Goal: Communication & Community: Answer question/provide support

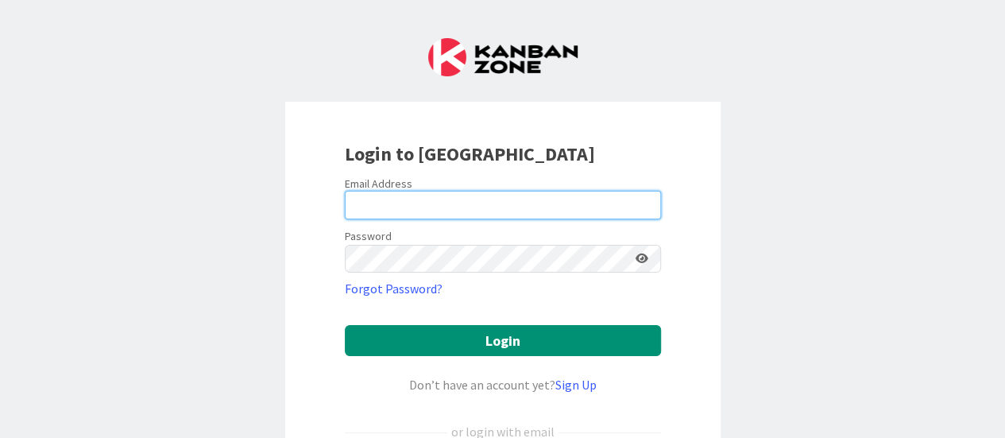
click at [451, 203] on input "email" at bounding box center [503, 205] width 316 height 29
type input "[PERSON_NAME][EMAIL_ADDRESS][PERSON_NAME][DOMAIN_NAME]"
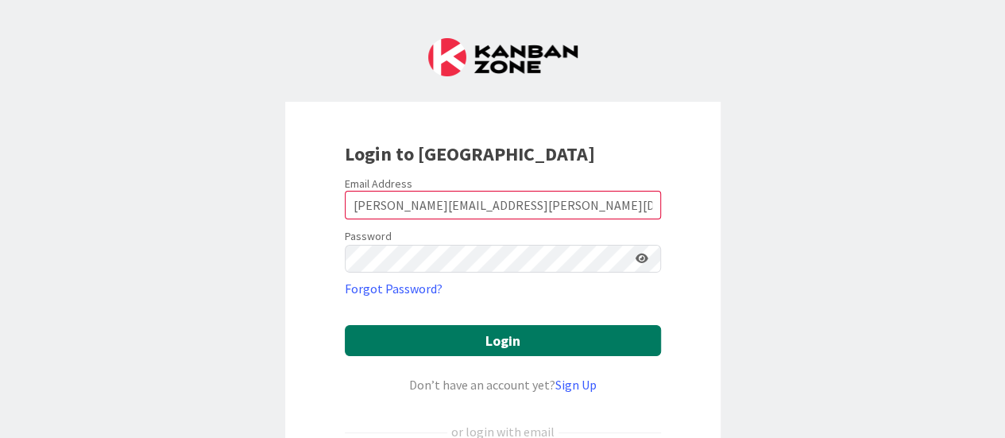
click at [493, 343] on button "Login" at bounding box center [503, 340] width 316 height 31
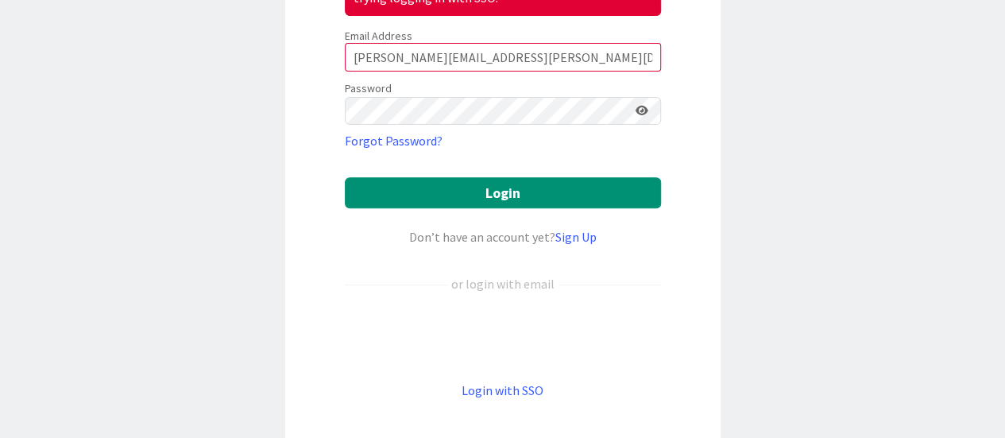
scroll to position [238, 0]
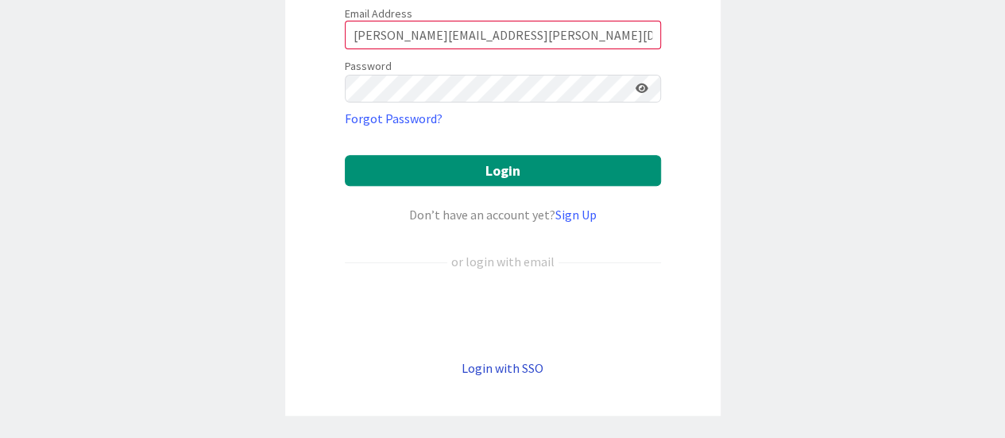
click at [505, 366] on link "Login with SSO" at bounding box center [503, 368] width 82 height 16
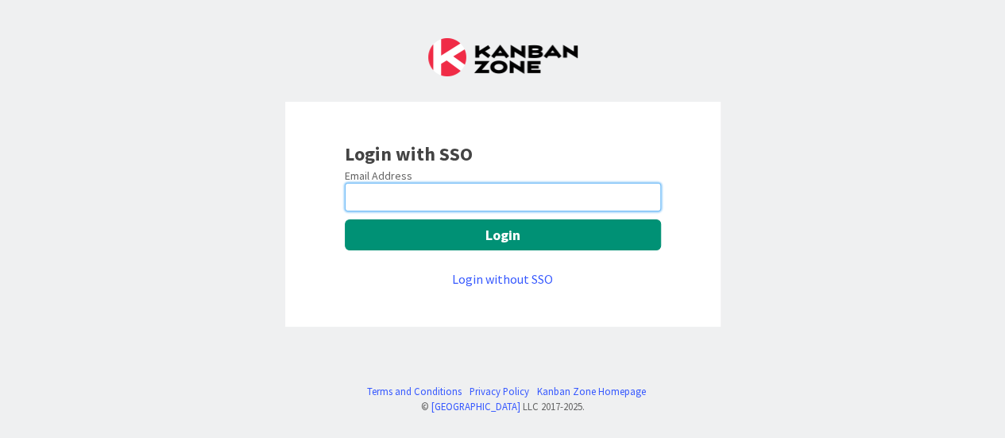
click at [489, 195] on input "email" at bounding box center [503, 197] width 316 height 29
type input "[PERSON_NAME][EMAIL_ADDRESS][PERSON_NAME][DOMAIN_NAME]"
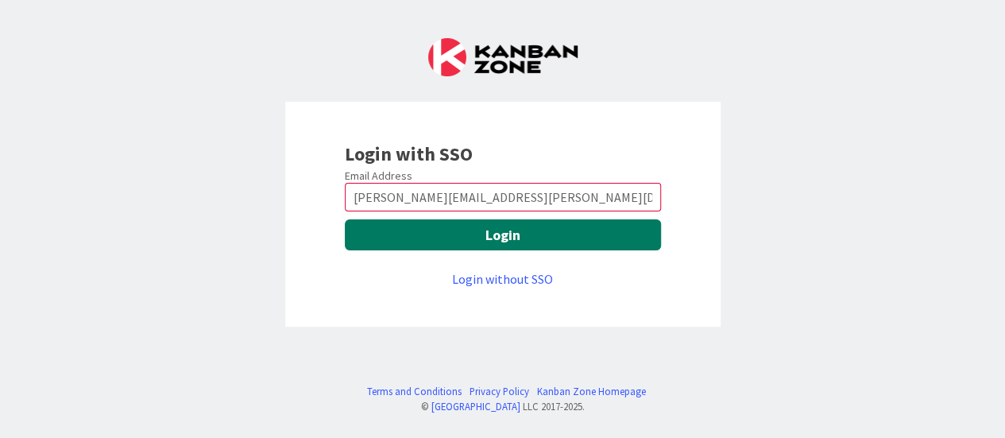
click at [506, 236] on button "Login" at bounding box center [503, 234] width 316 height 31
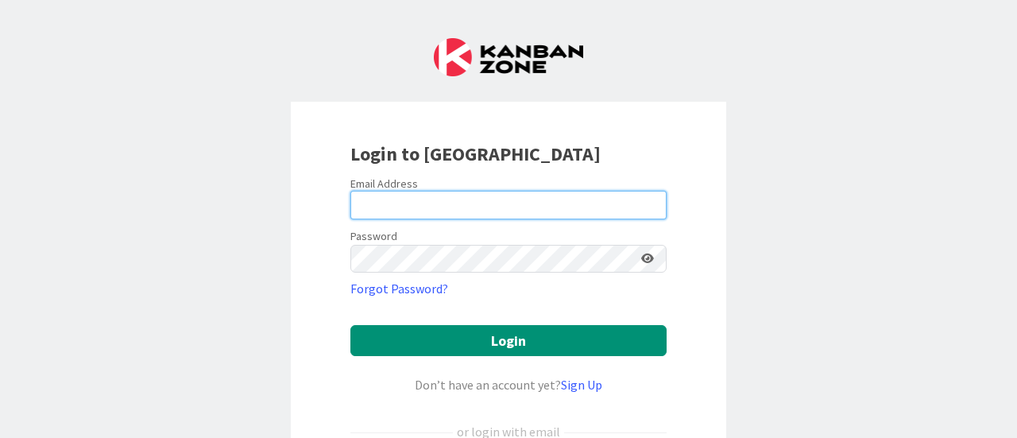
click at [463, 194] on input "email" at bounding box center [508, 205] width 316 height 29
type input "[PERSON_NAME][EMAIL_ADDRESS][PERSON_NAME][DOMAIN_NAME]"
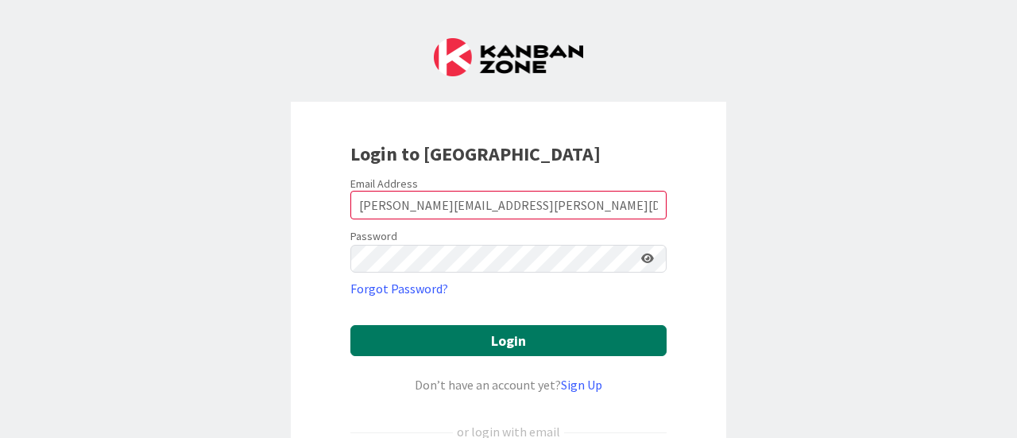
click at [513, 339] on button "Login" at bounding box center [508, 340] width 316 height 31
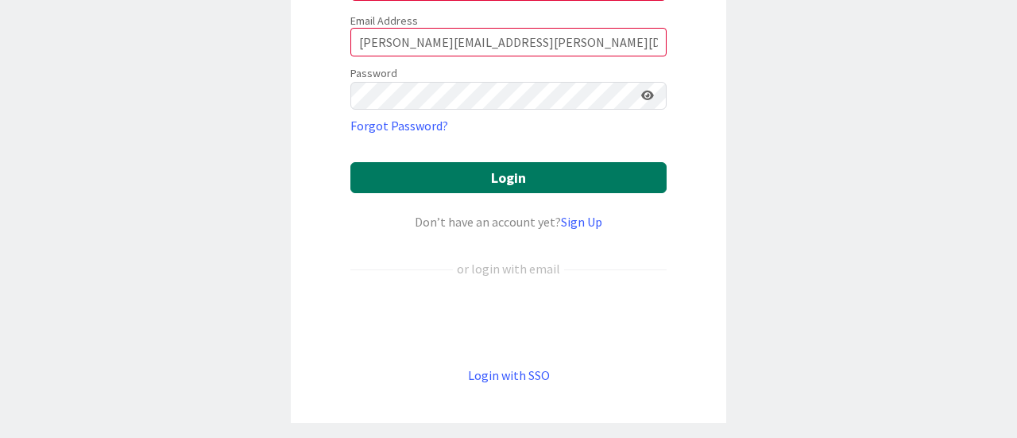
scroll to position [238, 0]
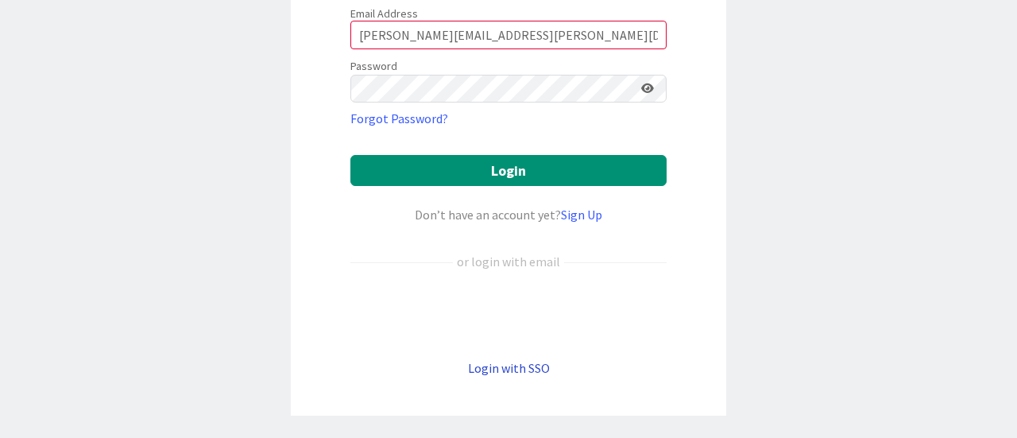
click at [502, 368] on link "Login with SSO" at bounding box center [509, 368] width 82 height 16
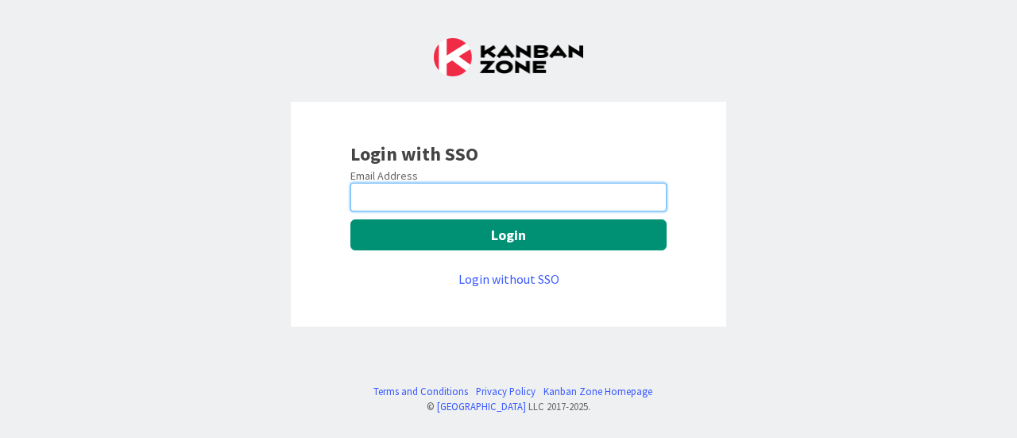
click at [442, 190] on input "email" at bounding box center [508, 197] width 316 height 29
type input "jennifer.williams@knoxschools.org"
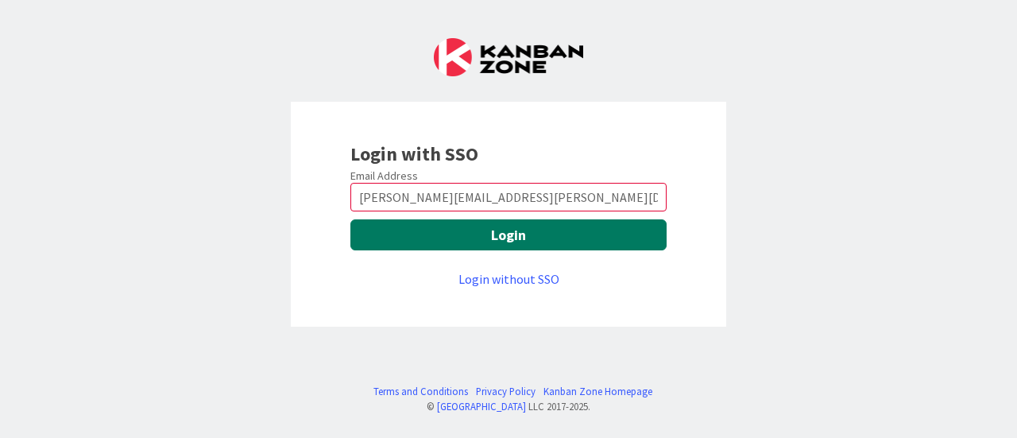
click at [517, 238] on button "Login" at bounding box center [508, 234] width 316 height 31
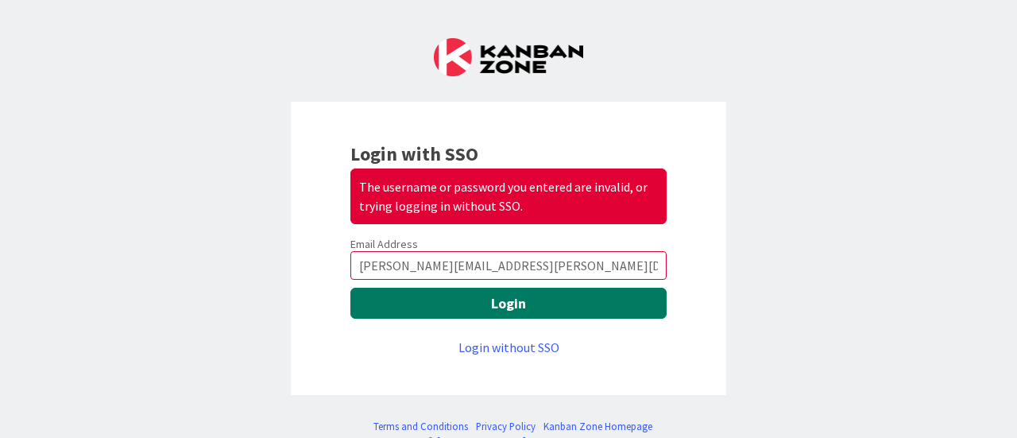
scroll to position [33, 0]
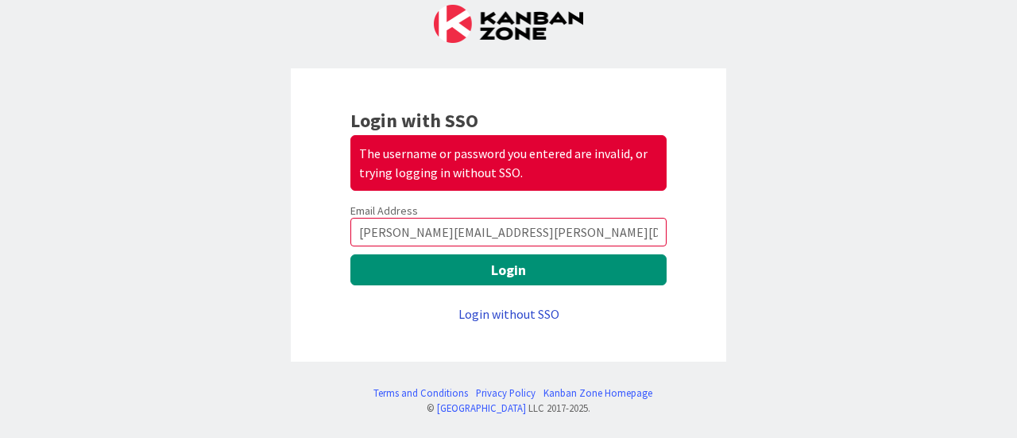
click at [504, 311] on link "Login without SSO" at bounding box center [509, 314] width 101 height 16
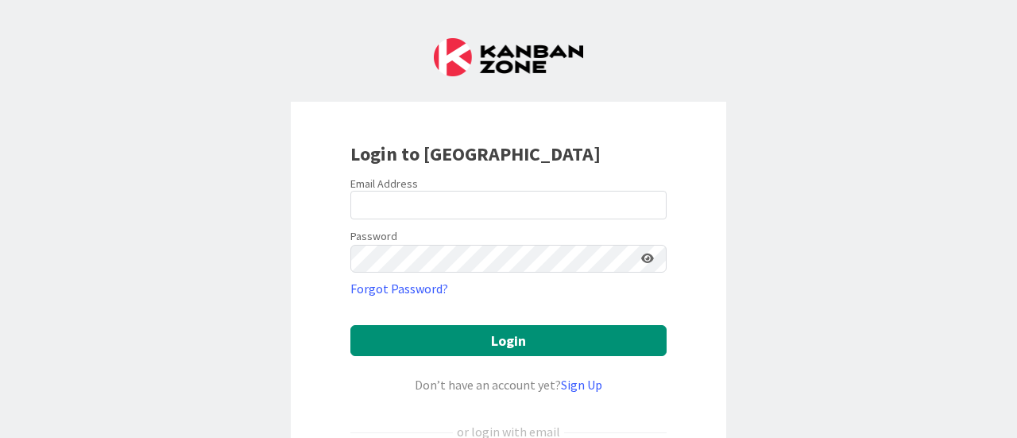
scroll to position [159, 0]
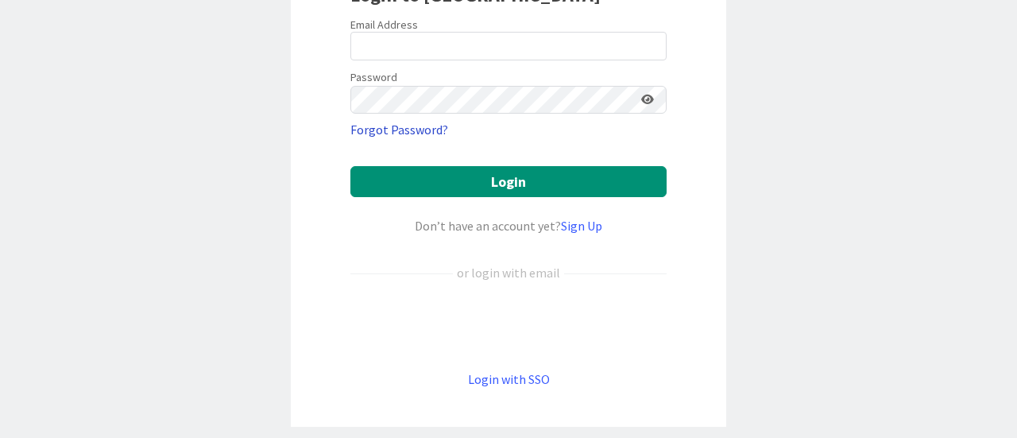
click at [393, 129] on link "Forgot Password?" at bounding box center [399, 129] width 98 height 19
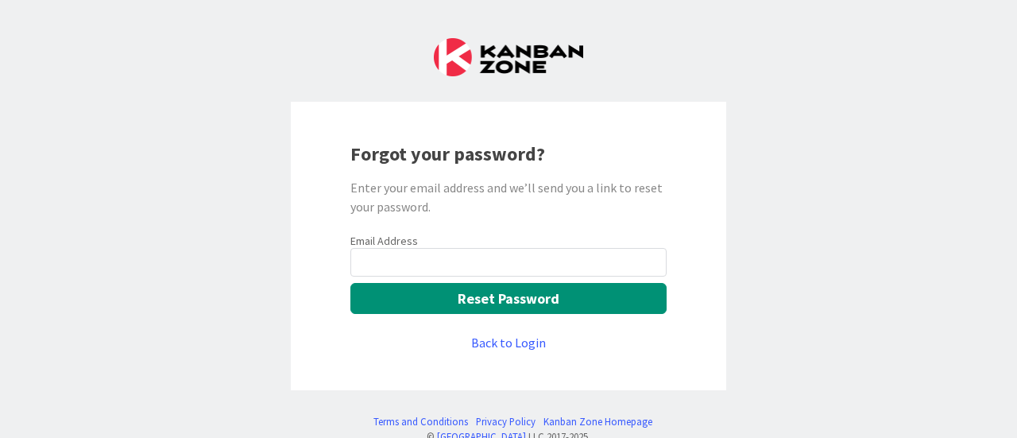
click at [469, 252] on input "email" at bounding box center [508, 262] width 316 height 29
click at [474, 265] on input "email" at bounding box center [508, 262] width 316 height 29
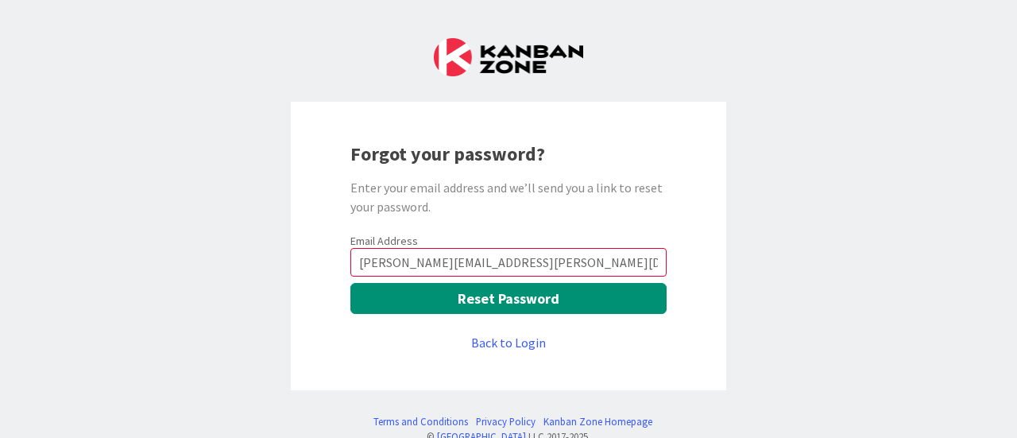
type input "jennifer.williams@knoxschools.org"
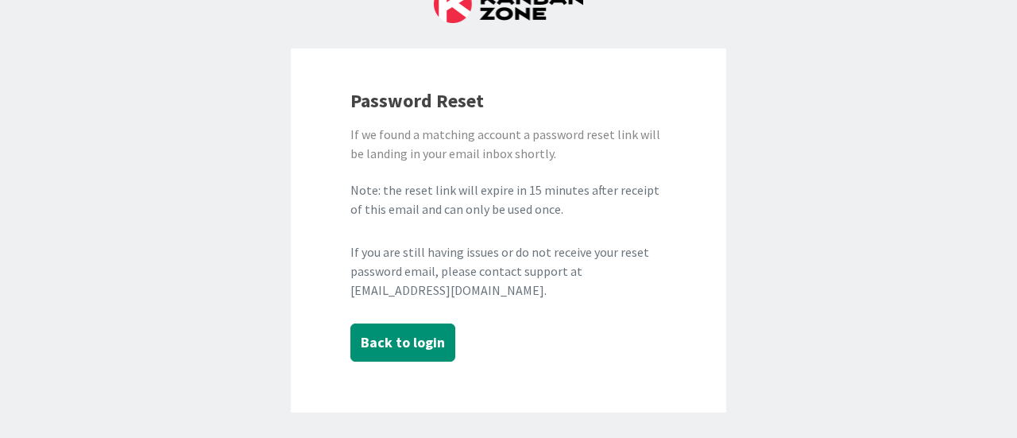
scroll to position [105, 0]
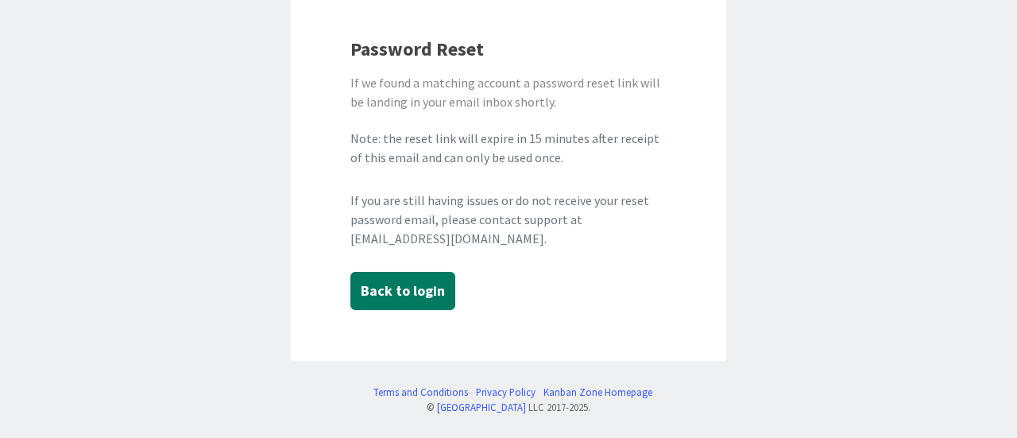
click at [401, 291] on button "Back to login" at bounding box center [402, 291] width 105 height 38
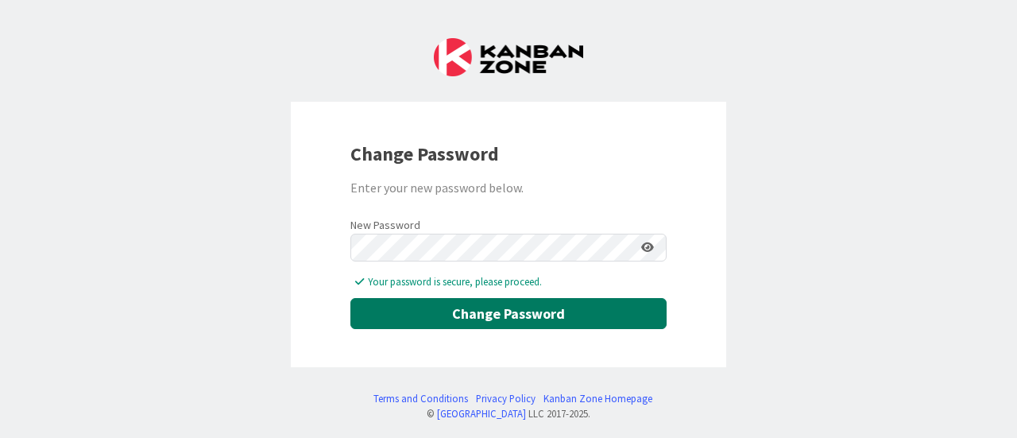
click at [474, 316] on button "Change Password" at bounding box center [508, 313] width 316 height 31
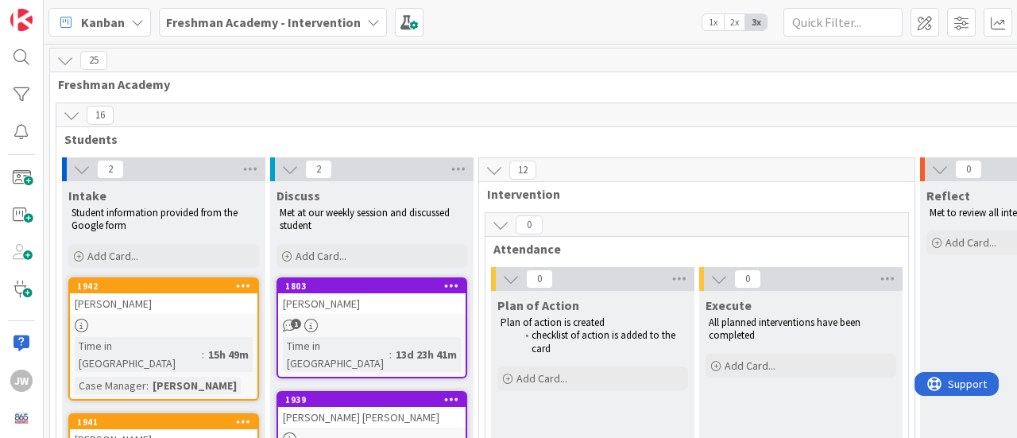
click at [75, 171] on icon at bounding box center [81, 169] width 17 height 17
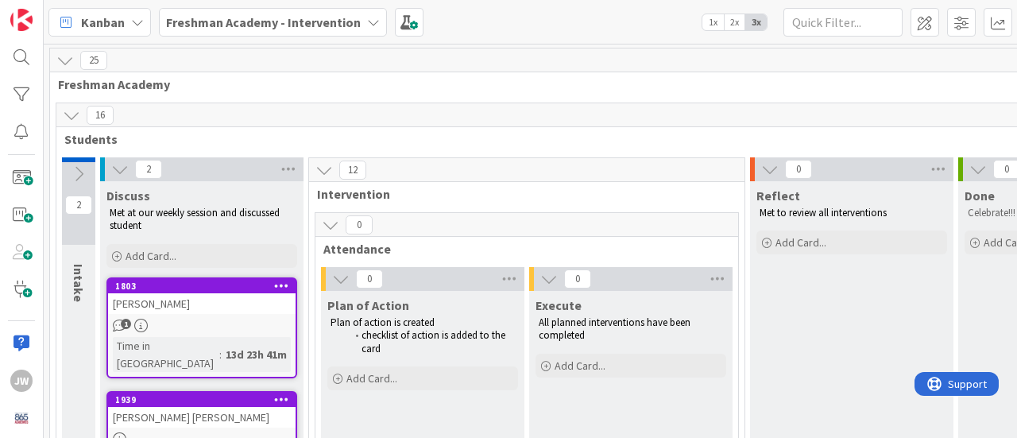
click at [77, 178] on icon at bounding box center [78, 173] width 17 height 17
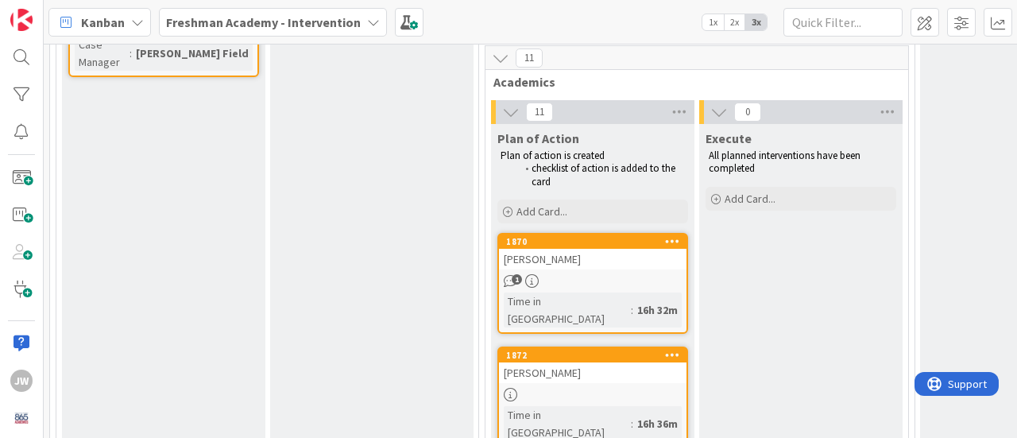
scroll to position [556, 0]
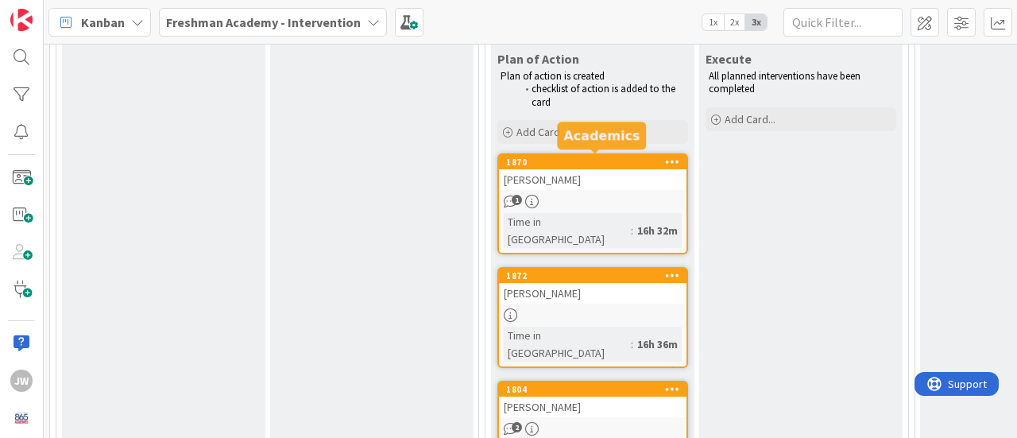
click at [575, 157] on div "1870" at bounding box center [596, 162] width 180 height 11
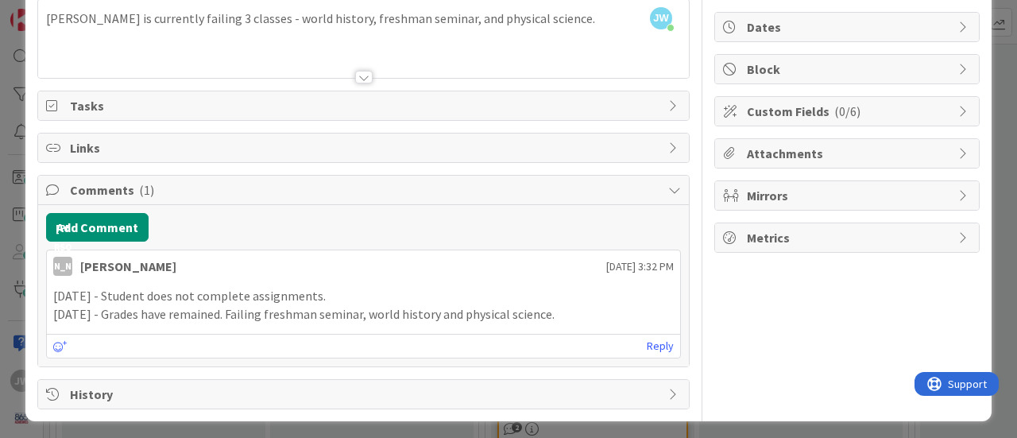
click at [569, 309] on p "[DATE] - Grades have remained. Failing freshman seminar, world history and phys…" at bounding box center [363, 314] width 621 height 18
click at [552, 311] on p "[DATE] - Grades have remained. Failing freshman seminar, world history and phys…" at bounding box center [363, 314] width 621 height 18
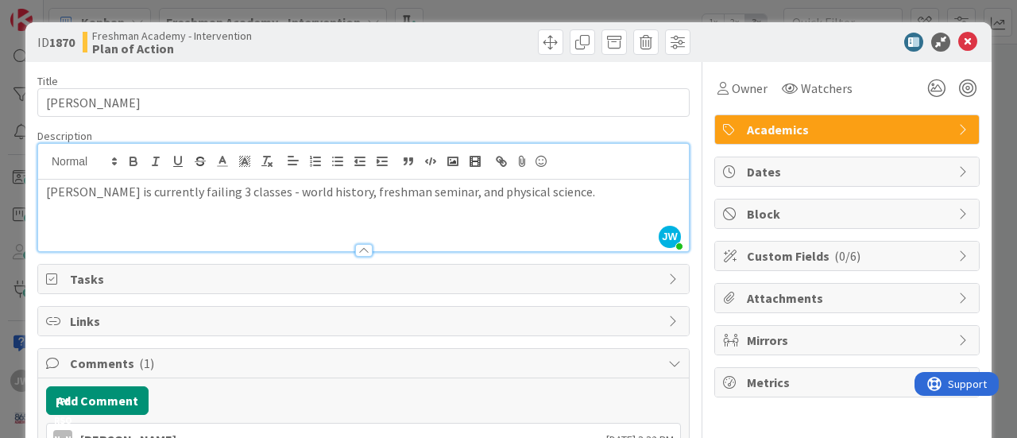
click at [552, 161] on div "[PERSON_NAME] [PERSON_NAME] just joined [PERSON_NAME] is currently failing 3 cl…" at bounding box center [363, 197] width 651 height 107
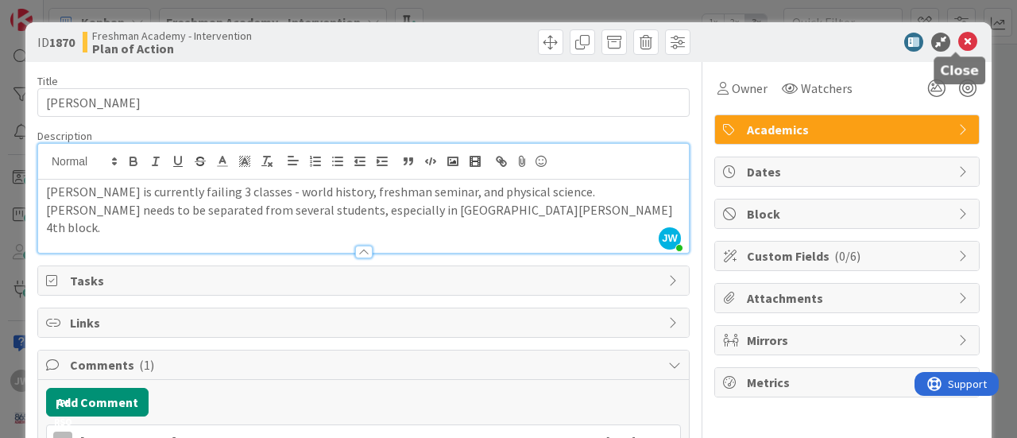
click at [958, 36] on icon at bounding box center [967, 42] width 19 height 19
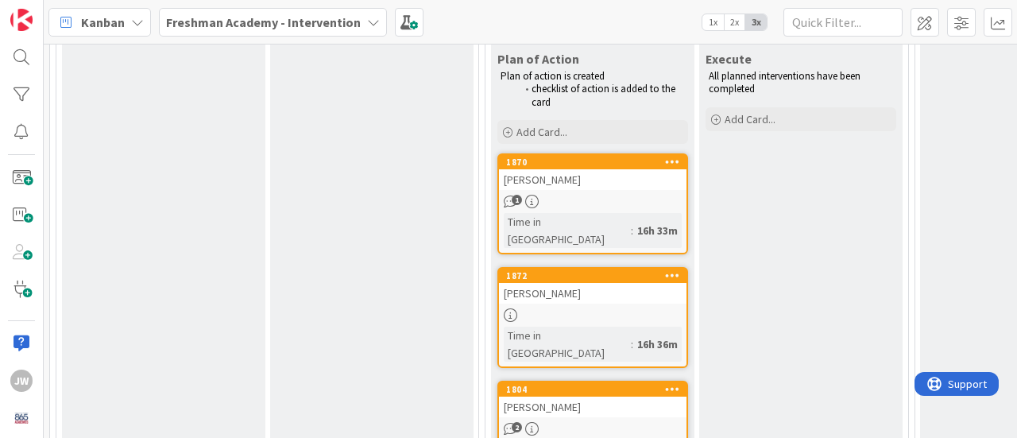
click at [605, 269] on div "1872" at bounding box center [593, 276] width 188 height 14
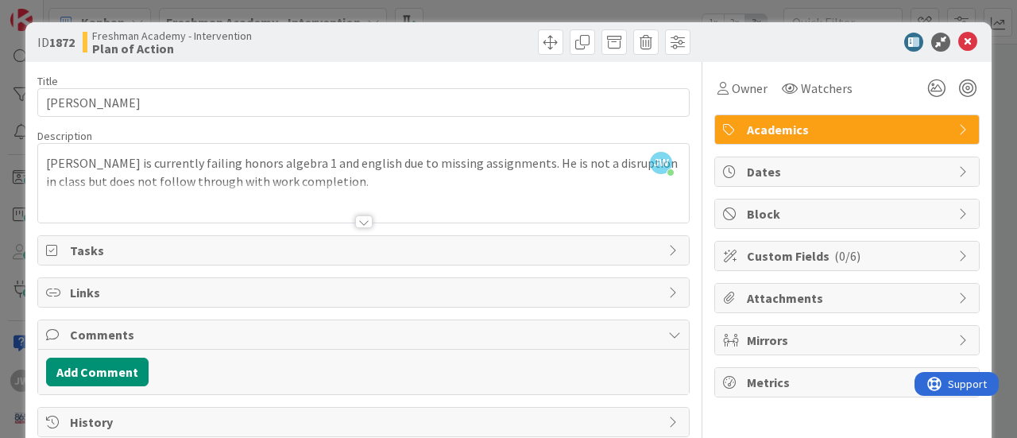
scroll to position [29, 0]
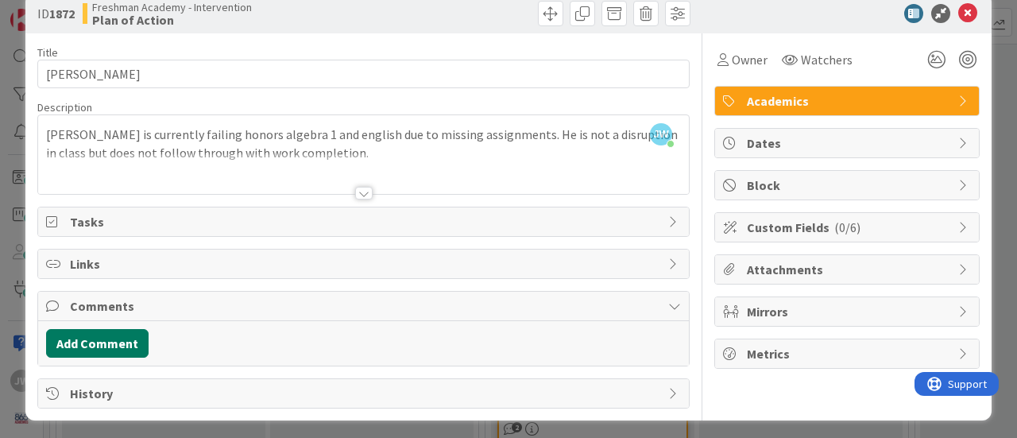
click at [114, 335] on button "Add Comment" at bounding box center [97, 343] width 103 height 29
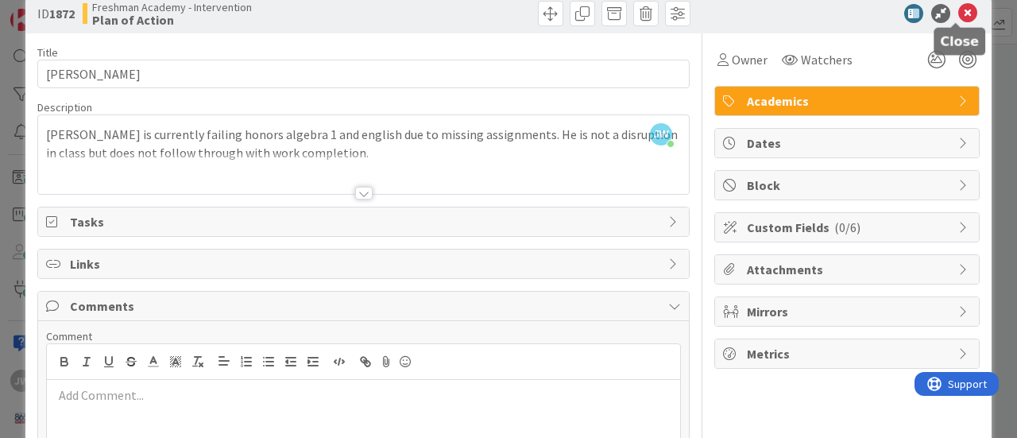
click at [958, 7] on icon at bounding box center [967, 13] width 19 height 19
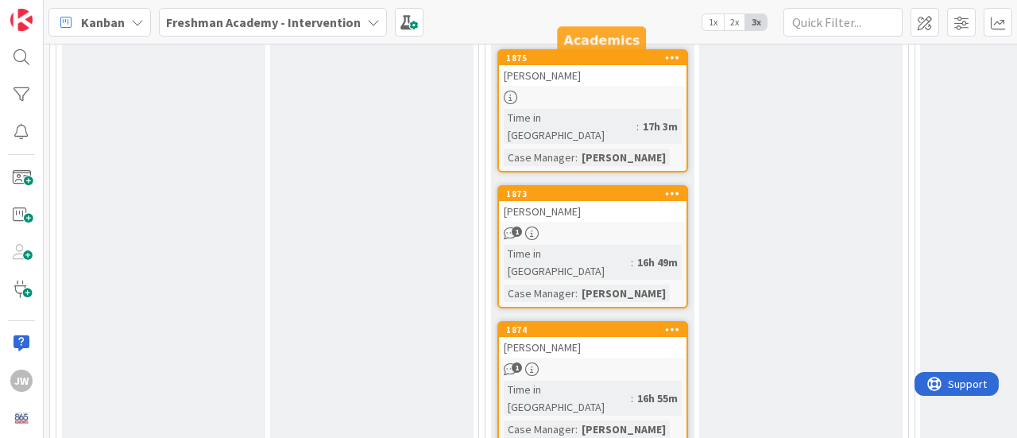
scroll to position [1510, 0]
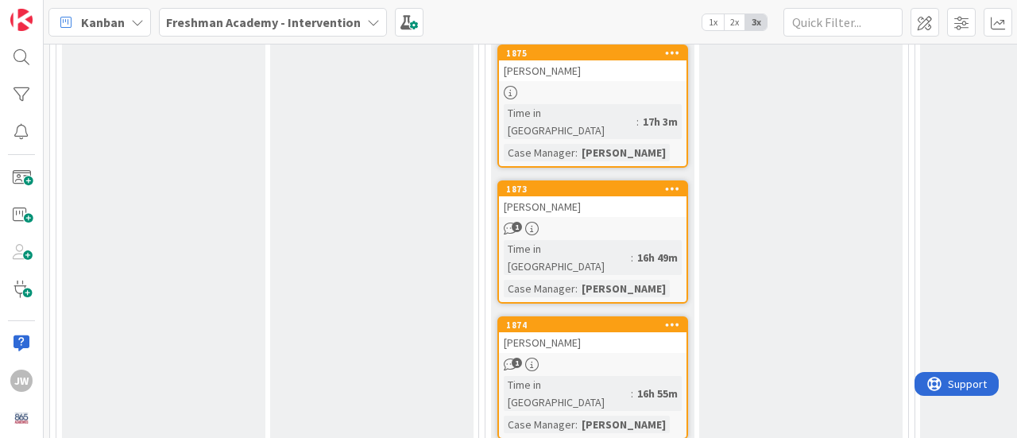
click at [537, 332] on div "[PERSON_NAME]" at bounding box center [593, 342] width 188 height 21
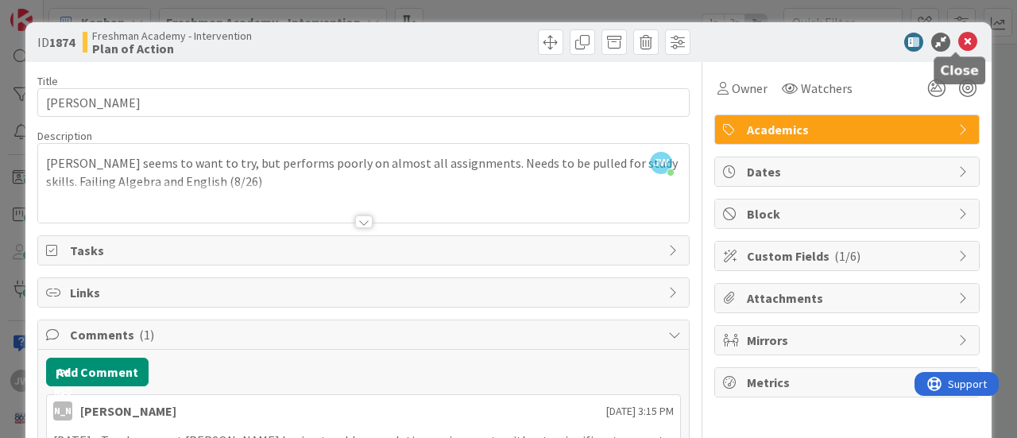
click at [958, 43] on icon at bounding box center [967, 42] width 19 height 19
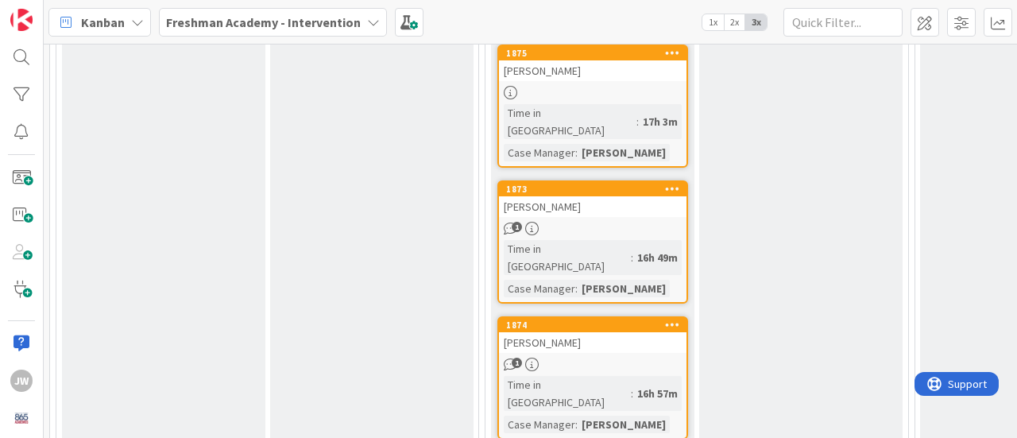
click at [532, 196] on div "[PERSON_NAME]" at bounding box center [593, 206] width 188 height 21
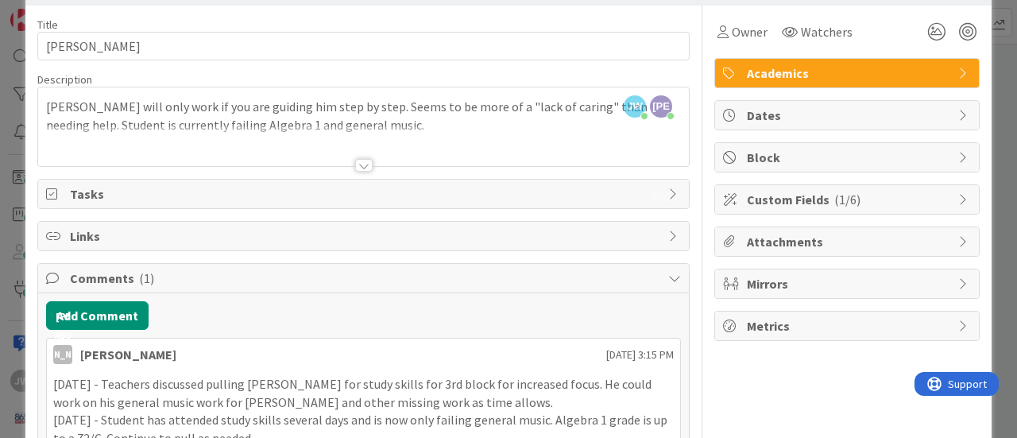
scroll to position [79, 0]
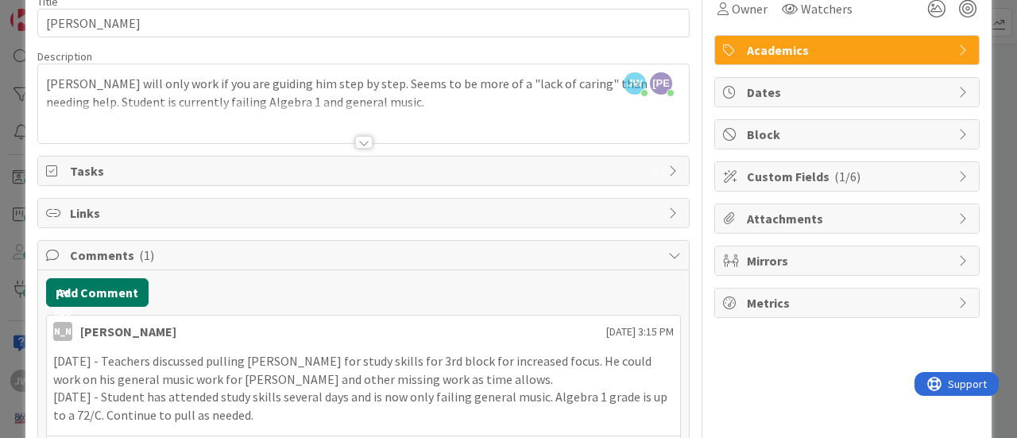
click at [100, 286] on button "Add Comment" at bounding box center [97, 292] width 103 height 29
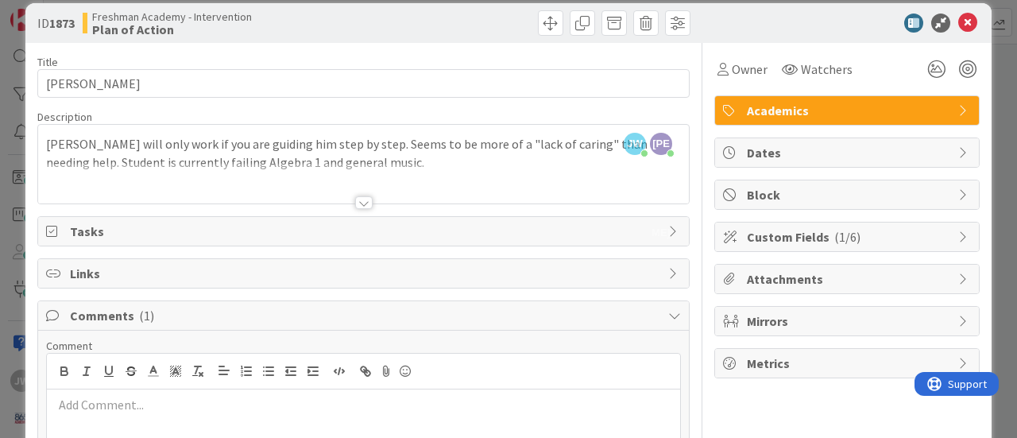
scroll to position [0, 0]
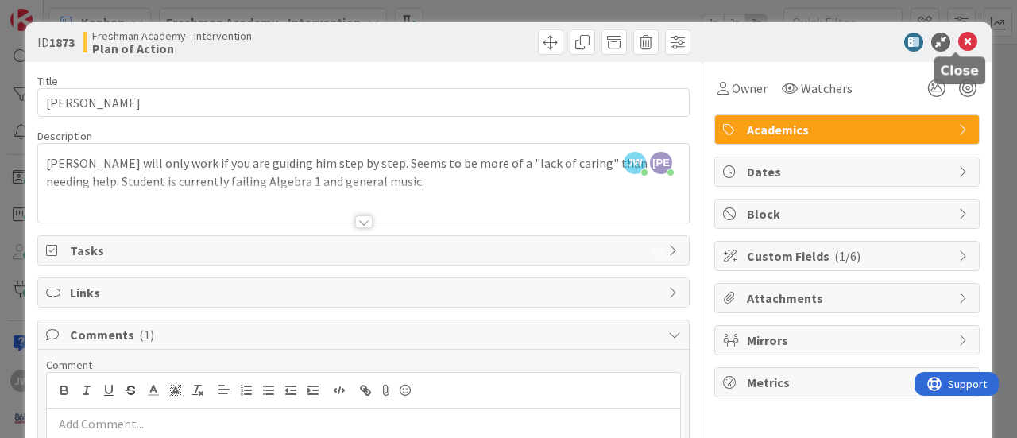
click at [958, 41] on icon at bounding box center [967, 42] width 19 height 19
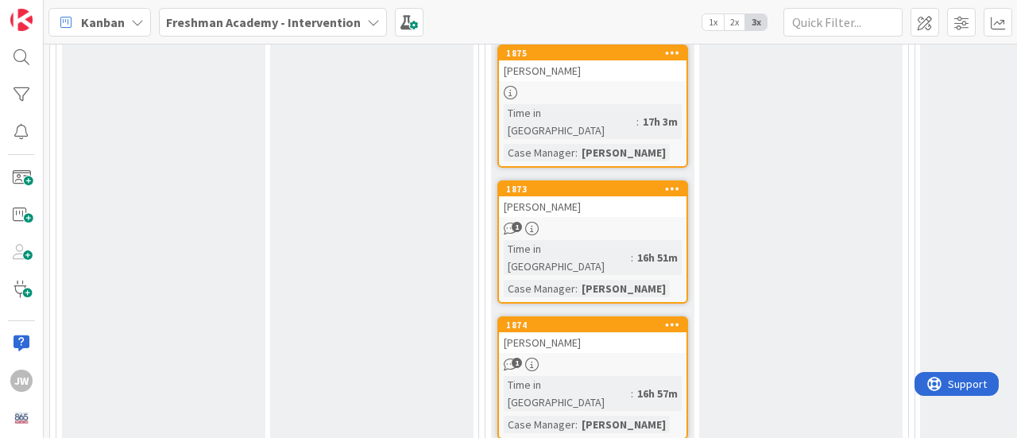
click at [556, 332] on div "[PERSON_NAME]" at bounding box center [593, 342] width 188 height 21
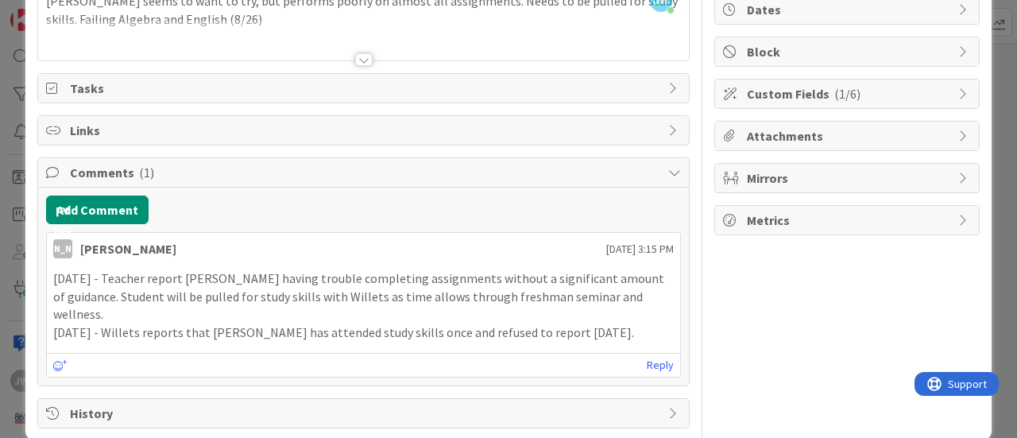
scroll to position [163, 0]
click at [110, 201] on button "Add Comment" at bounding box center [97, 209] width 103 height 29
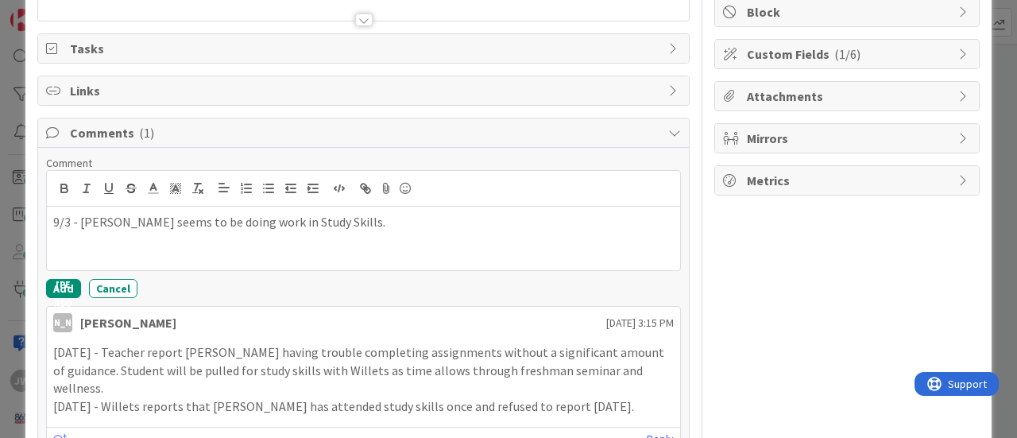
scroll to position [238, 0]
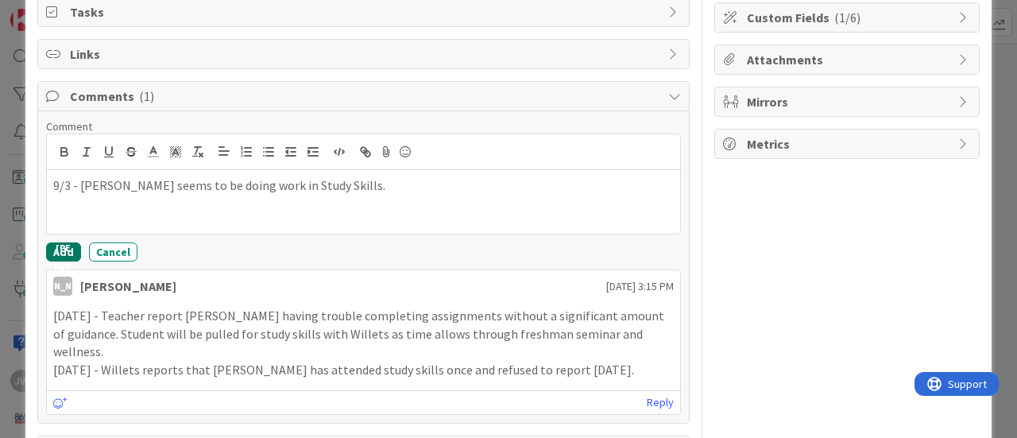
click at [52, 247] on button "Add" at bounding box center [63, 251] width 35 height 19
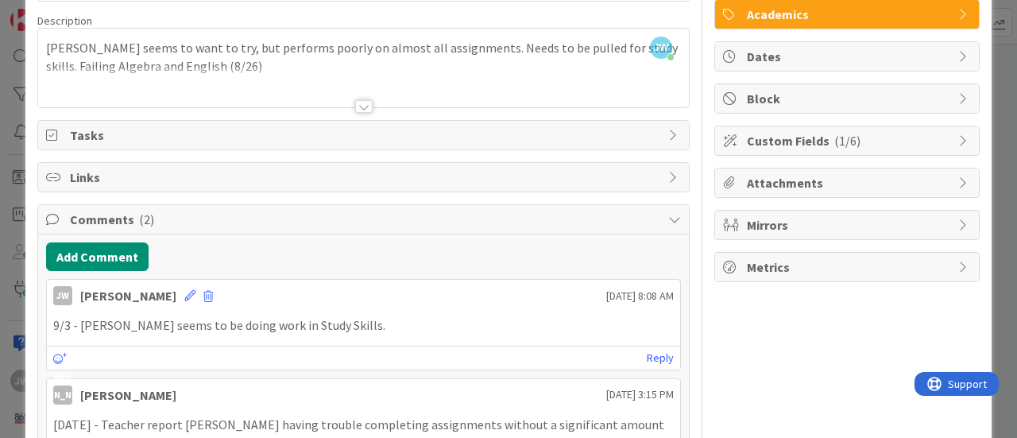
scroll to position [0, 0]
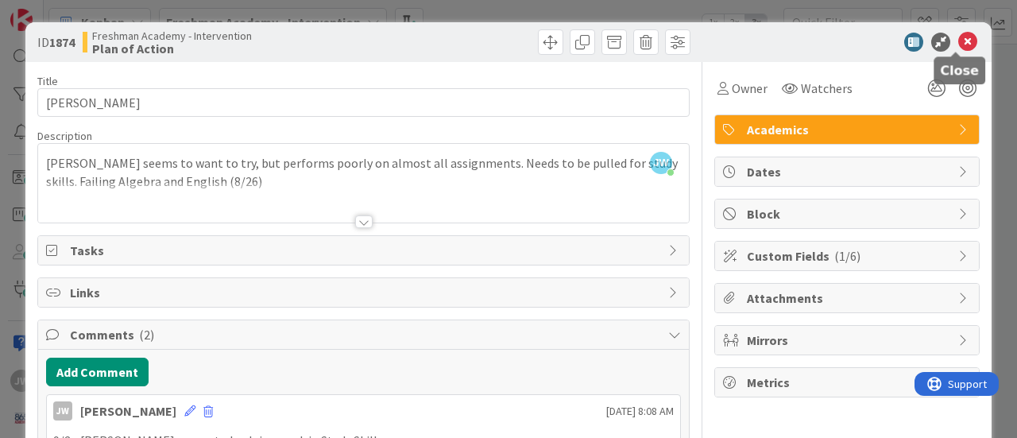
click at [958, 41] on icon at bounding box center [967, 42] width 19 height 19
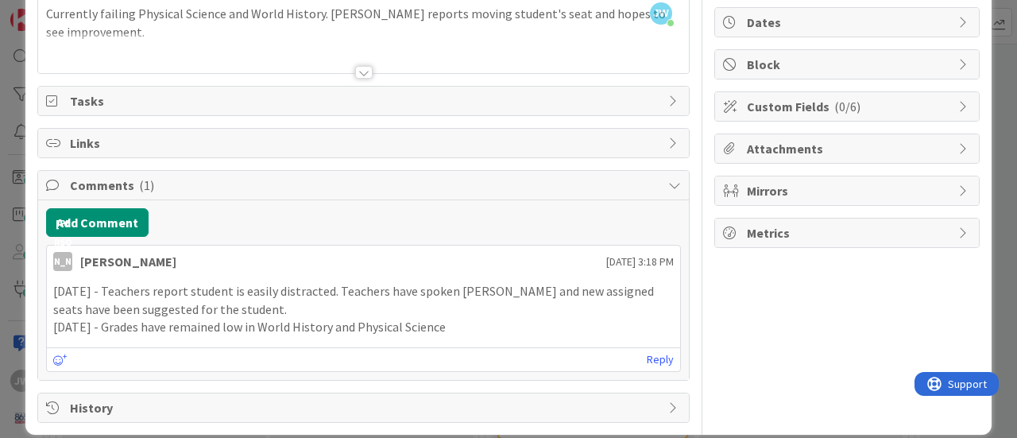
scroll to position [159, 0]
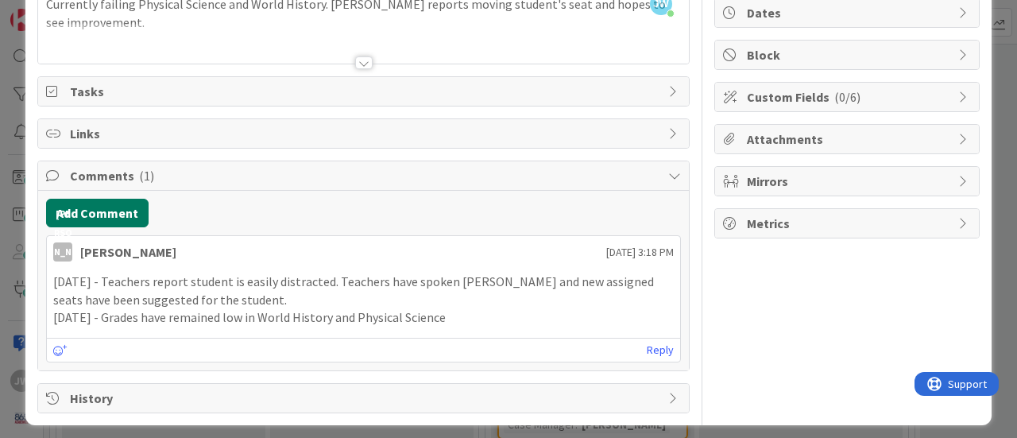
click at [119, 206] on button "Add Comment" at bounding box center [97, 213] width 103 height 29
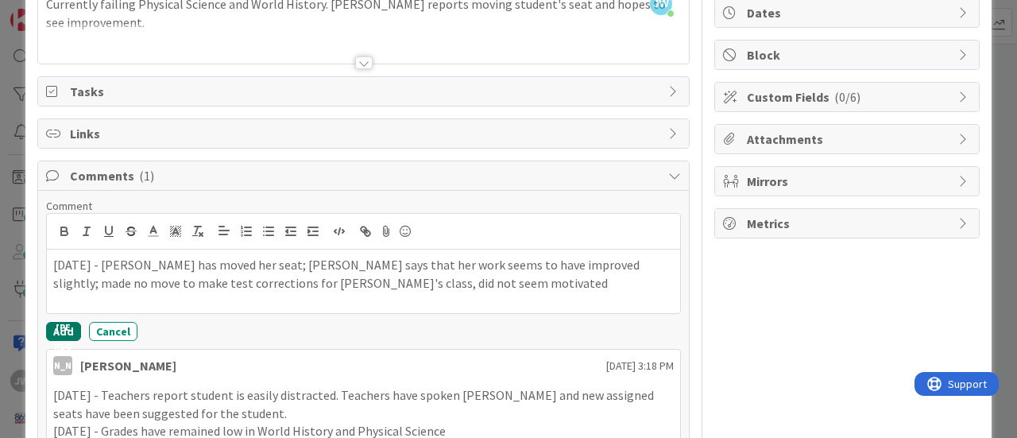
click at [60, 323] on button "Add" at bounding box center [63, 331] width 35 height 19
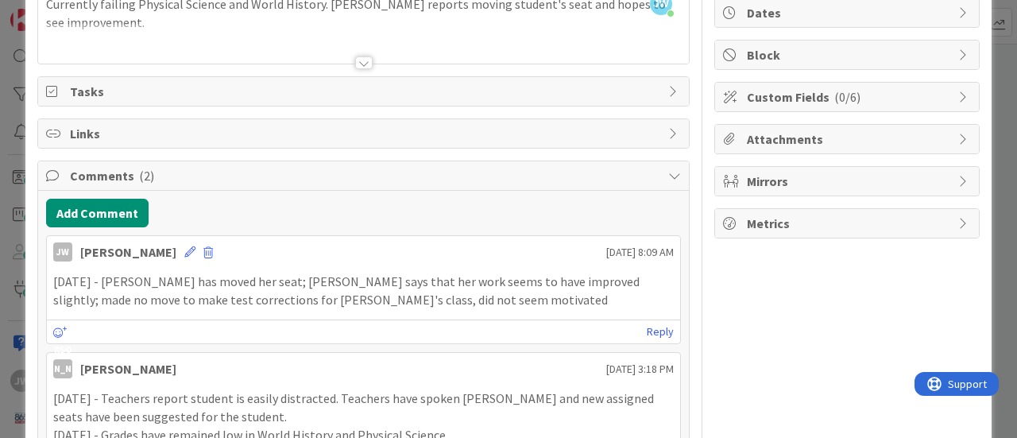
scroll to position [0, 0]
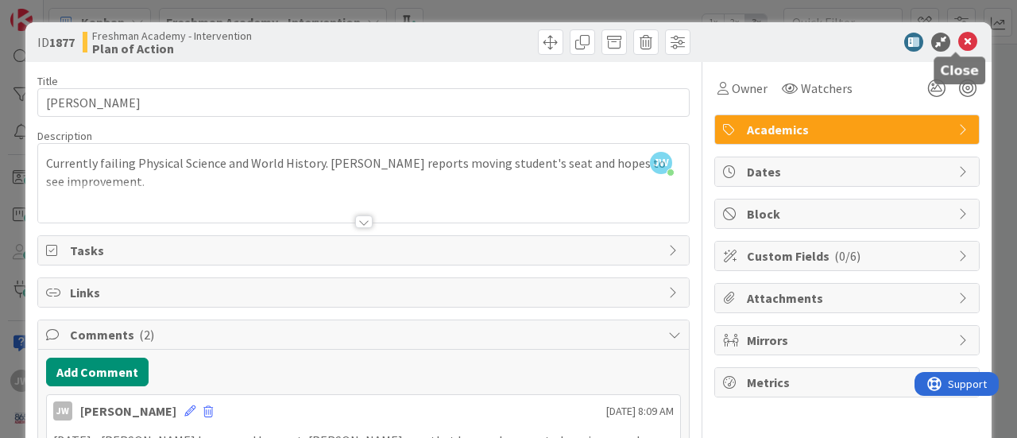
click at [958, 41] on icon at bounding box center [967, 42] width 19 height 19
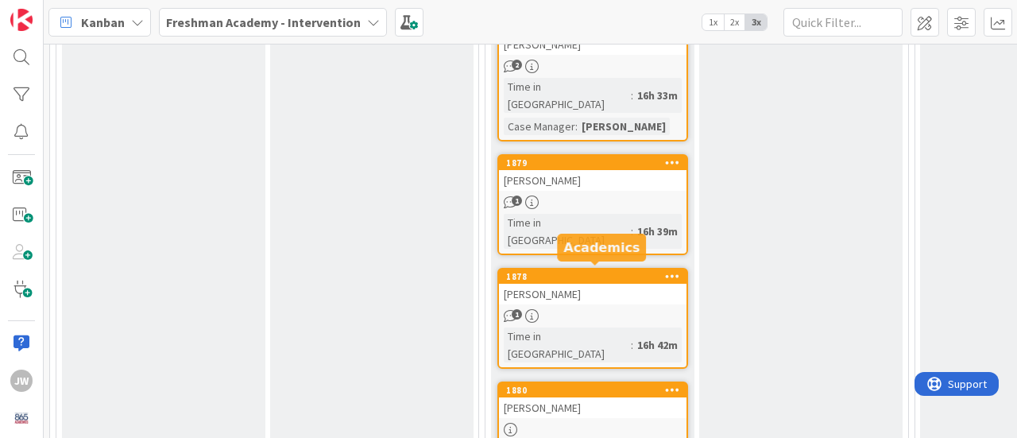
scroll to position [954, 0]
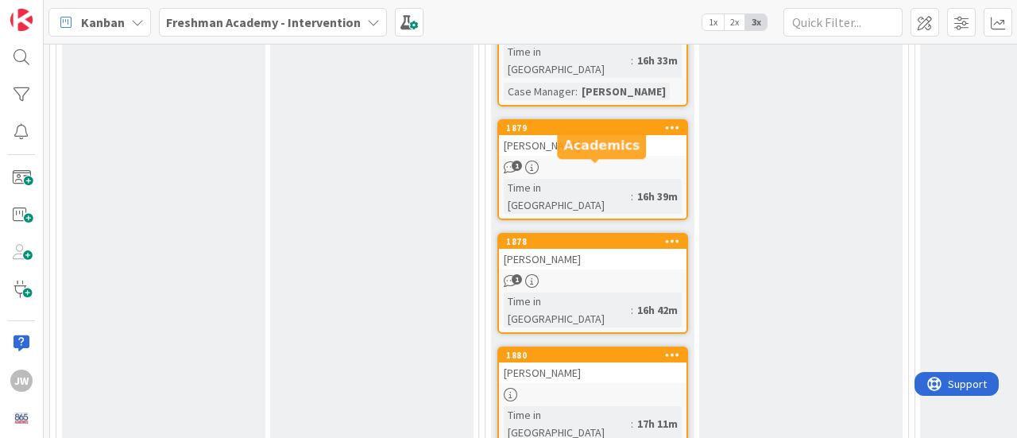
click at [578, 236] on div "1878" at bounding box center [596, 241] width 180 height 11
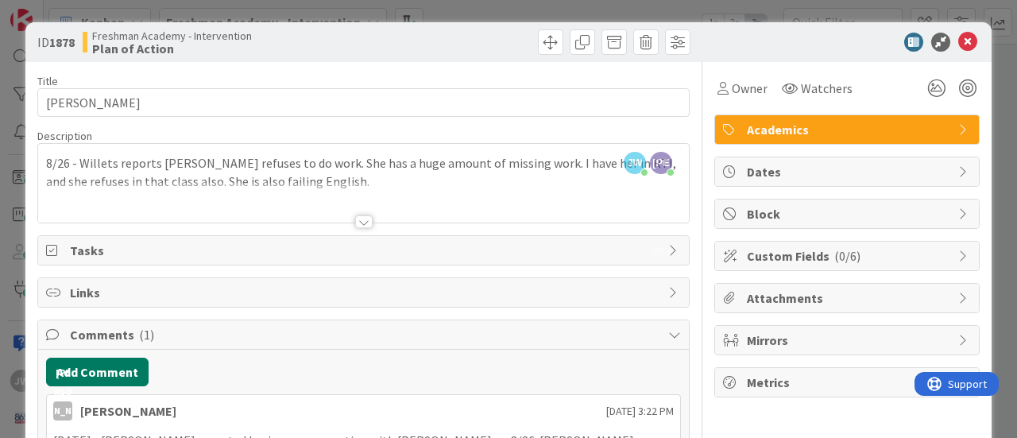
click at [105, 369] on button "Add Comment" at bounding box center [97, 372] width 103 height 29
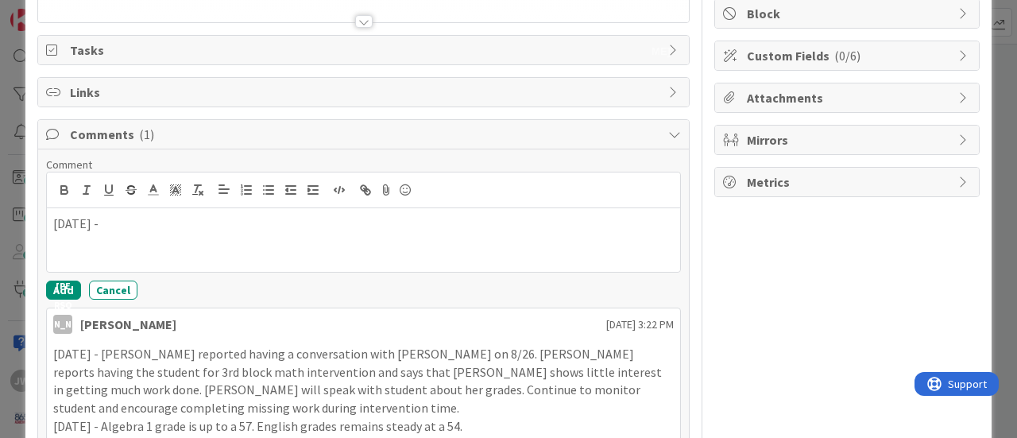
scroll to position [153, 0]
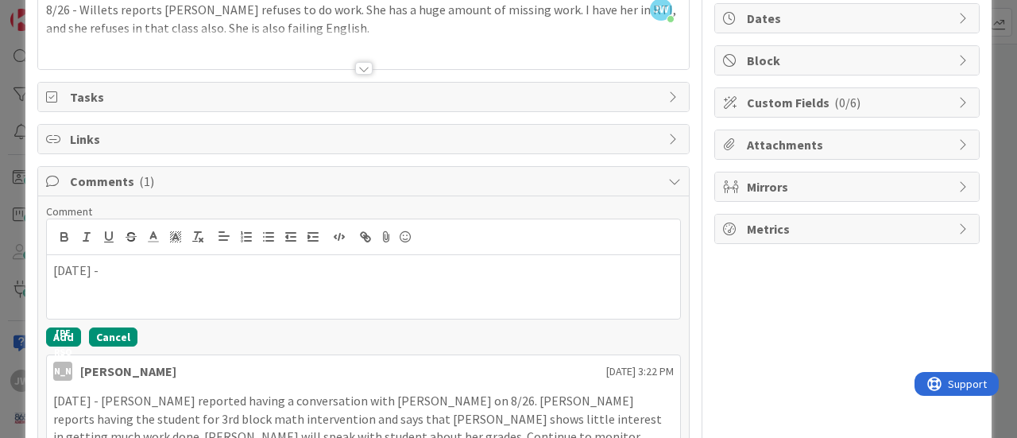
click at [114, 333] on button "Cancel" at bounding box center [113, 336] width 48 height 19
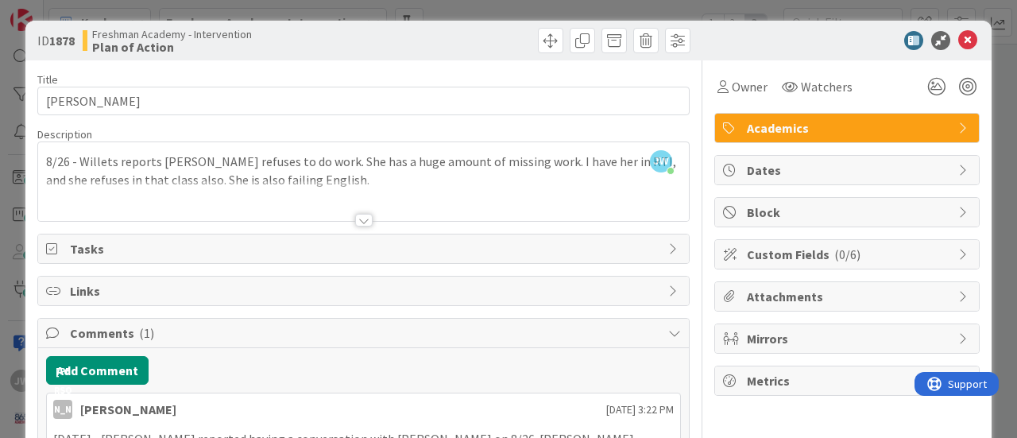
scroll to position [0, 0]
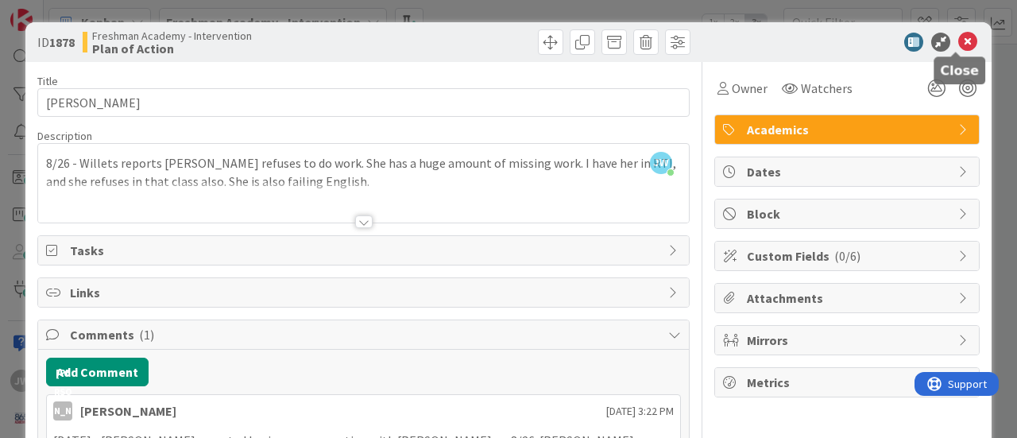
click at [959, 42] on icon at bounding box center [967, 42] width 19 height 19
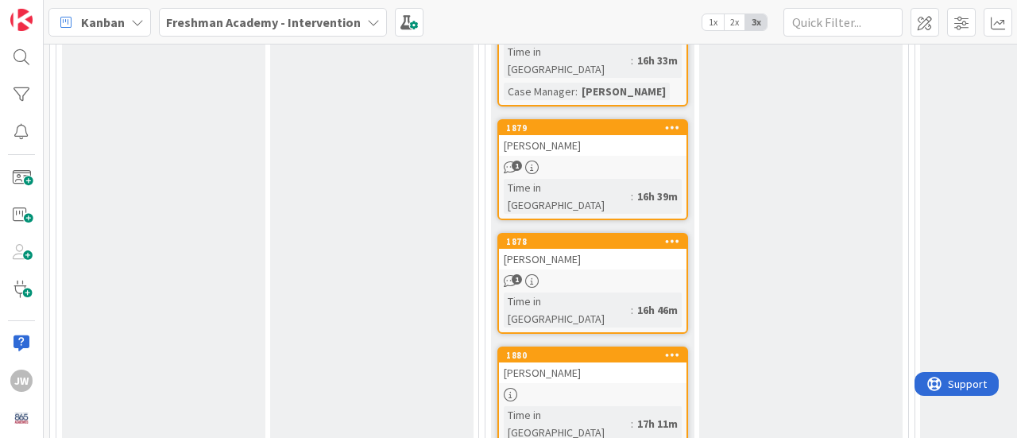
click at [550, 249] on div "[PERSON_NAME]" at bounding box center [593, 259] width 188 height 21
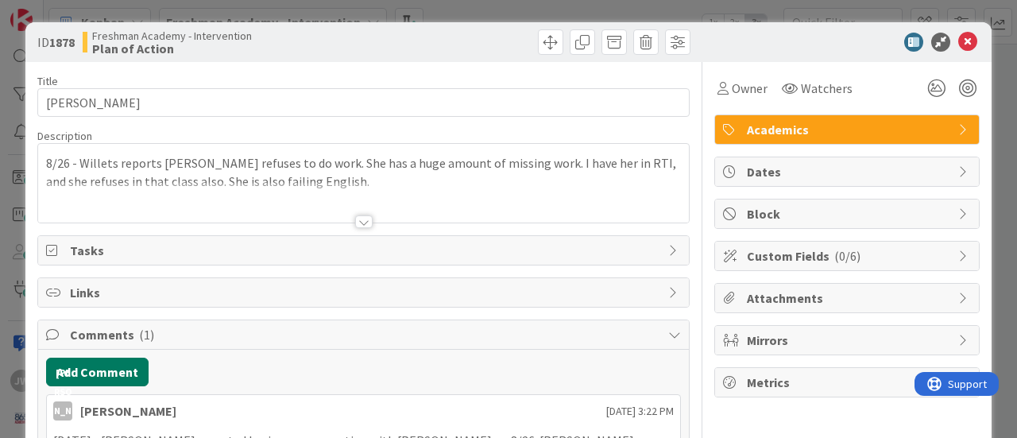
click at [103, 368] on button "Add Comment" at bounding box center [97, 372] width 103 height 29
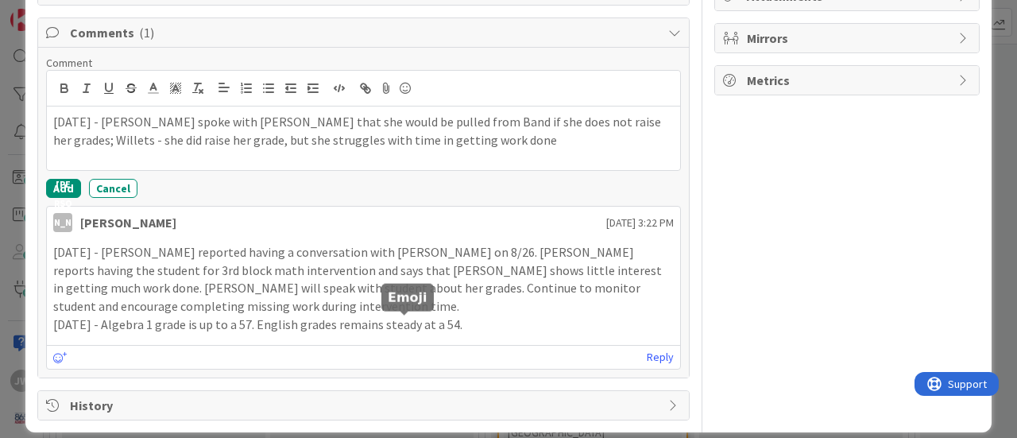
scroll to position [312, 0]
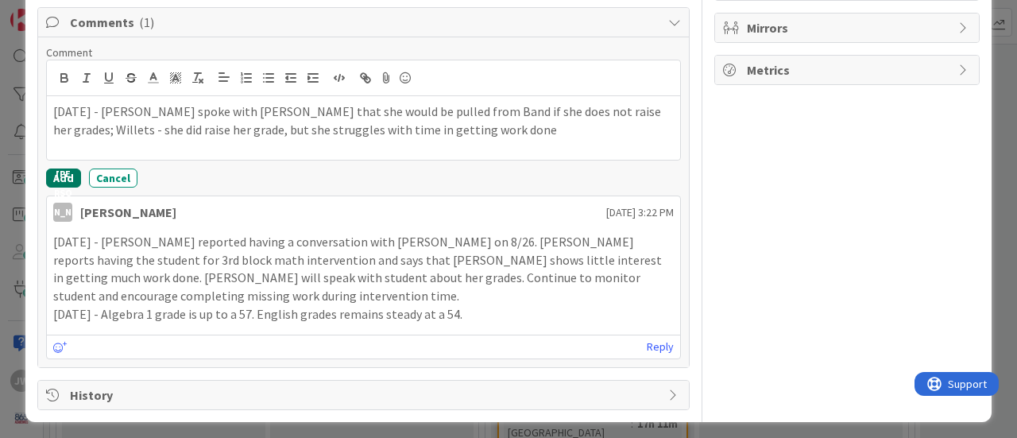
click at [65, 175] on button "Add" at bounding box center [63, 177] width 35 height 19
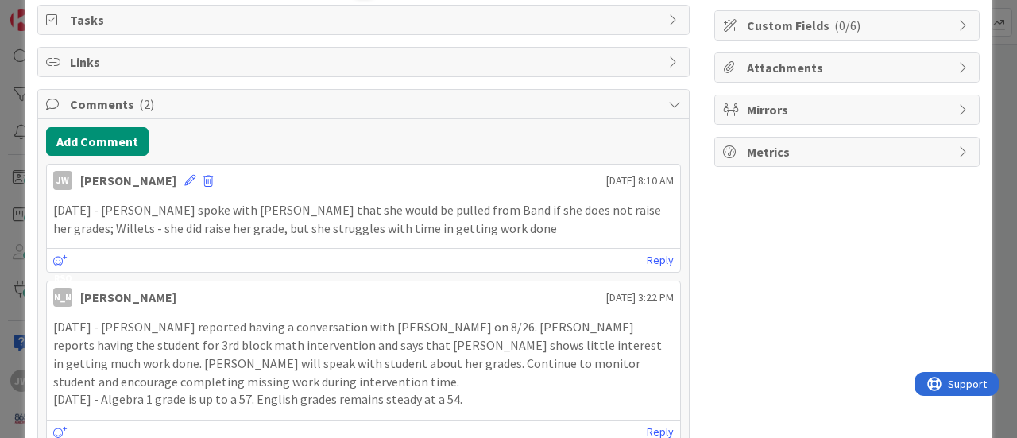
scroll to position [0, 0]
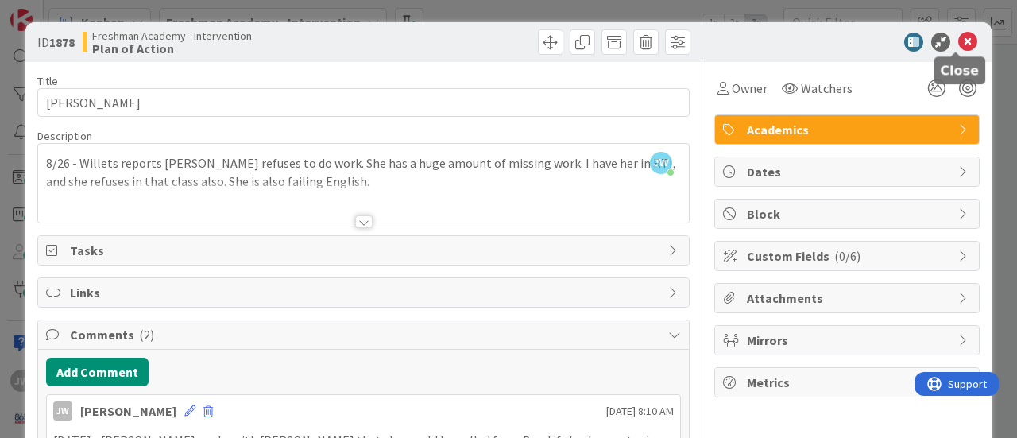
click at [958, 45] on icon at bounding box center [967, 42] width 19 height 19
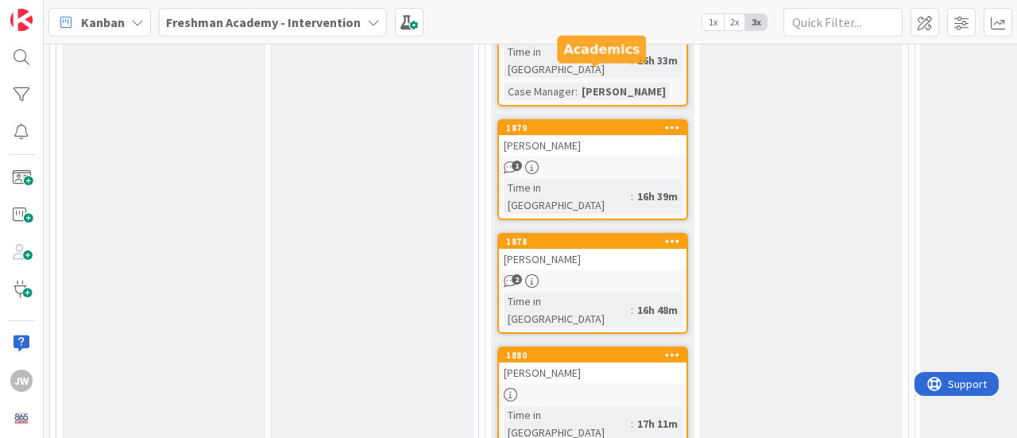
click at [606, 122] on div "1879" at bounding box center [596, 127] width 180 height 11
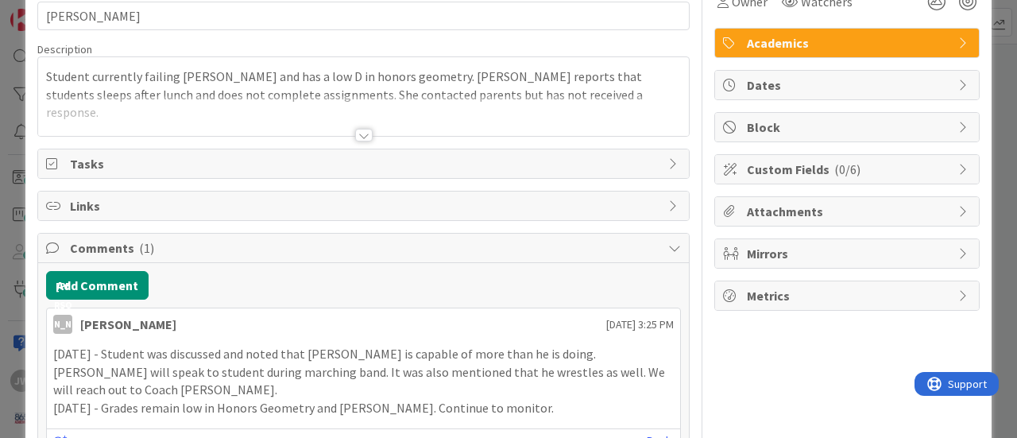
scroll to position [159, 0]
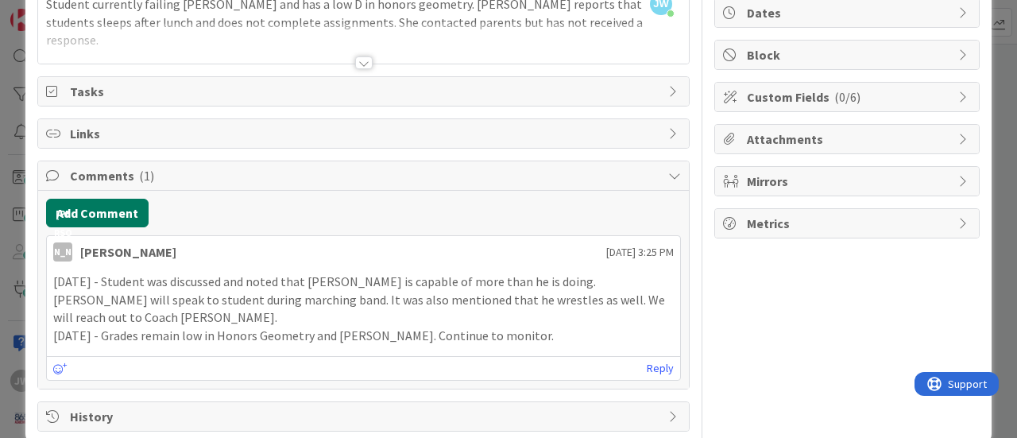
click at [113, 208] on button "Add Comment" at bounding box center [97, 213] width 103 height 29
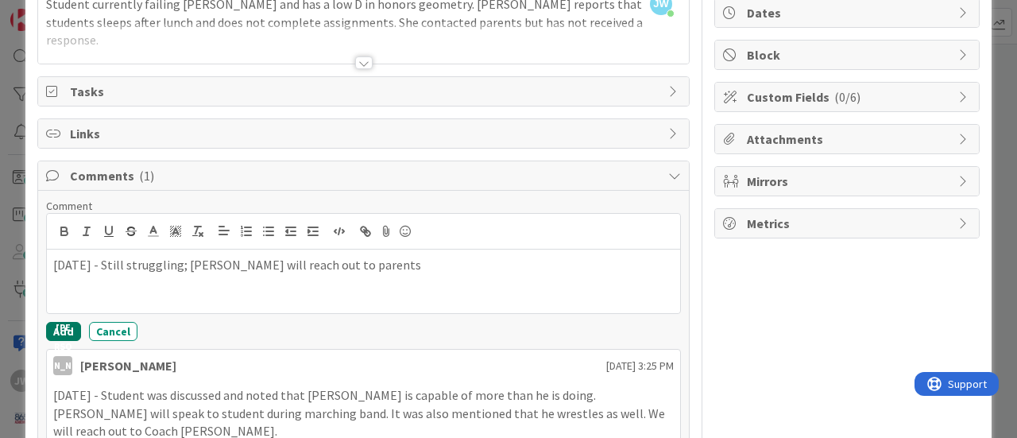
click at [51, 328] on button "Add" at bounding box center [63, 331] width 35 height 19
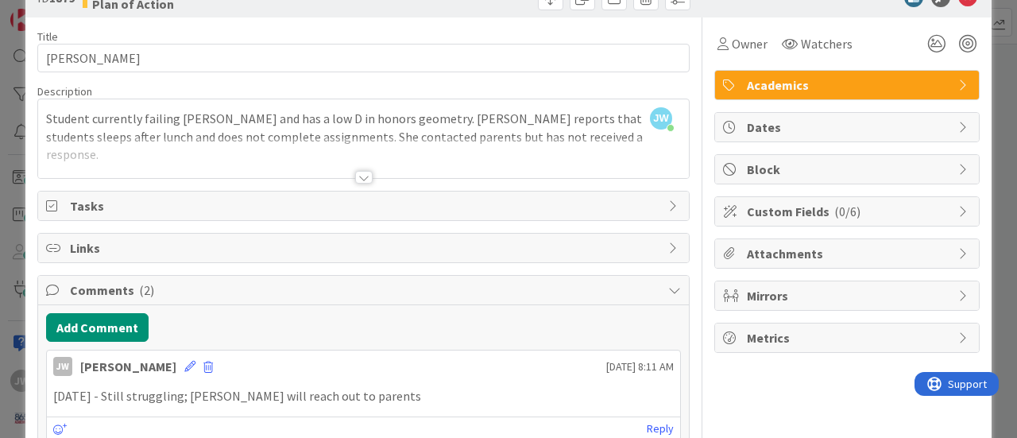
scroll to position [0, 0]
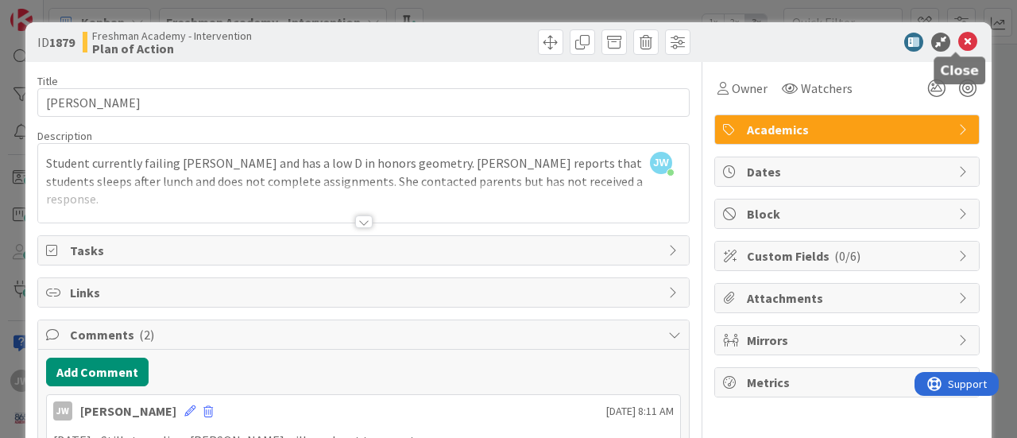
click at [958, 39] on icon at bounding box center [967, 42] width 19 height 19
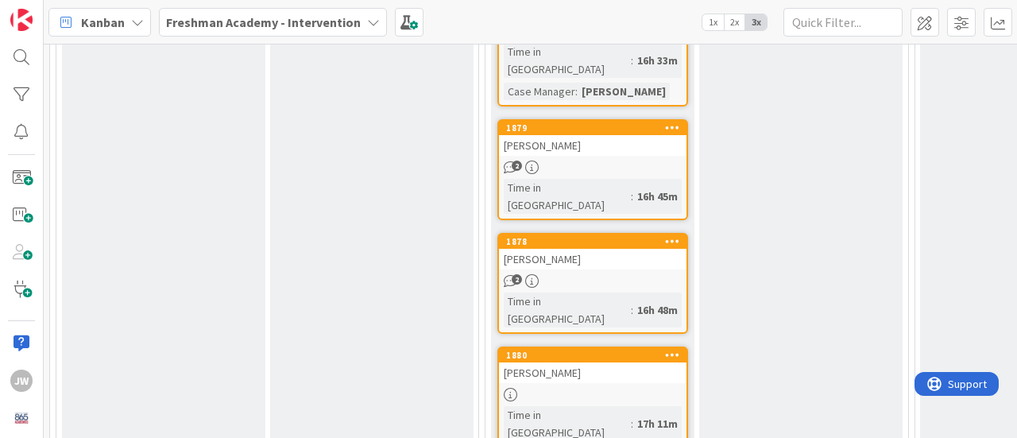
click at [556, 350] on div "1880" at bounding box center [596, 355] width 180 height 11
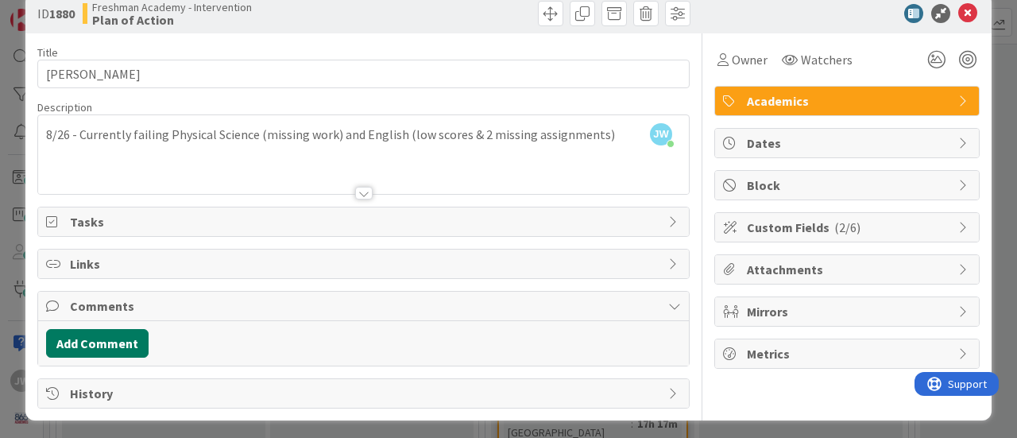
click at [91, 336] on button "Add Comment" at bounding box center [97, 343] width 103 height 29
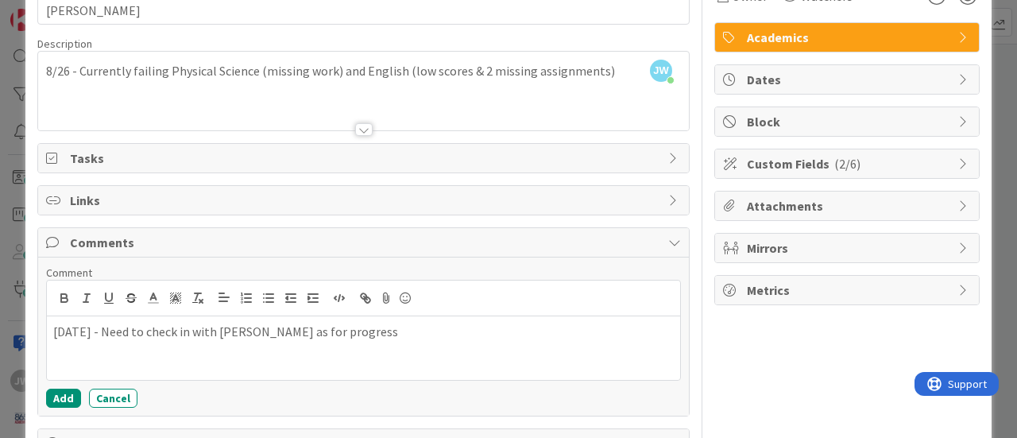
scroll to position [142, 0]
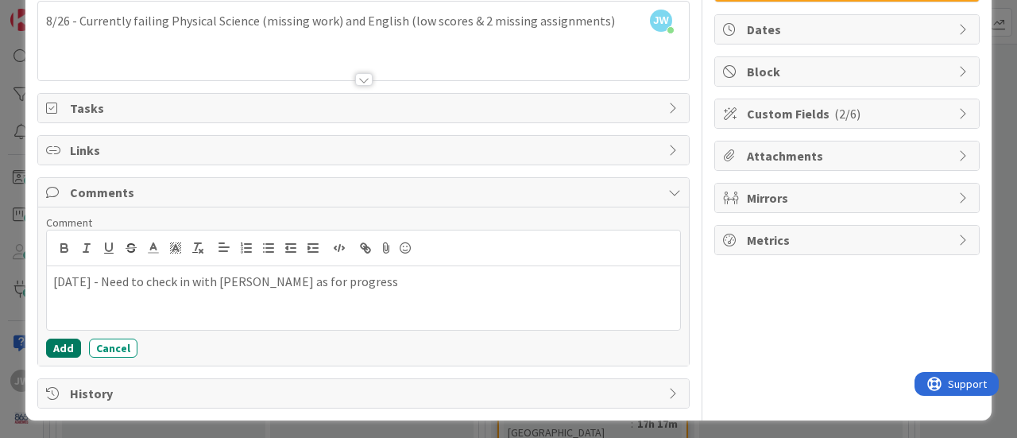
click at [58, 344] on button "Add" at bounding box center [63, 348] width 35 height 19
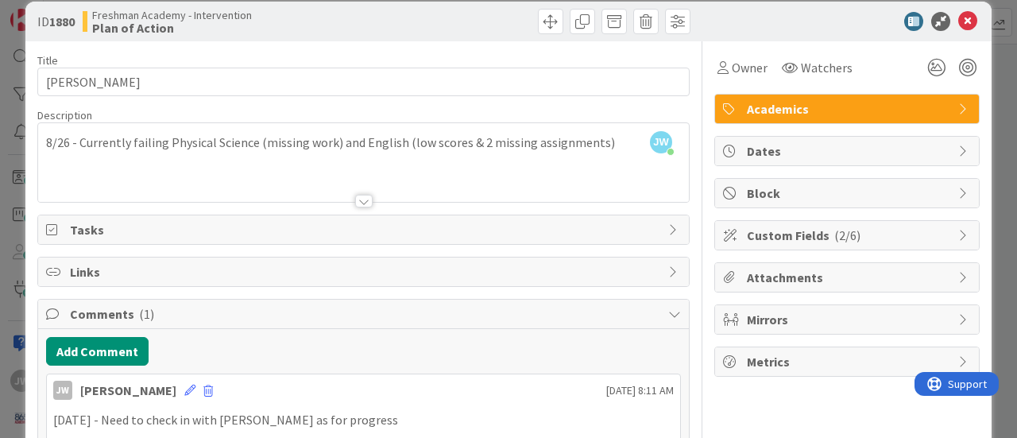
scroll to position [0, 0]
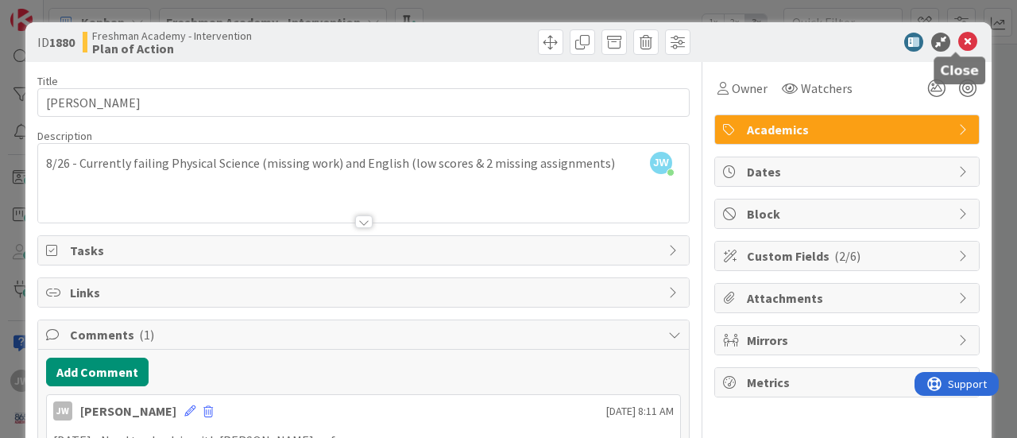
click at [958, 37] on icon at bounding box center [967, 42] width 19 height 19
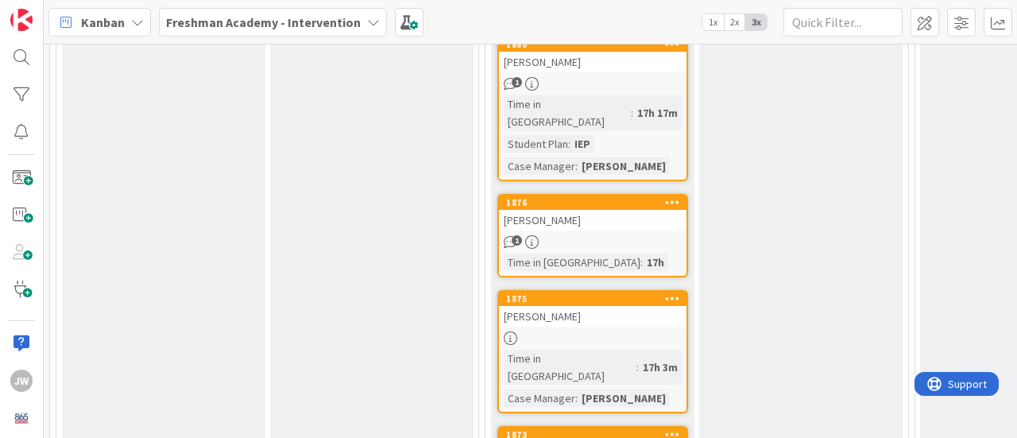
scroll to position [1272, 0]
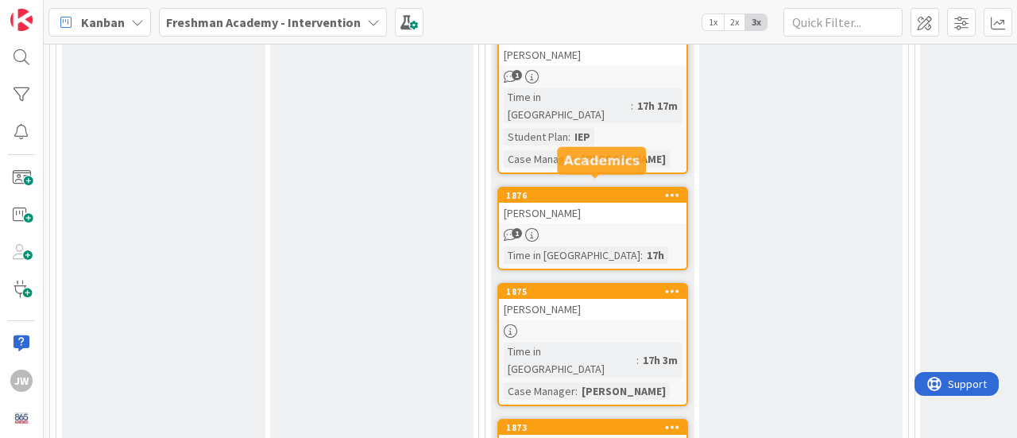
click at [556, 286] on div "1875" at bounding box center [596, 291] width 180 height 11
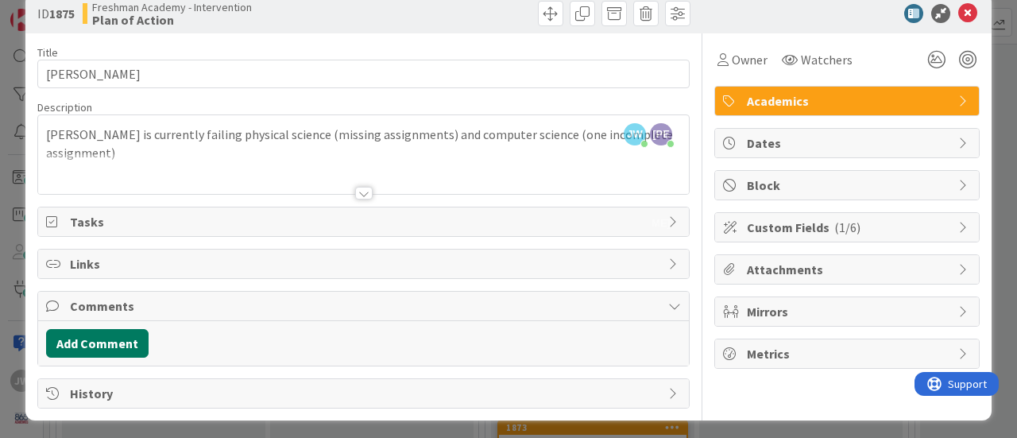
click at [85, 338] on button "Add Comment" at bounding box center [97, 343] width 103 height 29
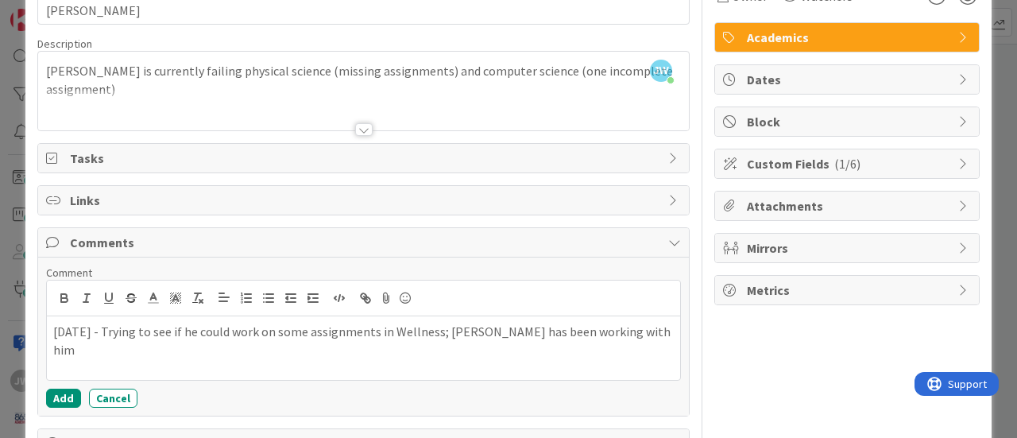
scroll to position [142, 0]
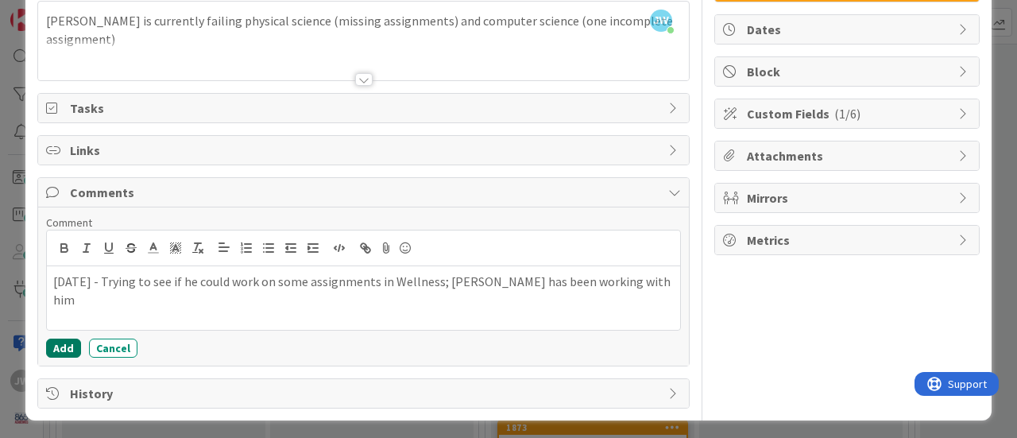
click at [60, 343] on button "Add" at bounding box center [63, 348] width 35 height 19
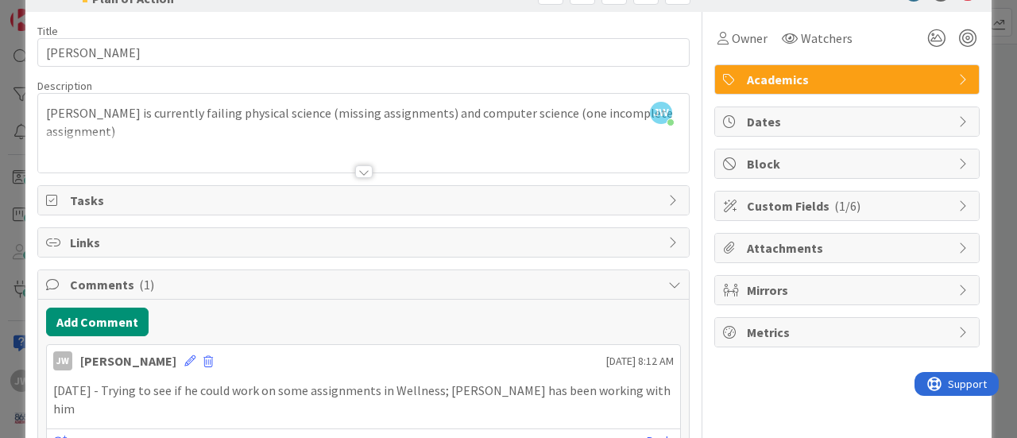
scroll to position [0, 0]
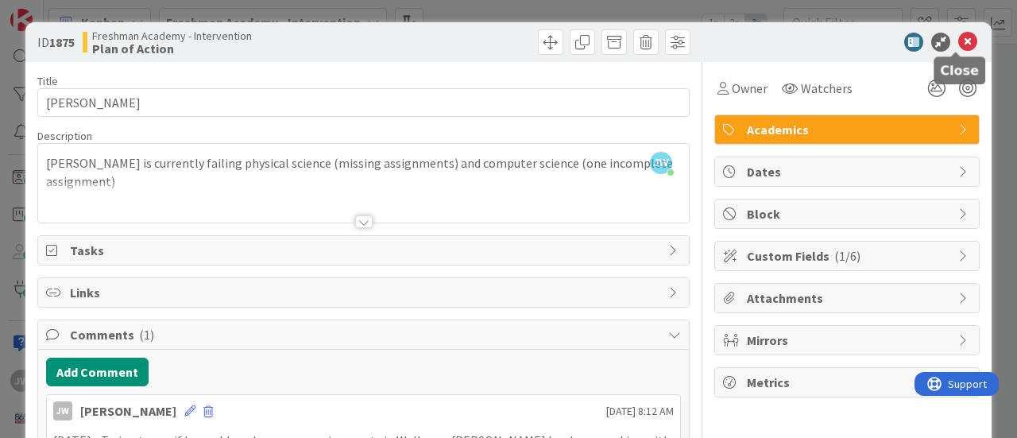
click at [958, 41] on icon at bounding box center [967, 42] width 19 height 19
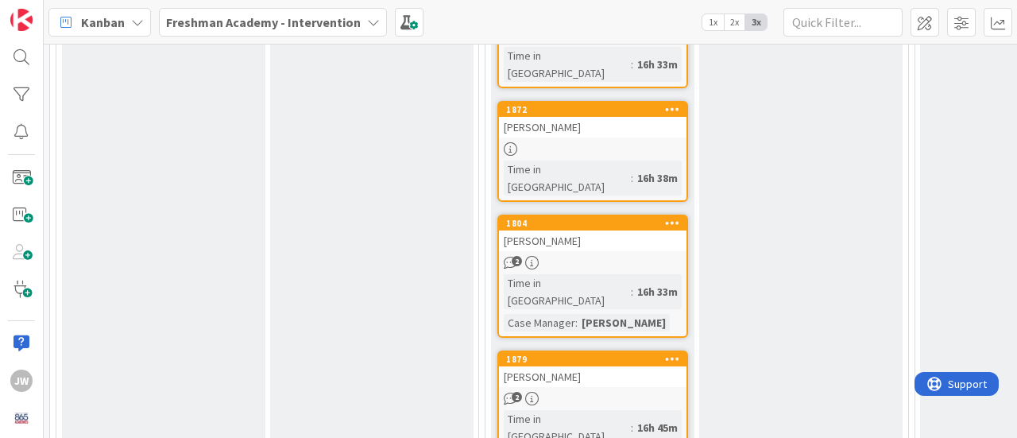
scroll to position [715, 0]
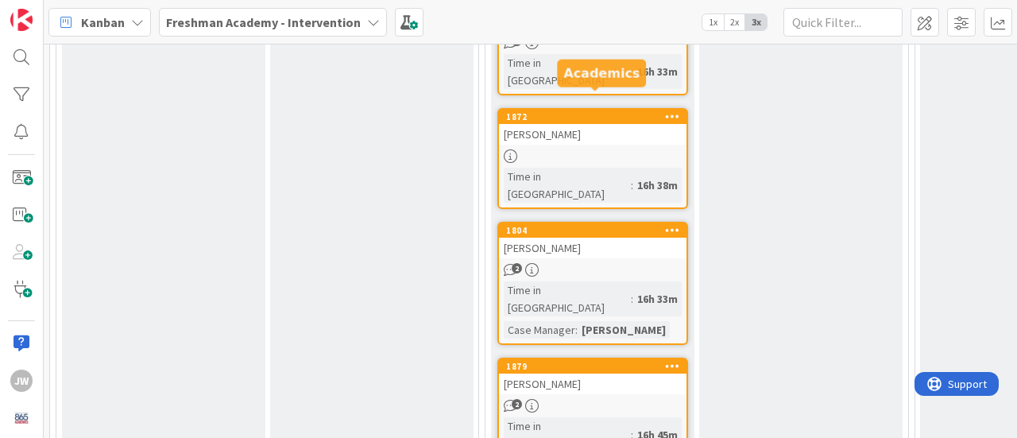
click at [552, 111] on div "1872" at bounding box center [596, 116] width 180 height 11
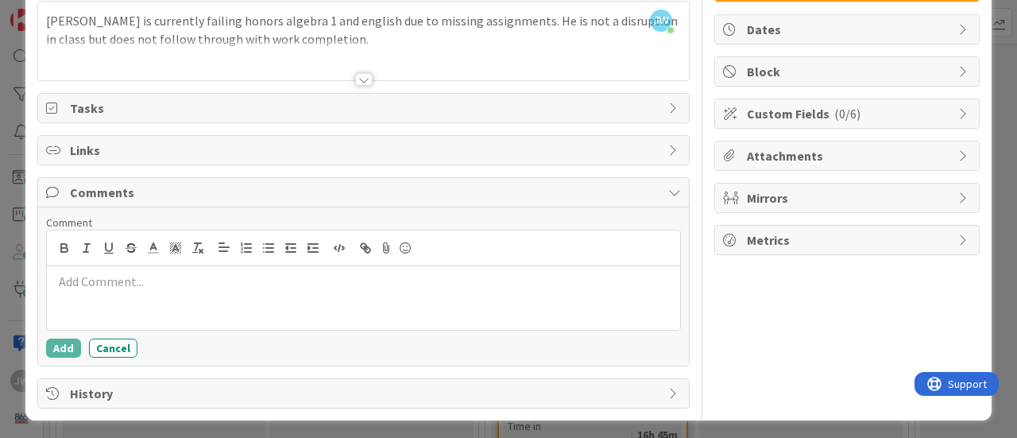
click at [82, 281] on p at bounding box center [363, 282] width 621 height 18
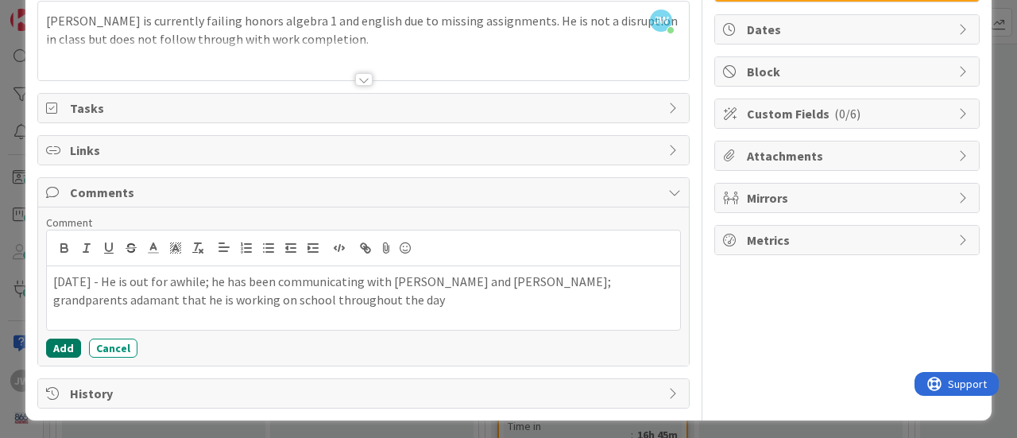
click at [64, 339] on button "Add" at bounding box center [63, 348] width 35 height 19
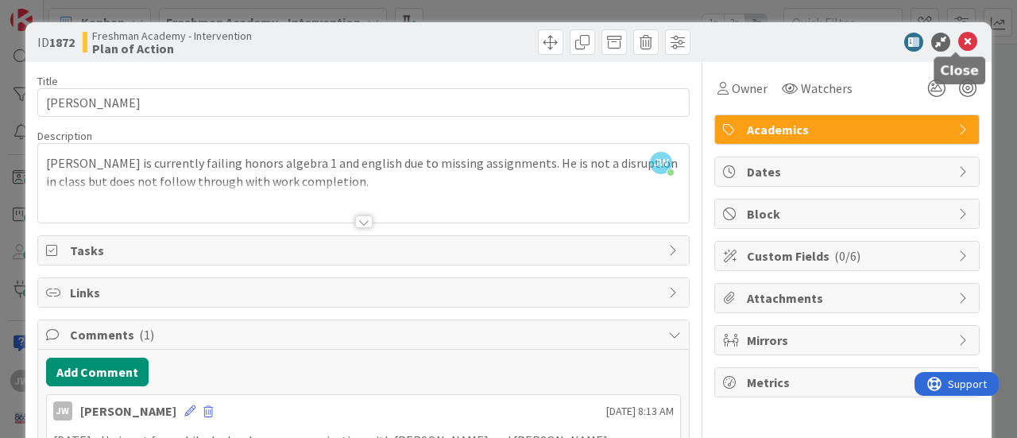
click at [958, 44] on icon at bounding box center [967, 42] width 19 height 19
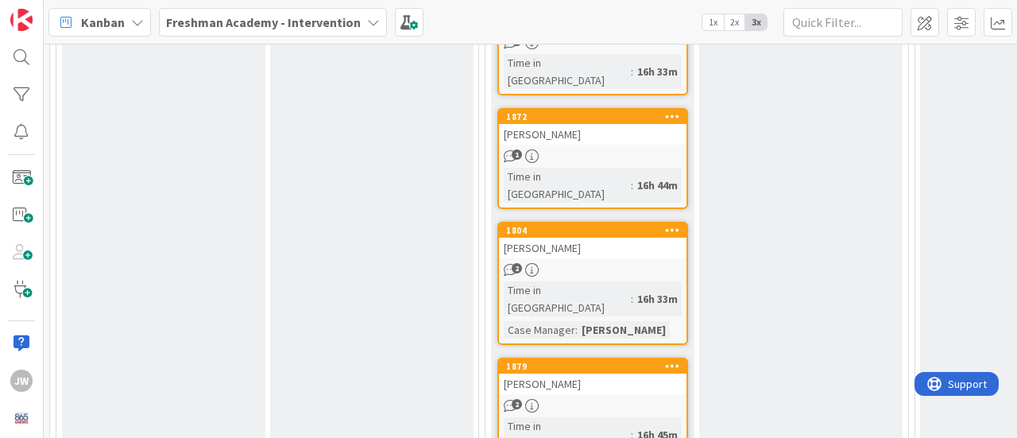
click at [563, 222] on link "1804 [PERSON_NAME] 2 Time in [GEOGRAPHIC_DATA] : 16h 33m Case Manager : [PERSON…" at bounding box center [593, 283] width 191 height 123
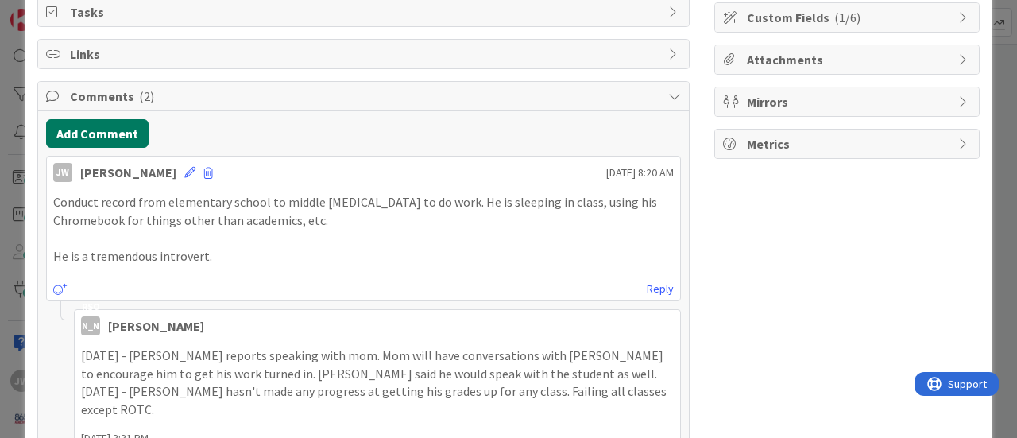
click at [98, 130] on button "Add Comment" at bounding box center [97, 133] width 103 height 29
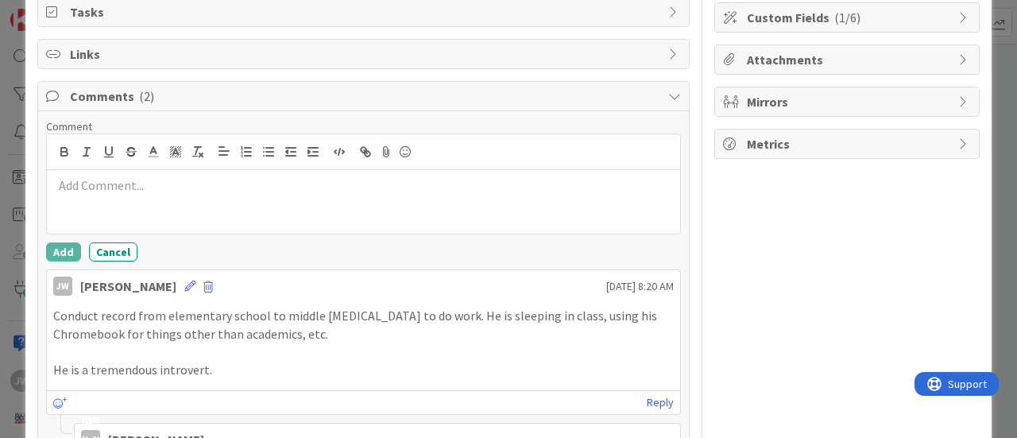
click at [114, 187] on p at bounding box center [363, 185] width 621 height 18
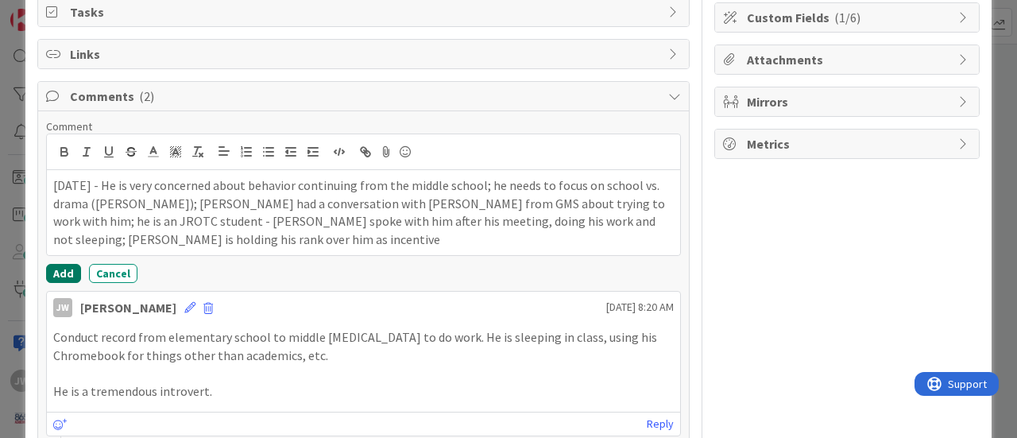
click at [56, 271] on button "Add" at bounding box center [63, 273] width 35 height 19
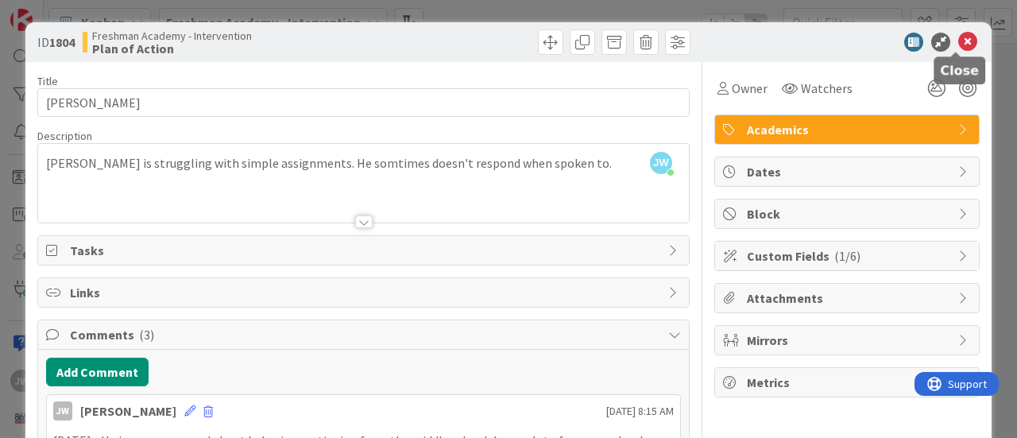
click at [958, 41] on icon at bounding box center [967, 42] width 19 height 19
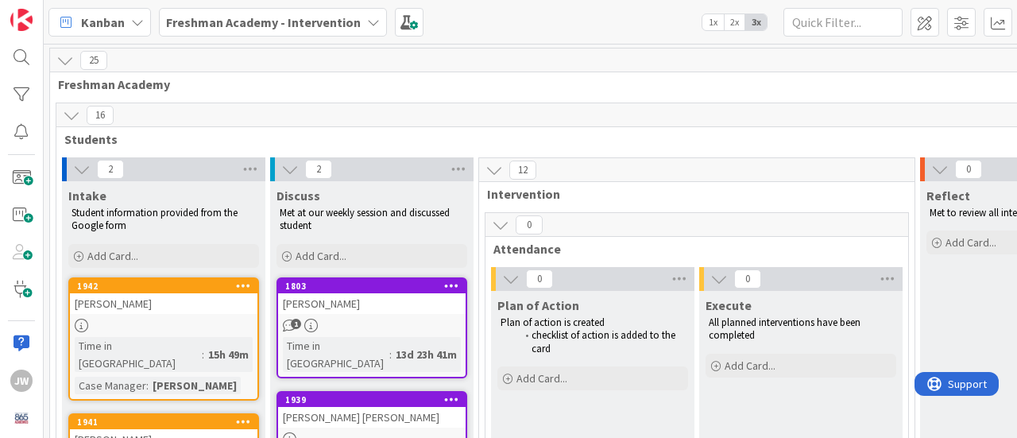
click at [491, 167] on icon at bounding box center [494, 169] width 17 height 17
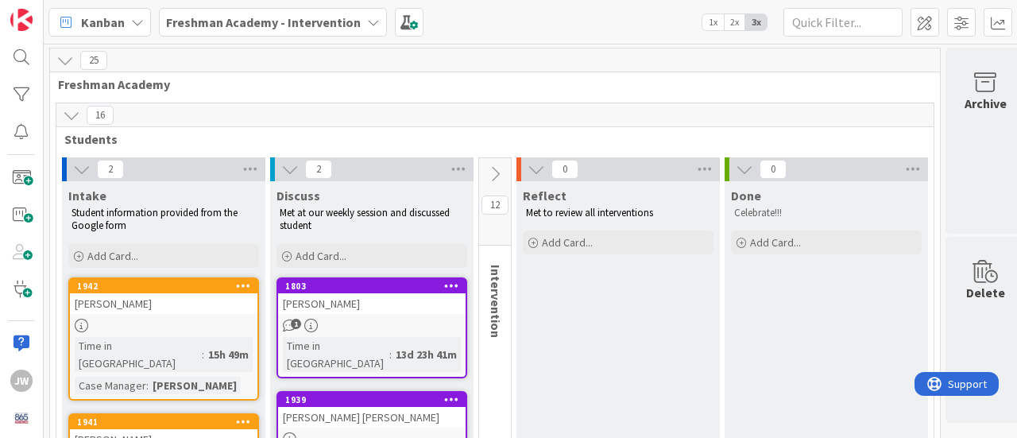
click at [499, 168] on icon at bounding box center [494, 173] width 17 height 17
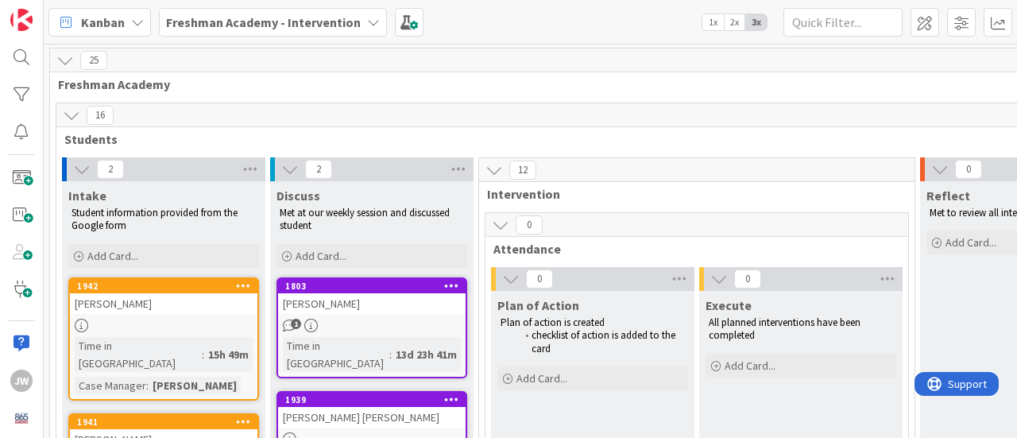
click at [495, 227] on icon at bounding box center [500, 224] width 17 height 17
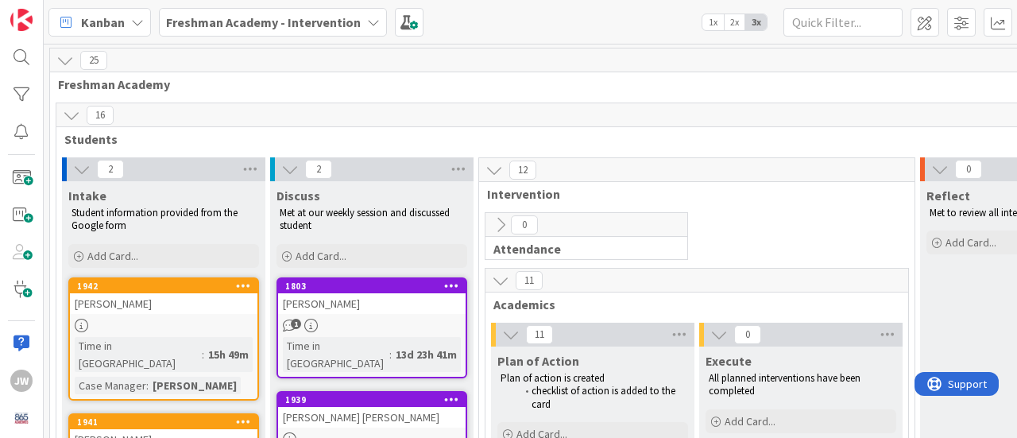
click at [495, 227] on icon at bounding box center [500, 224] width 17 height 17
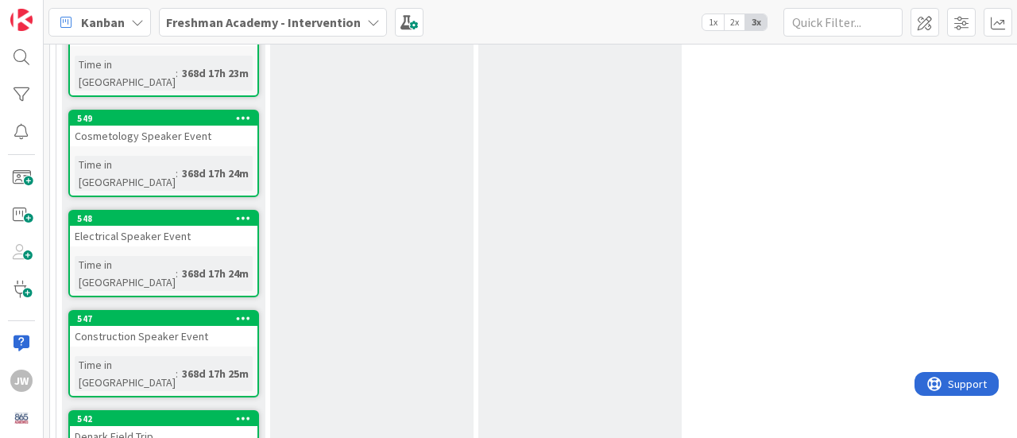
scroll to position [2480, 0]
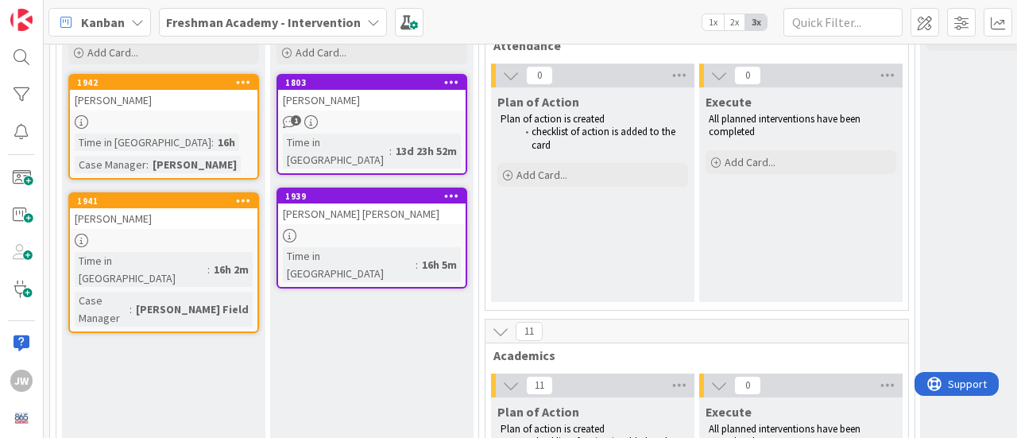
scroll to position [79, 0]
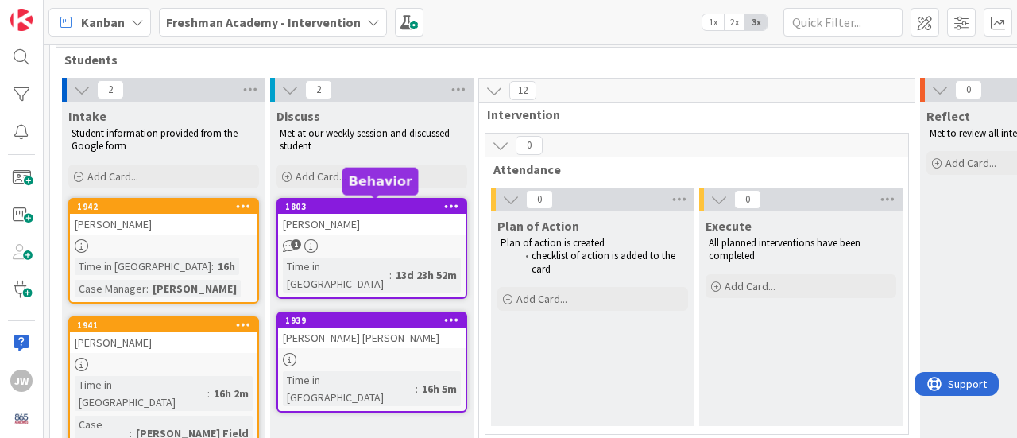
click at [351, 207] on div "1803" at bounding box center [375, 206] width 180 height 11
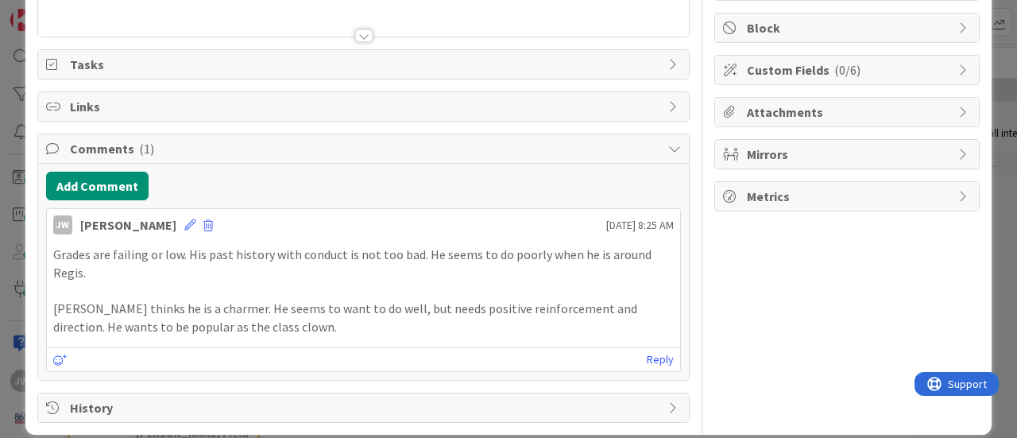
scroll to position [199, 0]
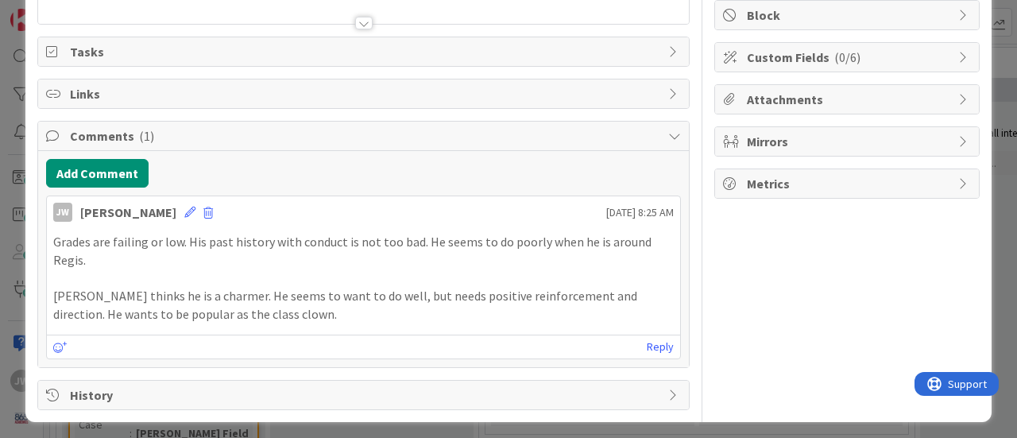
click at [285, 233] on p "Grades are failing or low. His past history with conduct is not too bad. He see…" at bounding box center [363, 251] width 621 height 36
click at [112, 172] on button "Add Comment" at bounding box center [97, 173] width 103 height 29
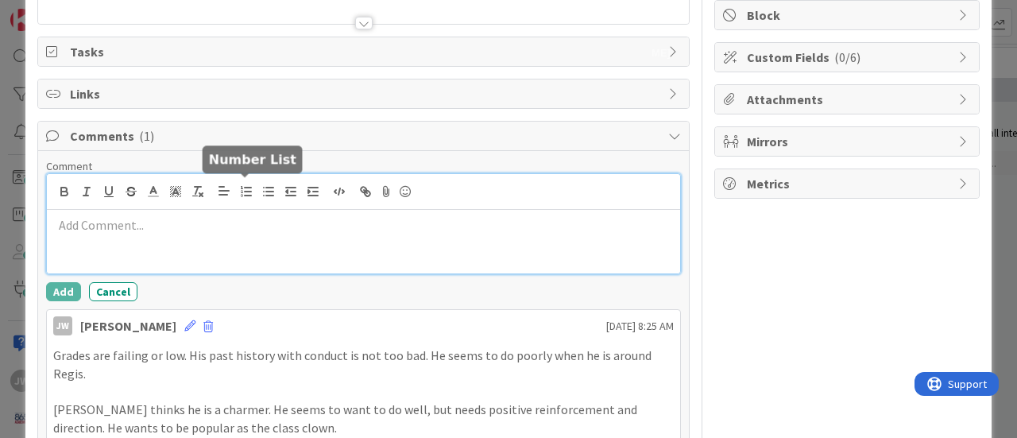
paste div
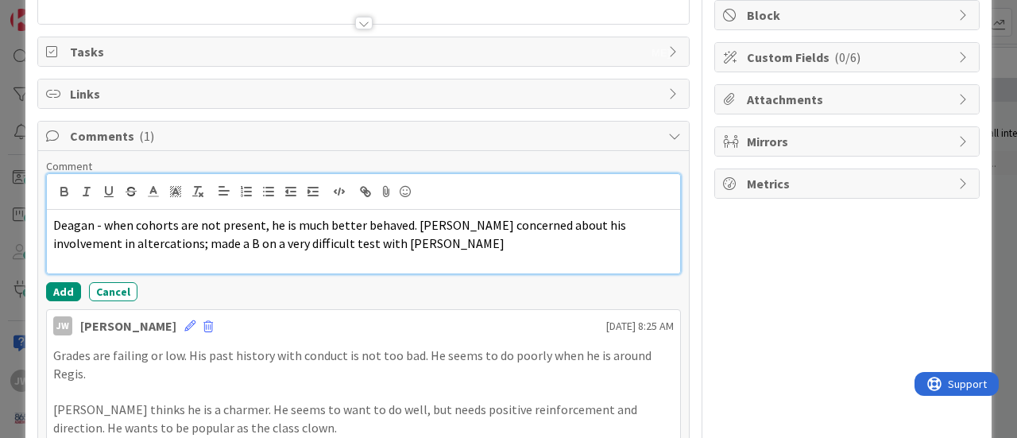
click at [54, 223] on span "Deagan - when cohorts are not present, he is much better behaved. Danielle H co…" at bounding box center [340, 234] width 575 height 34
click at [362, 242] on p "9/3/25 - When cohorts are not present, he is much better behaved. Danielle H co…" at bounding box center [363, 234] width 621 height 36
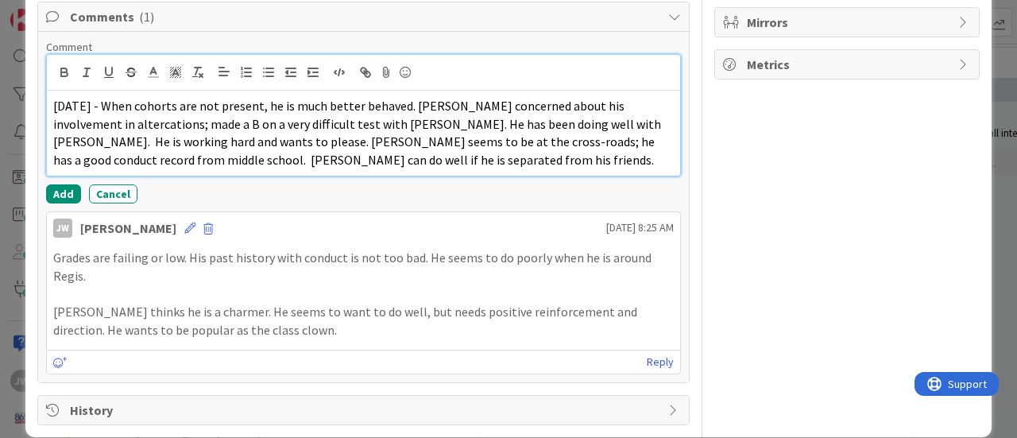
scroll to position [334, 0]
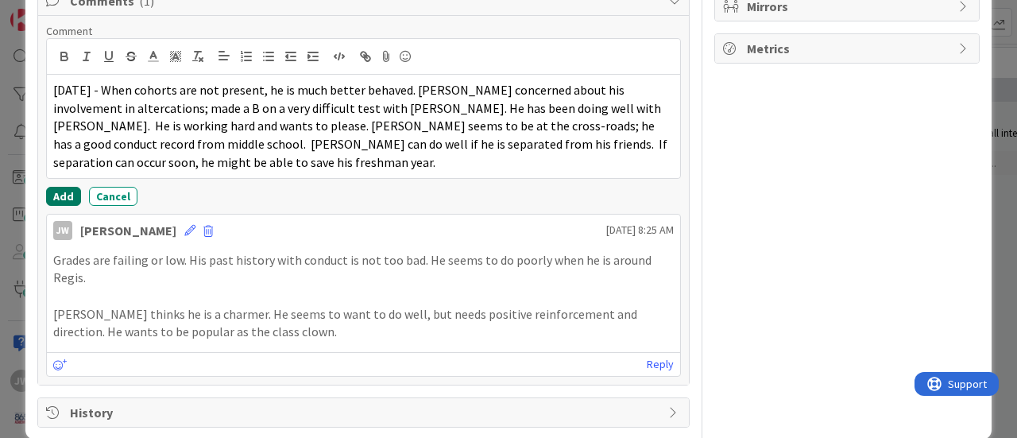
click at [68, 190] on button "Add" at bounding box center [63, 196] width 35 height 19
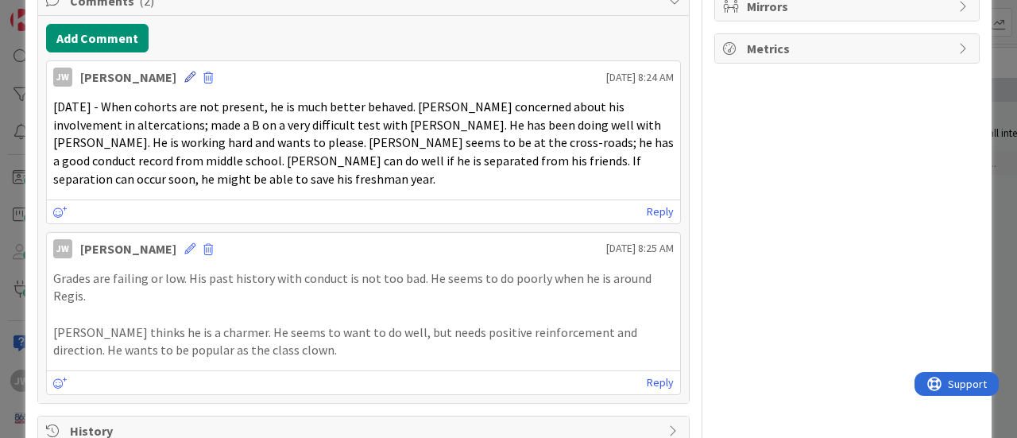
click at [191, 73] on icon at bounding box center [189, 77] width 11 height 11
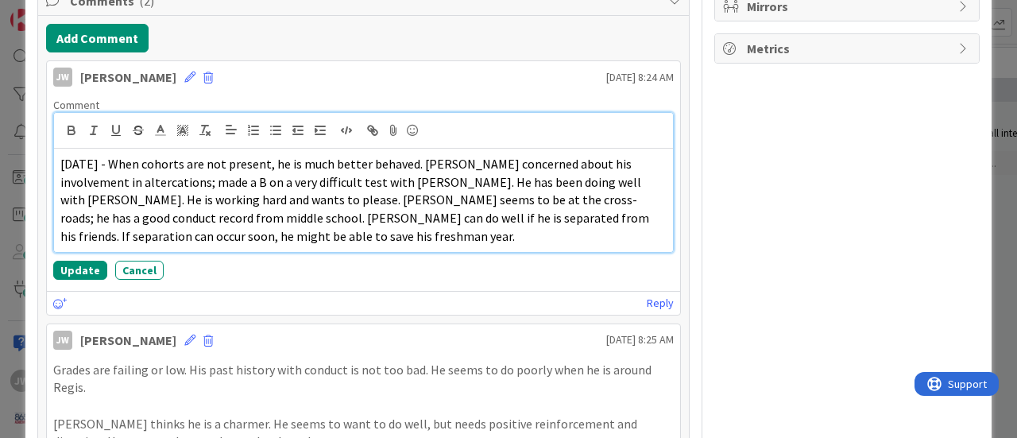
click at [134, 177] on span "9/3/25 - When cohorts are not present, he is much better behaved. Danielle H co…" at bounding box center [355, 200] width 591 height 88
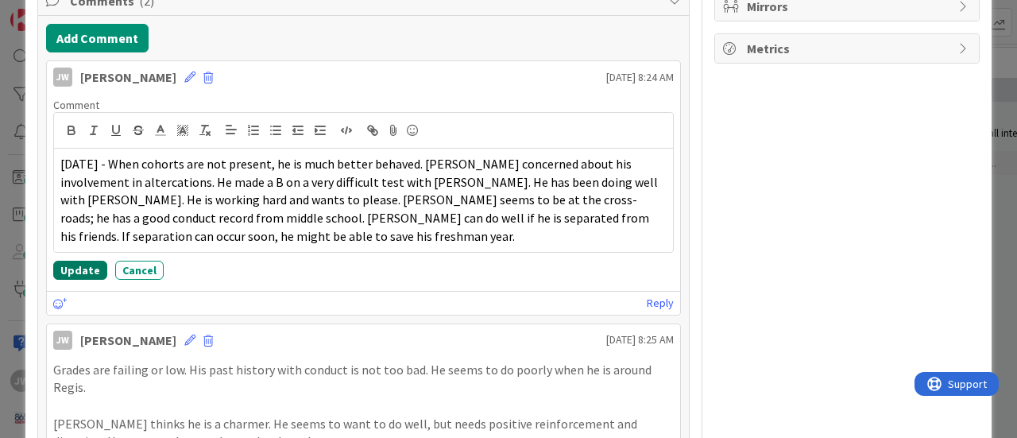
click at [79, 266] on button "Update" at bounding box center [80, 270] width 54 height 19
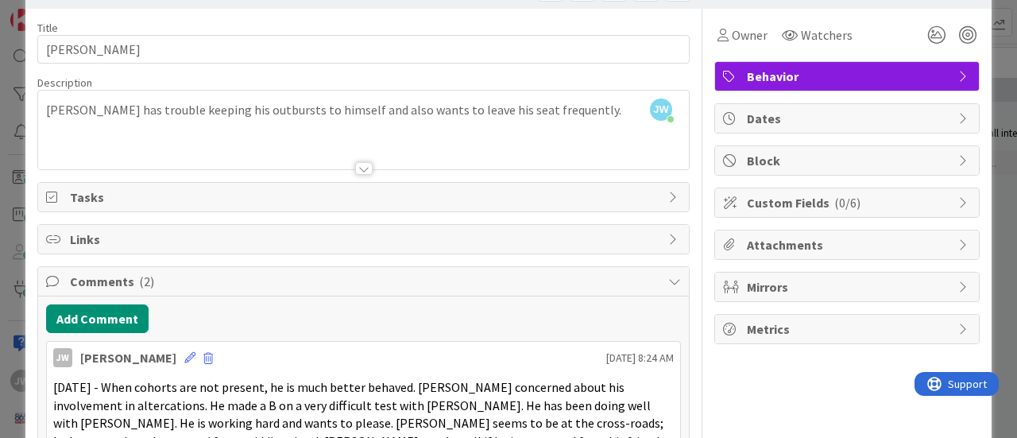
scroll to position [0, 0]
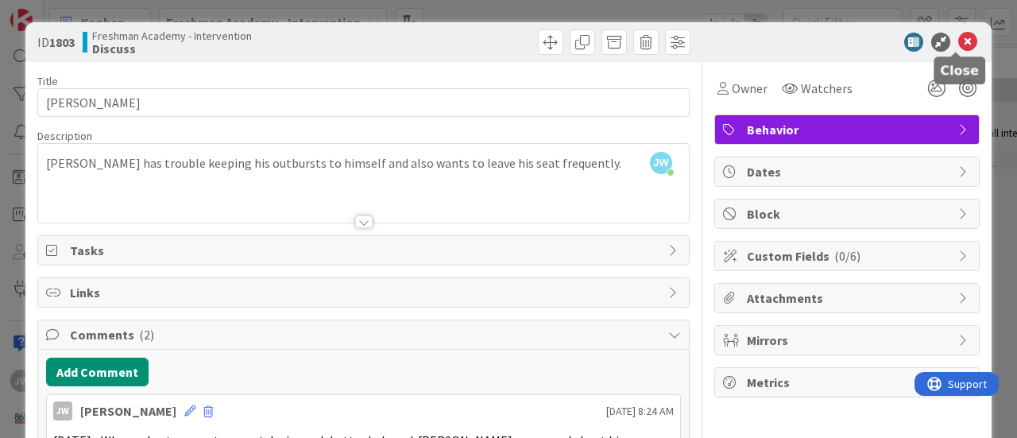
click at [958, 44] on icon at bounding box center [967, 42] width 19 height 19
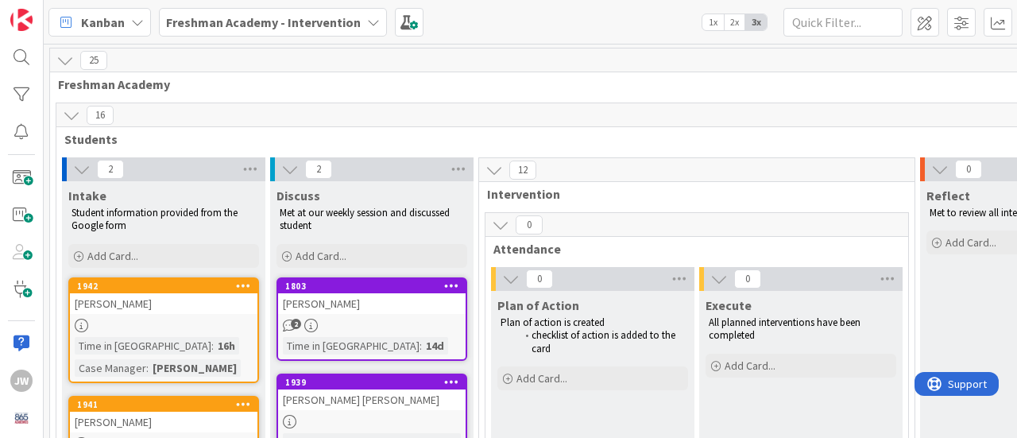
click at [68, 60] on icon at bounding box center [64, 60] width 17 height 17
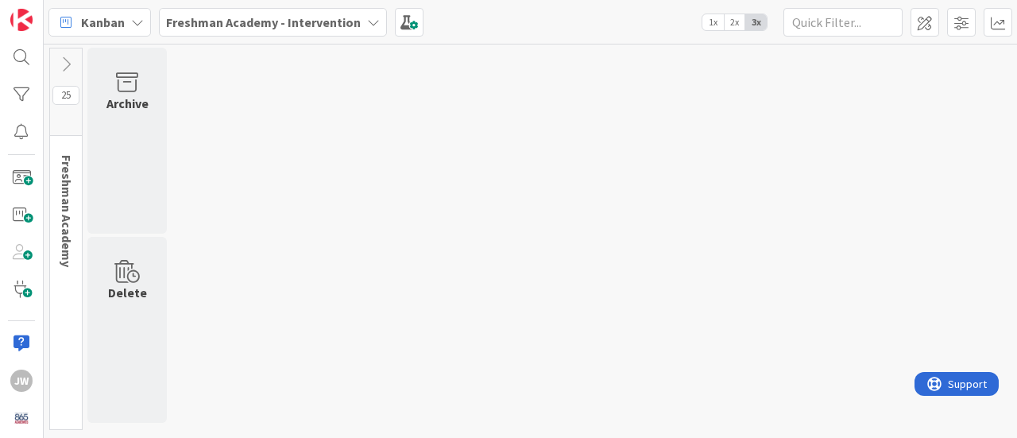
click at [68, 66] on icon at bounding box center [65, 64] width 17 height 17
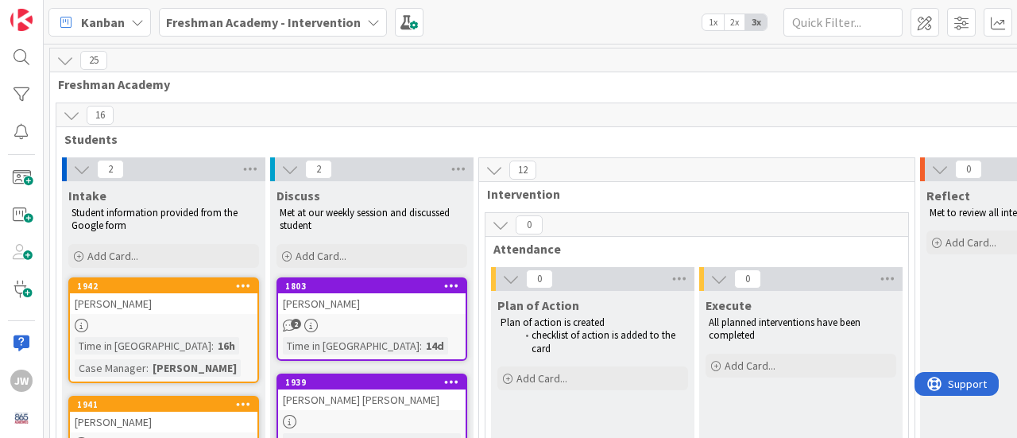
click at [65, 115] on icon at bounding box center [71, 114] width 17 height 17
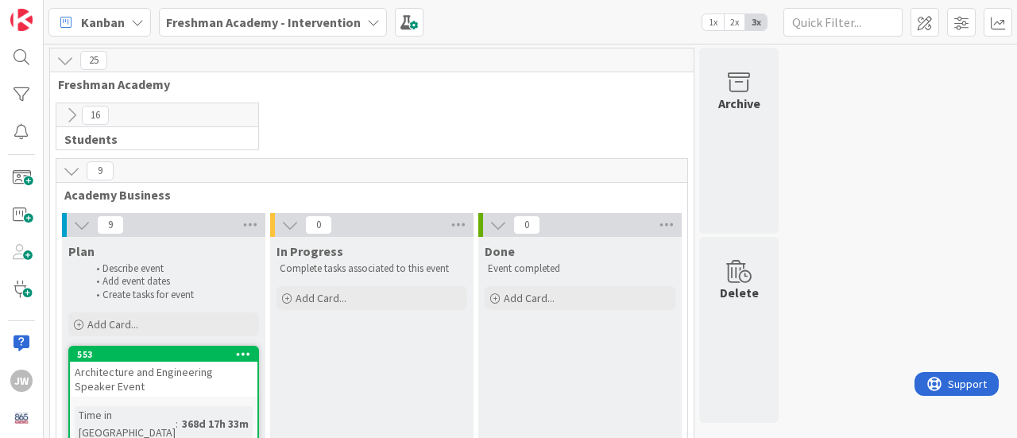
click at [65, 115] on icon at bounding box center [71, 114] width 17 height 17
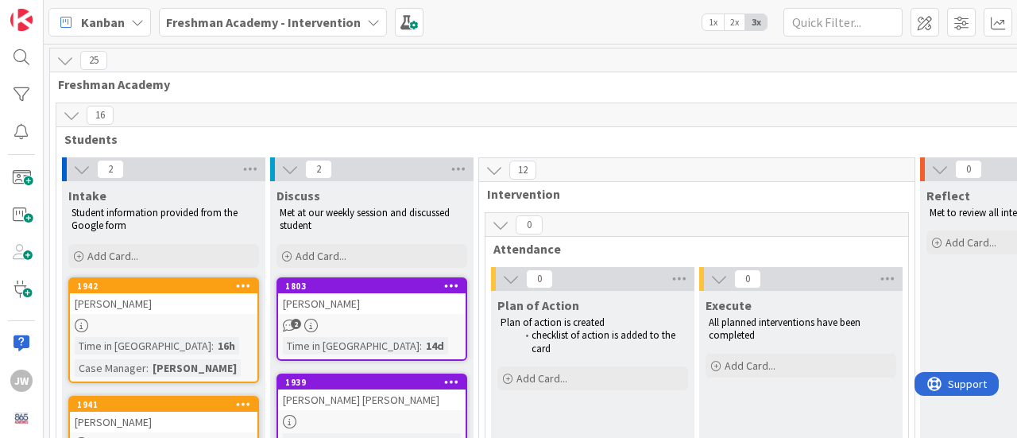
click at [302, 18] on b "Freshman Academy - Intervention" at bounding box center [263, 22] width 195 height 16
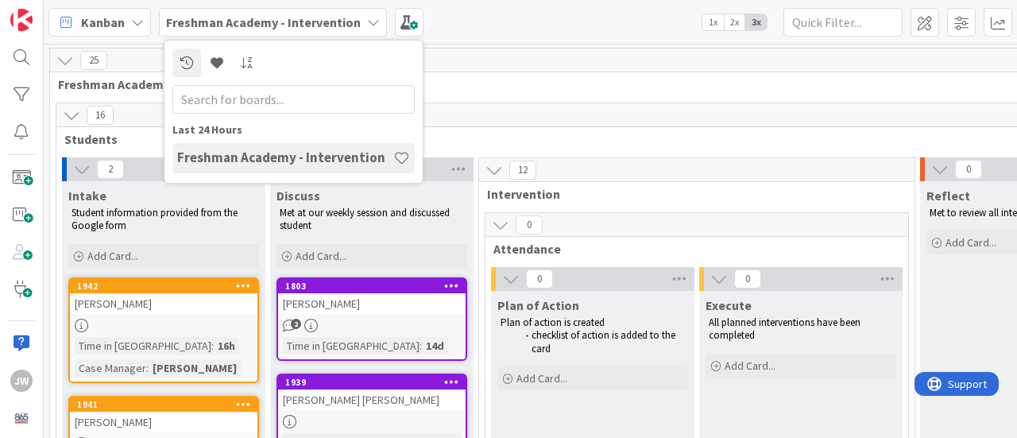
click at [302, 18] on b "Freshman Academy - Intervention" at bounding box center [263, 22] width 195 height 16
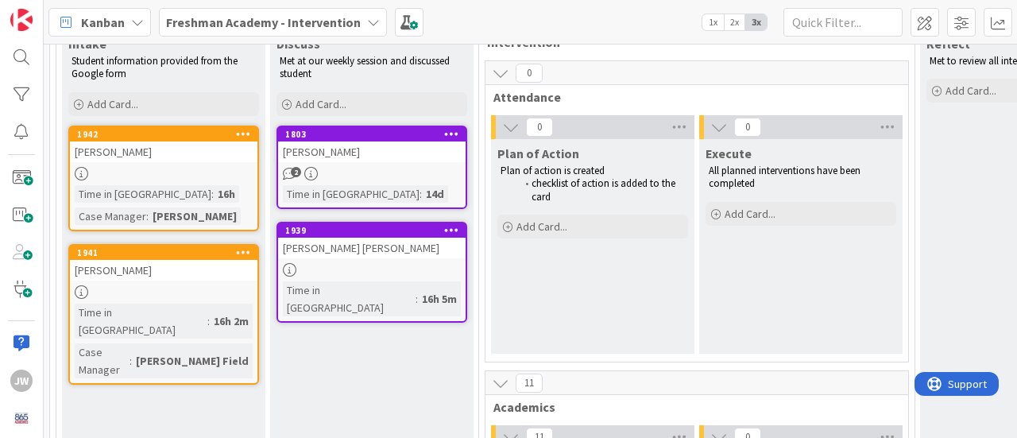
scroll to position [159, 0]
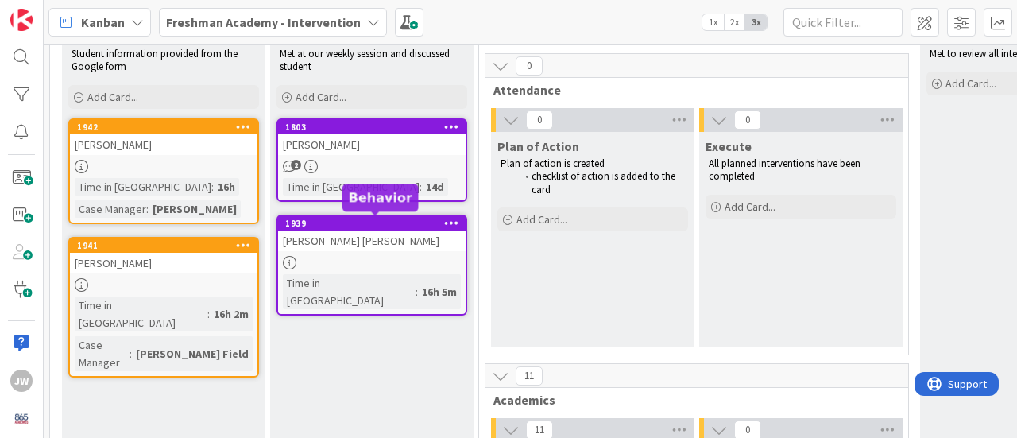
click at [354, 226] on div "1939" at bounding box center [375, 223] width 180 height 11
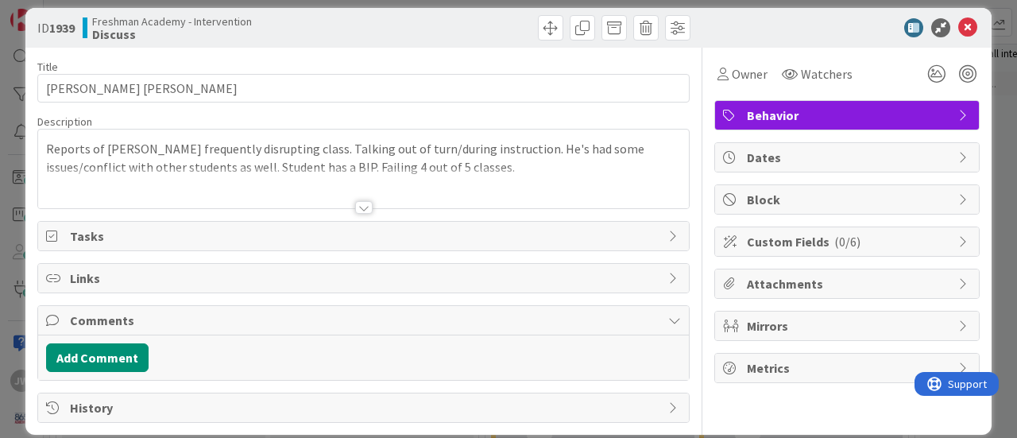
scroll to position [29, 0]
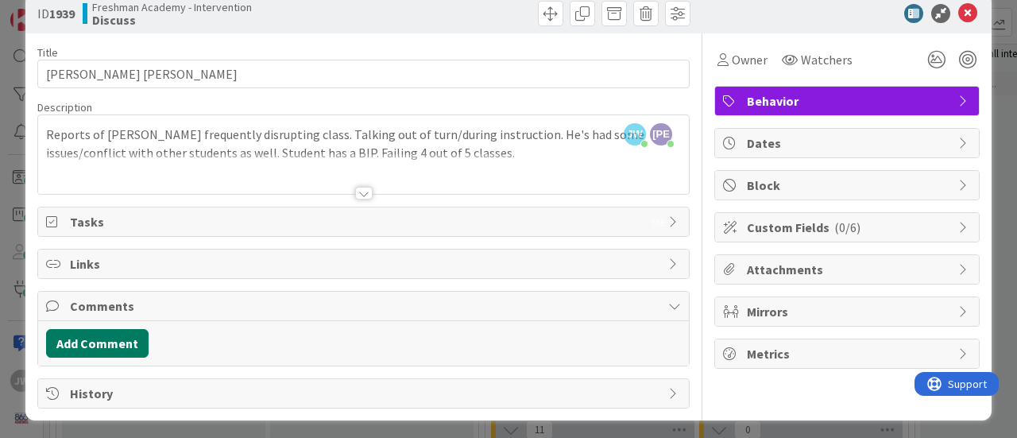
click at [99, 341] on button "Add Comment" at bounding box center [97, 343] width 103 height 29
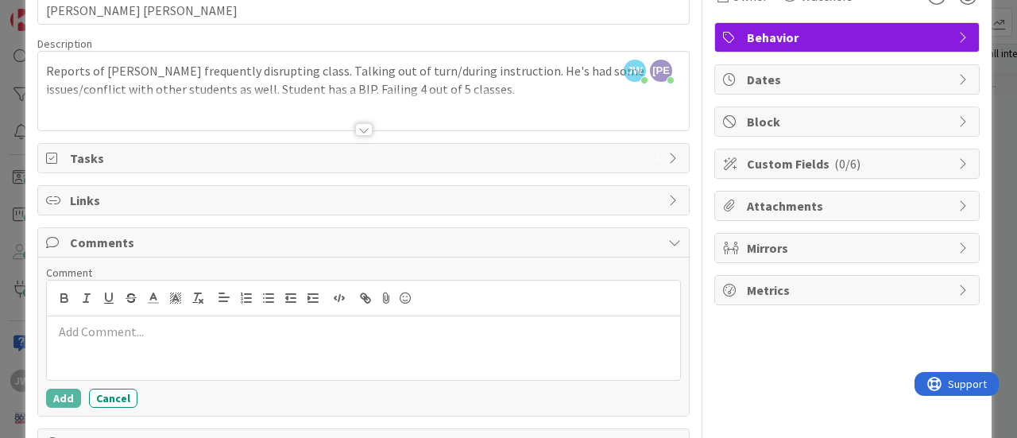
scroll to position [142, 0]
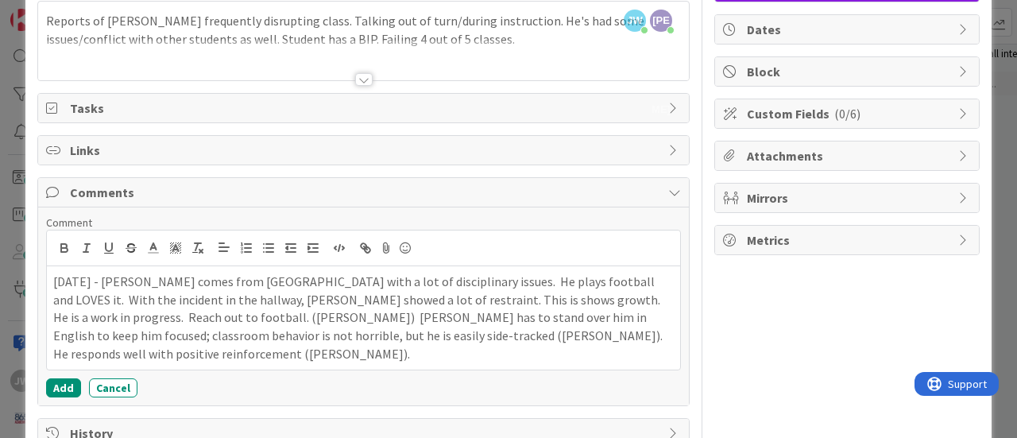
click at [556, 331] on p "9/3/25 - Bentley comes from Holston with a lot of disciplinary issues. He plays…" at bounding box center [363, 318] width 621 height 91
click at [238, 357] on p "9/3/25 - Bentley comes from Holston with a lot of disciplinary issues. He plays…" at bounding box center [363, 318] width 621 height 91
click at [63, 381] on button "Add" at bounding box center [63, 387] width 35 height 19
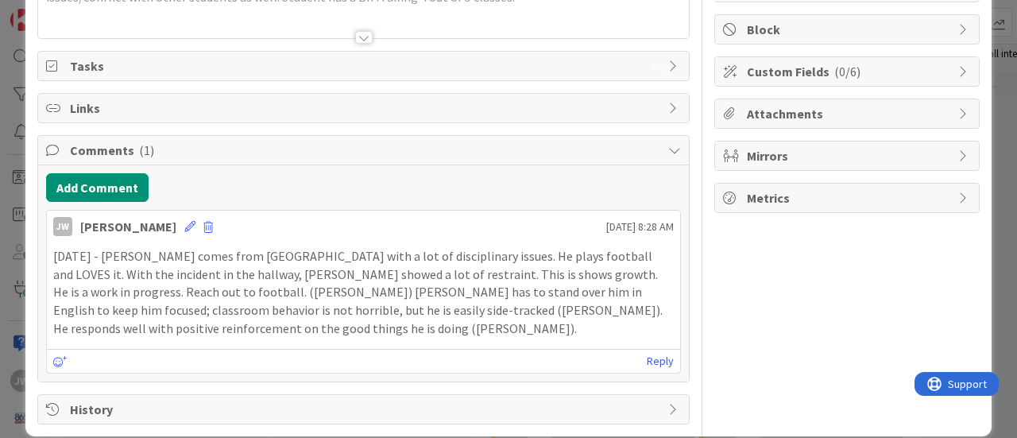
scroll to position [199, 0]
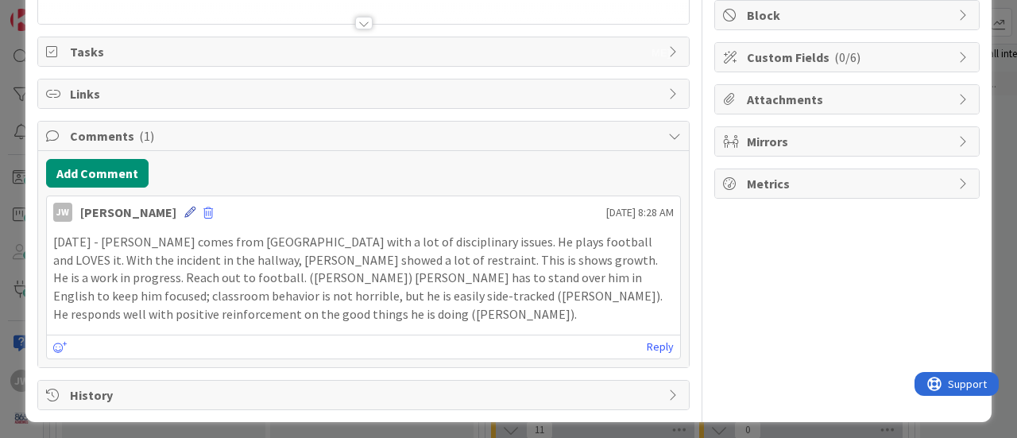
click at [186, 207] on icon at bounding box center [189, 212] width 11 height 11
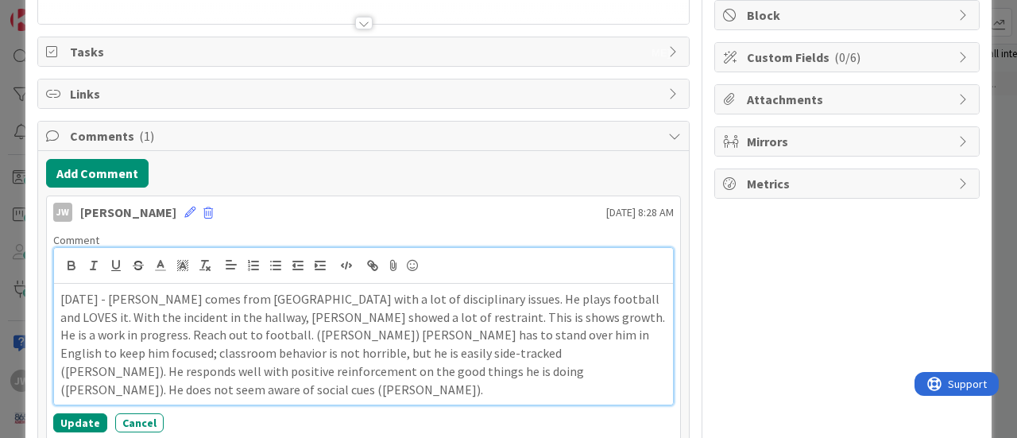
drag, startPoint x: 418, startPoint y: 368, endPoint x: 489, endPoint y: 370, distance: 70.8
click at [418, 368] on p "9/3/25 - Bentley comes from Holston with a lot of disciplinary issues. He plays…" at bounding box center [363, 344] width 606 height 108
click at [74, 413] on button "Update" at bounding box center [80, 422] width 54 height 19
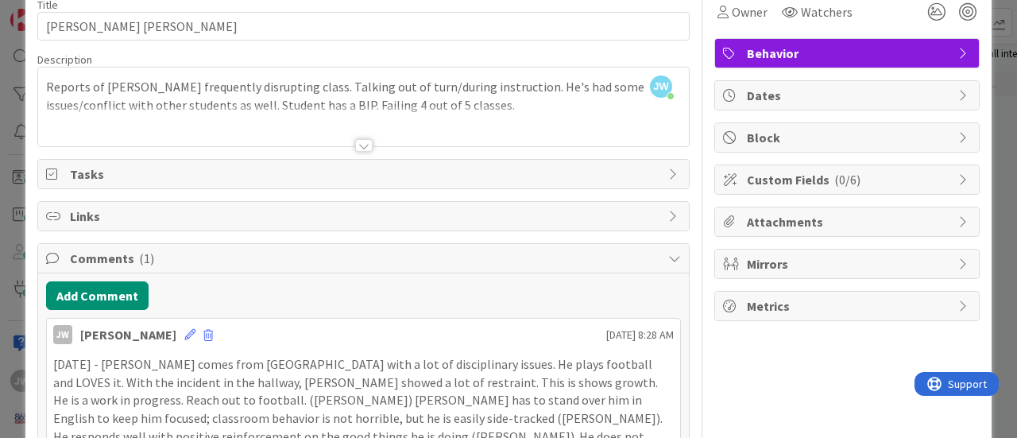
scroll to position [0, 0]
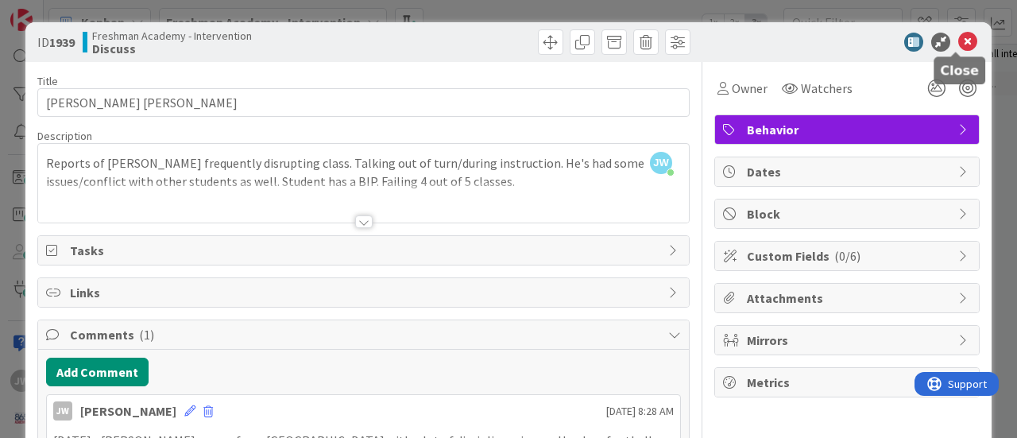
click at [958, 41] on icon at bounding box center [967, 42] width 19 height 19
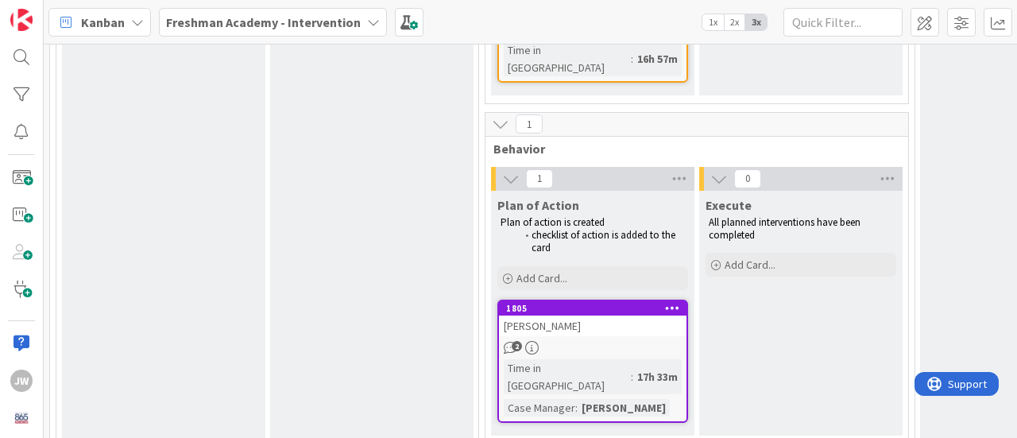
scroll to position [1907, 0]
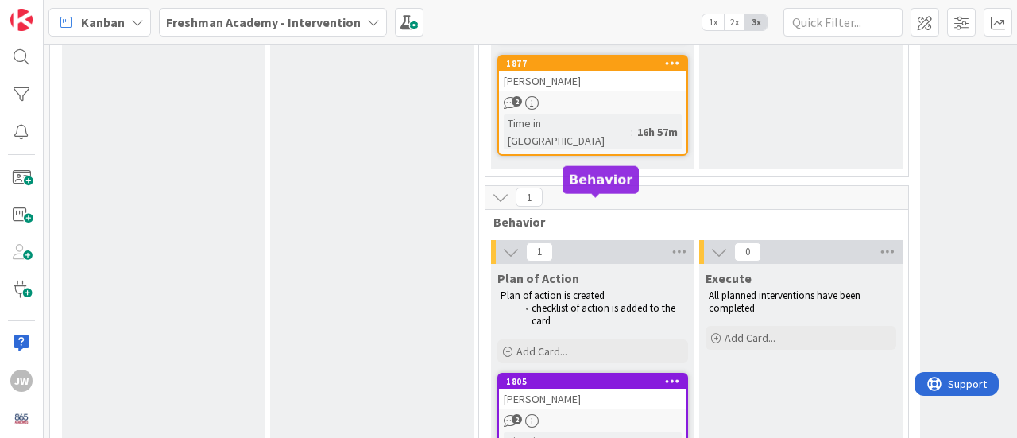
click at [596, 376] on div "1805" at bounding box center [596, 381] width 180 height 11
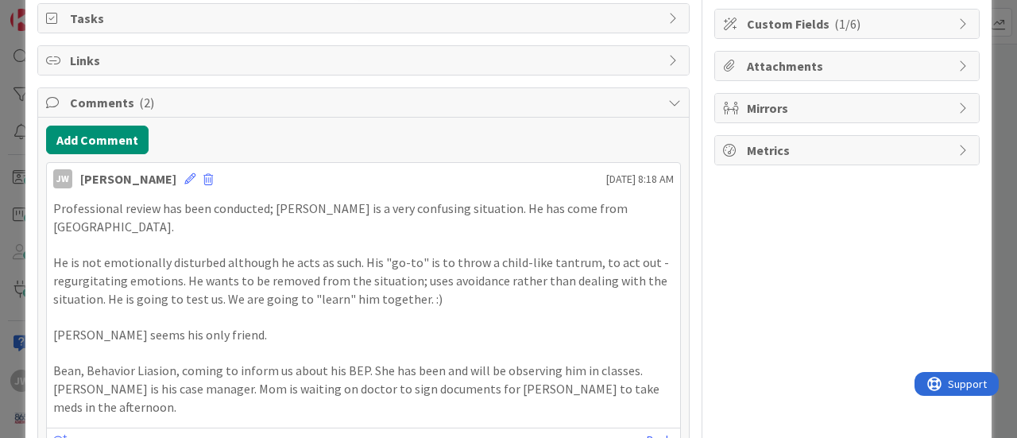
scroll to position [238, 0]
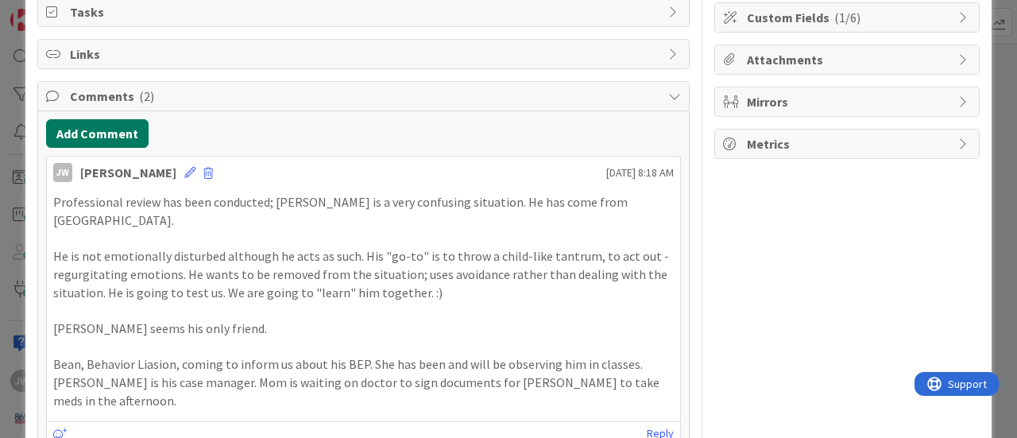
click at [107, 133] on button "Add Comment" at bounding box center [97, 133] width 103 height 29
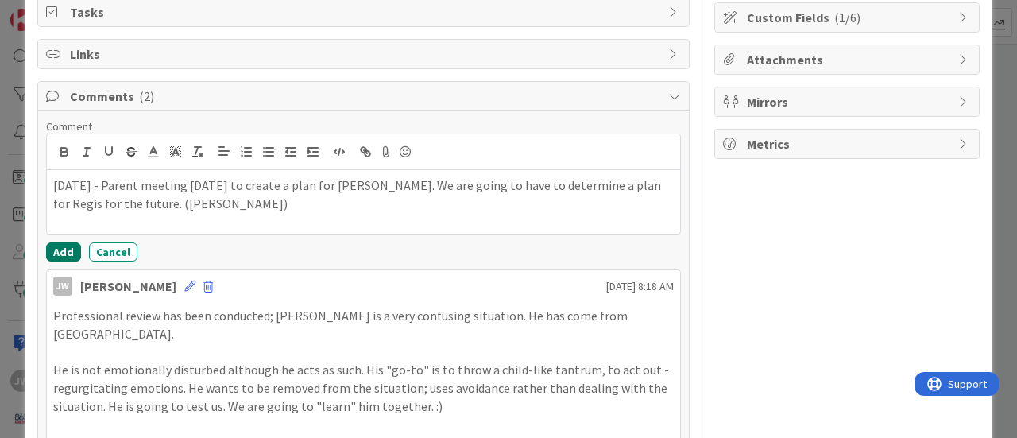
click at [60, 249] on button "Add" at bounding box center [63, 251] width 35 height 19
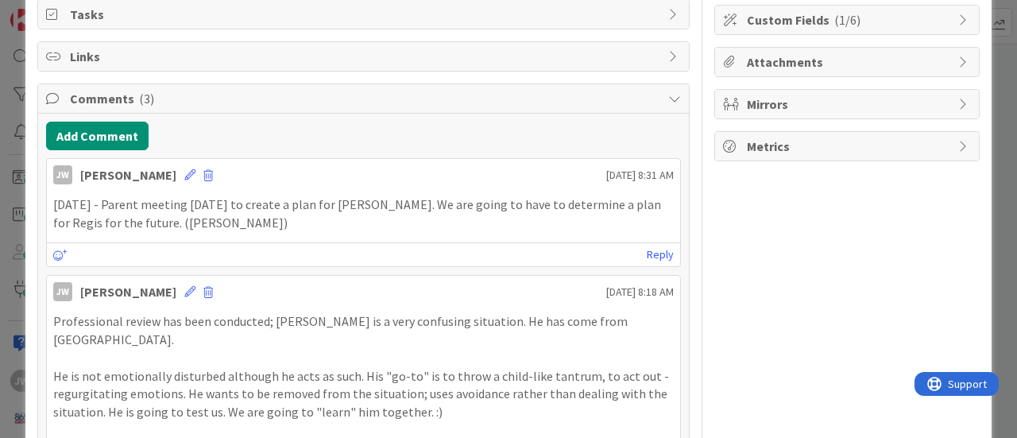
scroll to position [226, 0]
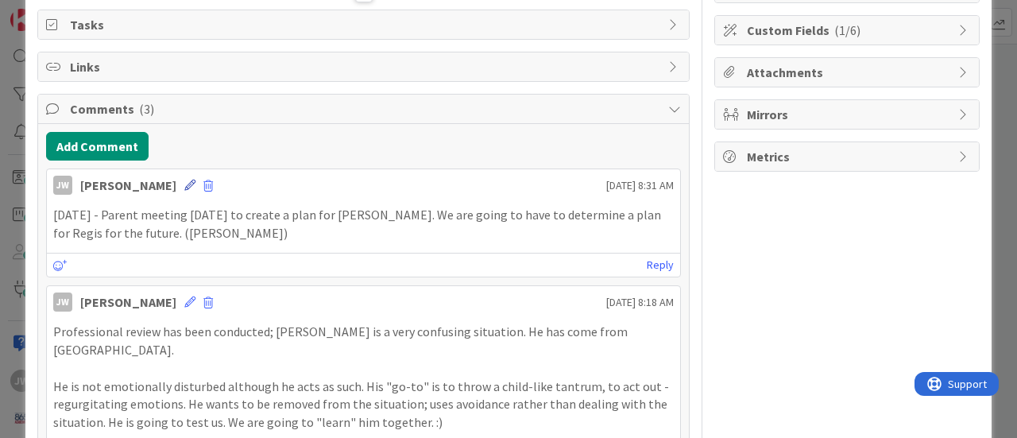
click at [191, 182] on icon at bounding box center [189, 185] width 11 height 11
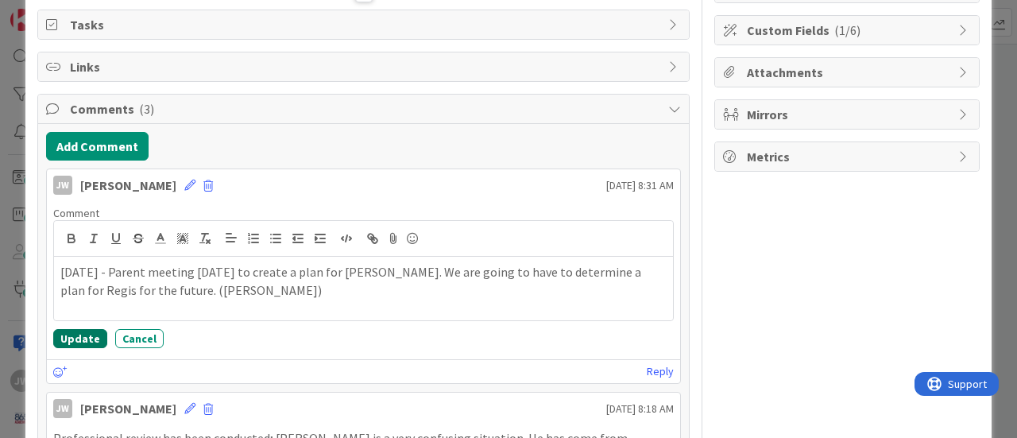
click at [83, 331] on button "Update" at bounding box center [80, 338] width 54 height 19
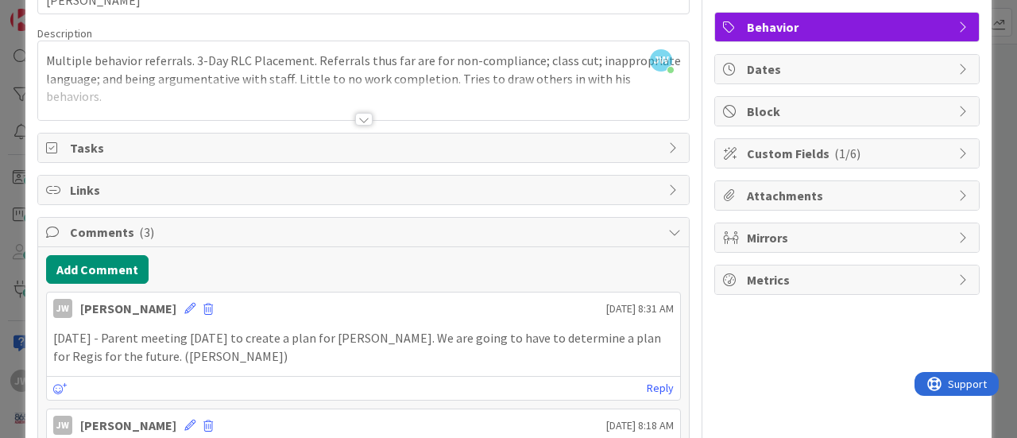
scroll to position [0, 0]
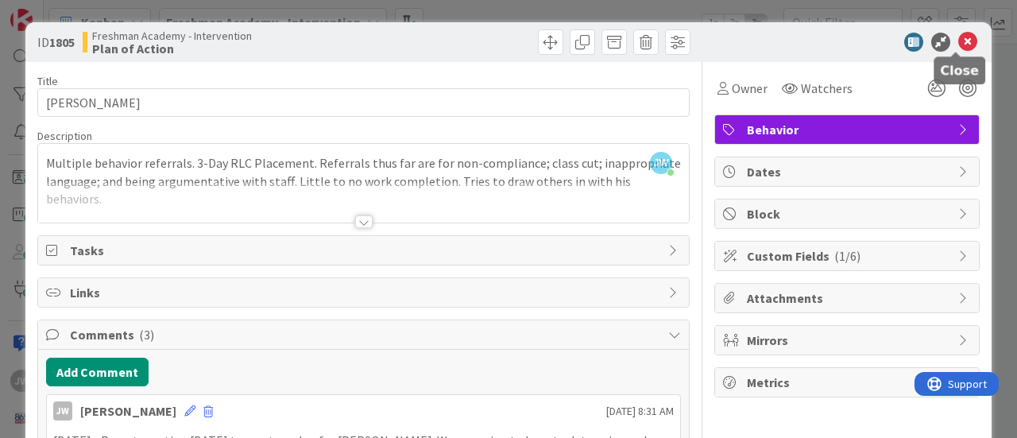
click at [958, 37] on icon at bounding box center [967, 42] width 19 height 19
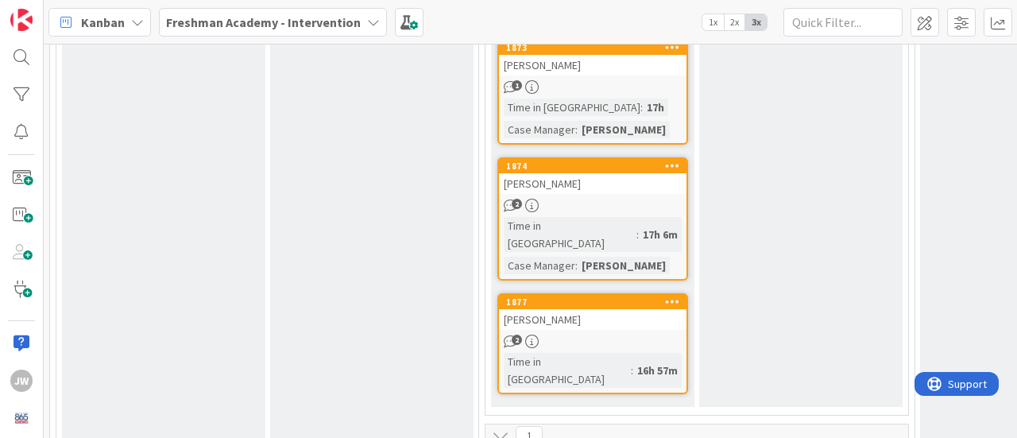
scroll to position [1907, 0]
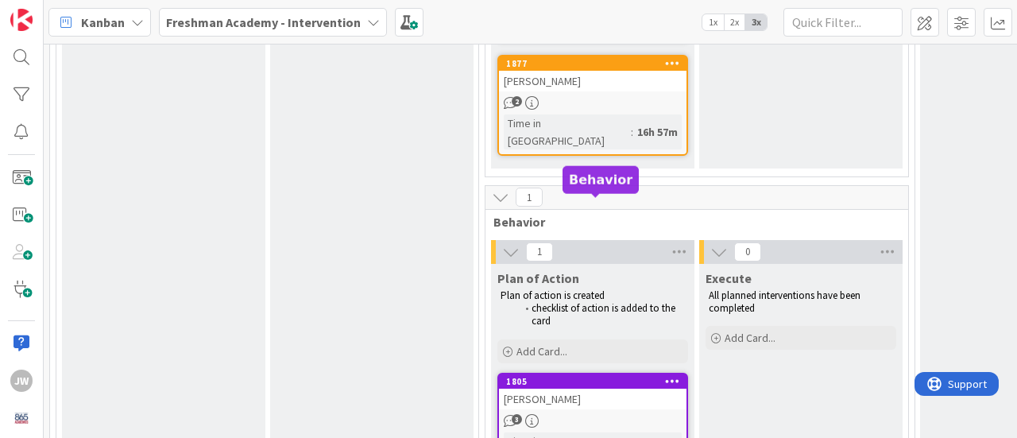
click at [576, 376] on div "1805" at bounding box center [596, 381] width 180 height 11
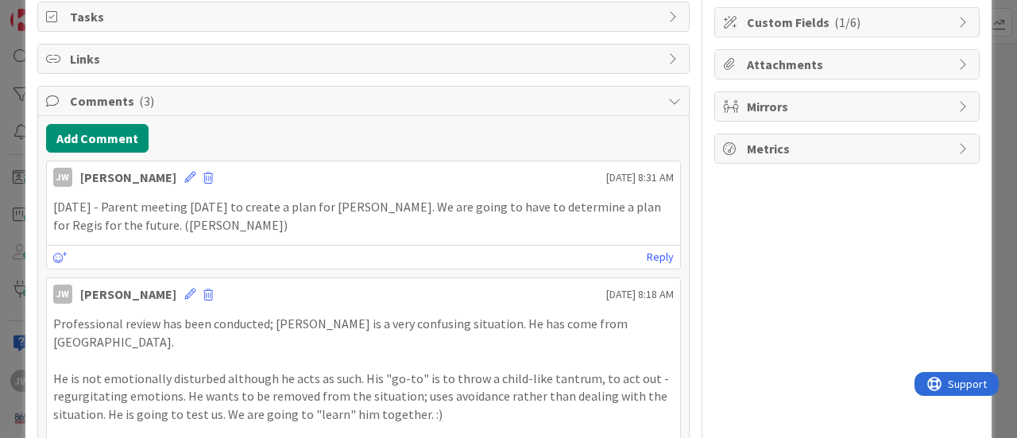
scroll to position [238, 0]
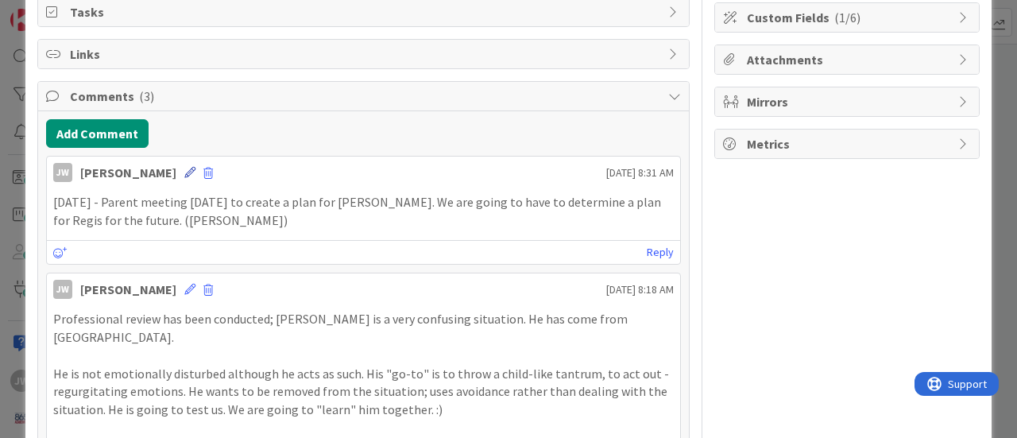
click at [189, 167] on icon at bounding box center [189, 172] width 11 height 11
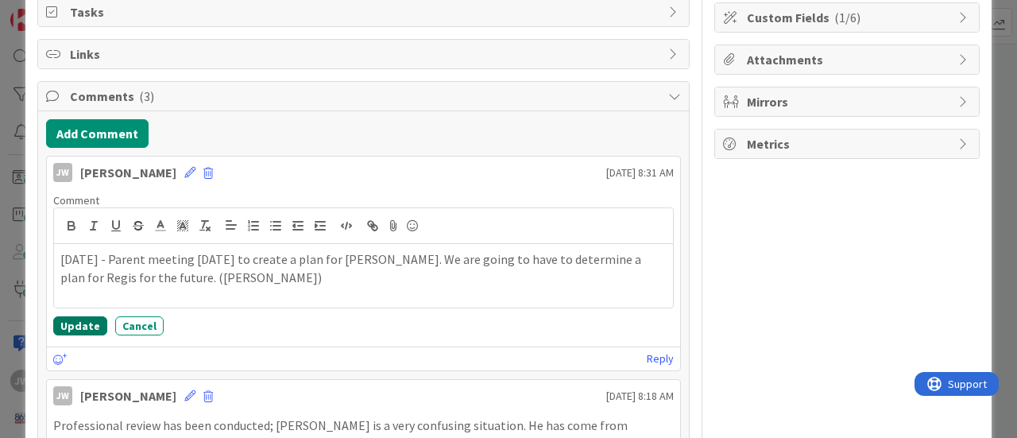
click at [72, 316] on button "Update" at bounding box center [80, 325] width 54 height 19
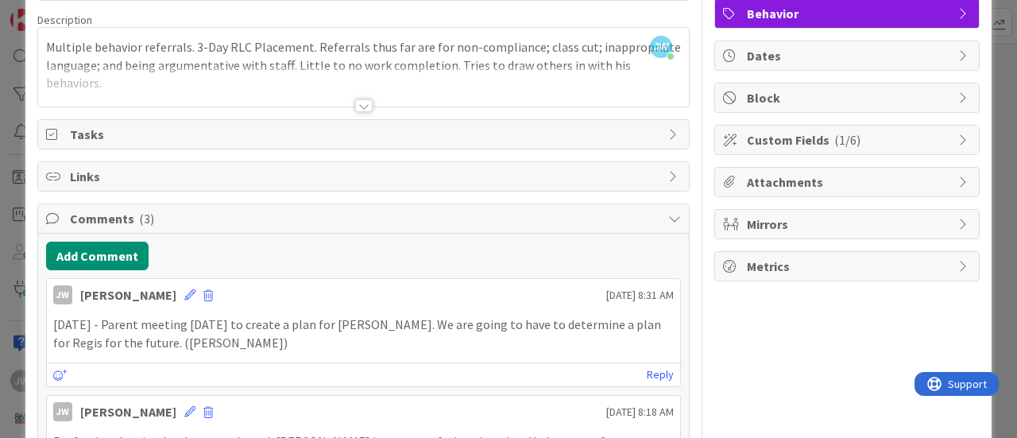
scroll to position [0, 0]
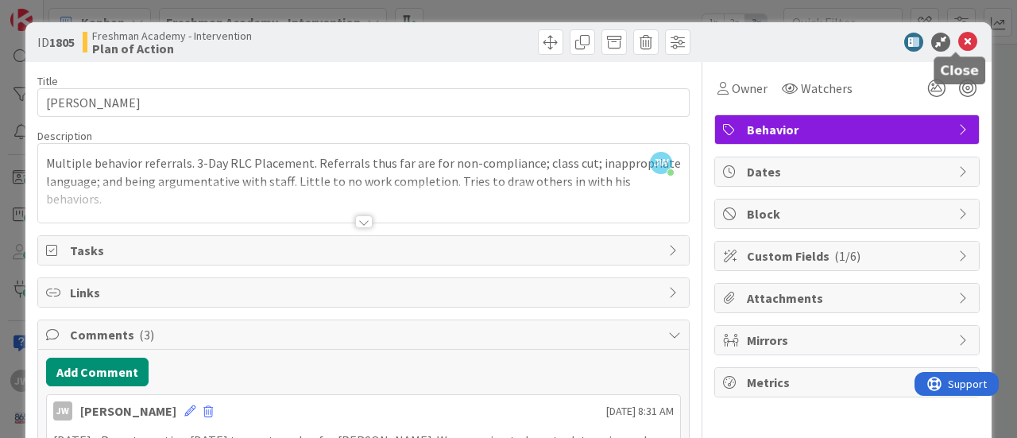
click at [958, 42] on icon at bounding box center [967, 42] width 19 height 19
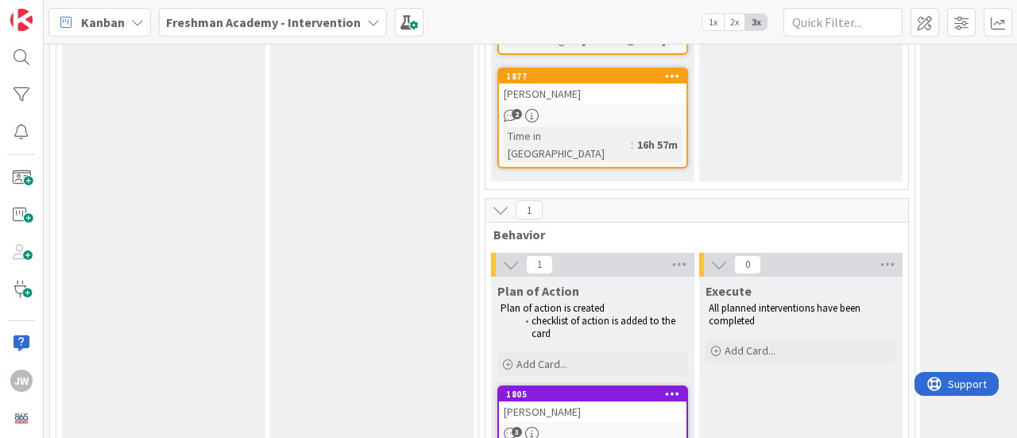
scroll to position [1987, 0]
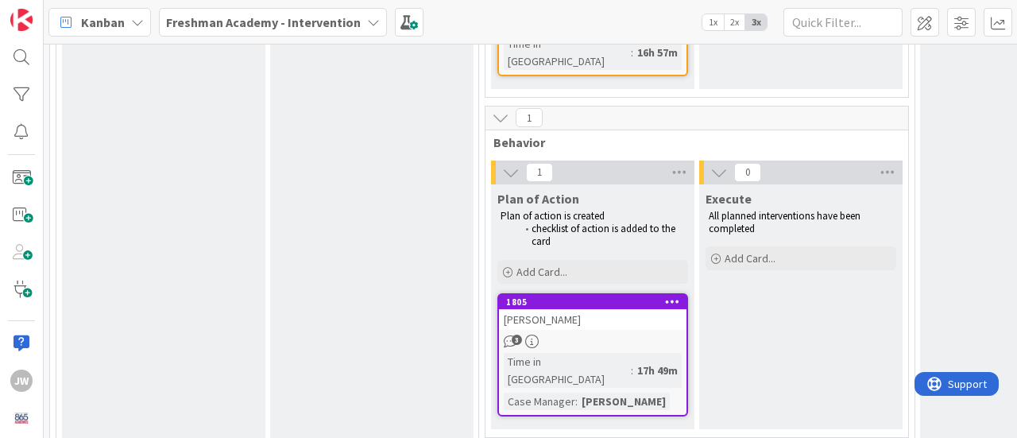
click at [610, 309] on div "[PERSON_NAME]" at bounding box center [593, 319] width 188 height 21
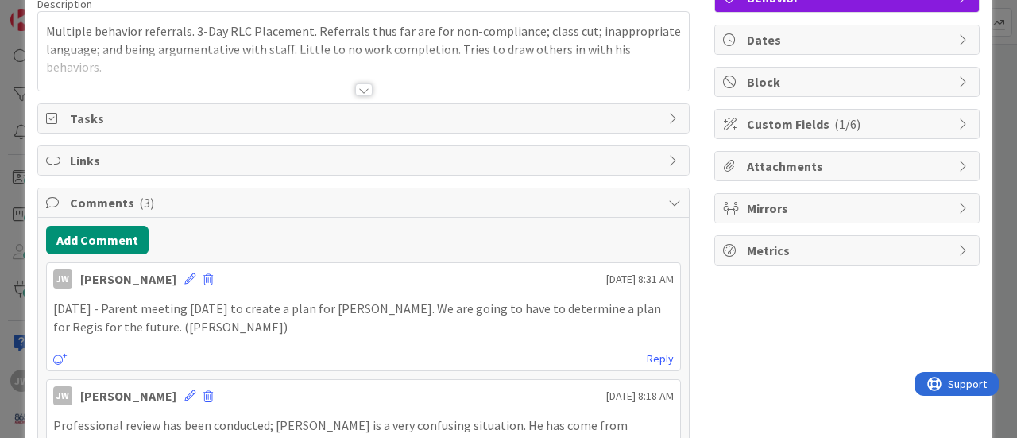
scroll to position [238, 0]
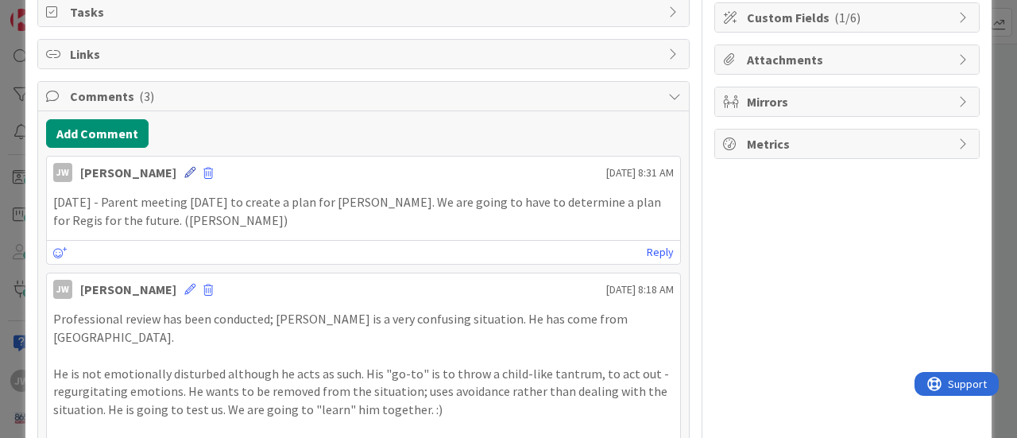
click at [189, 168] on icon at bounding box center [189, 172] width 11 height 11
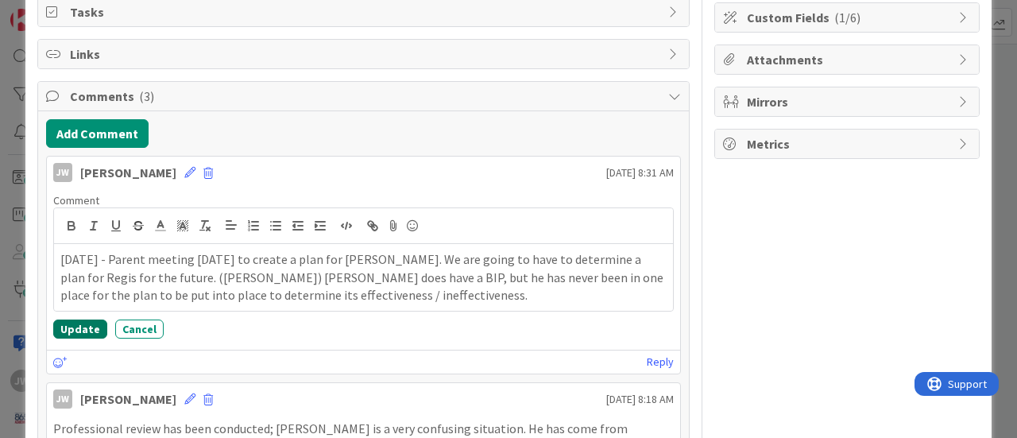
click at [79, 324] on button "Update" at bounding box center [80, 328] width 54 height 19
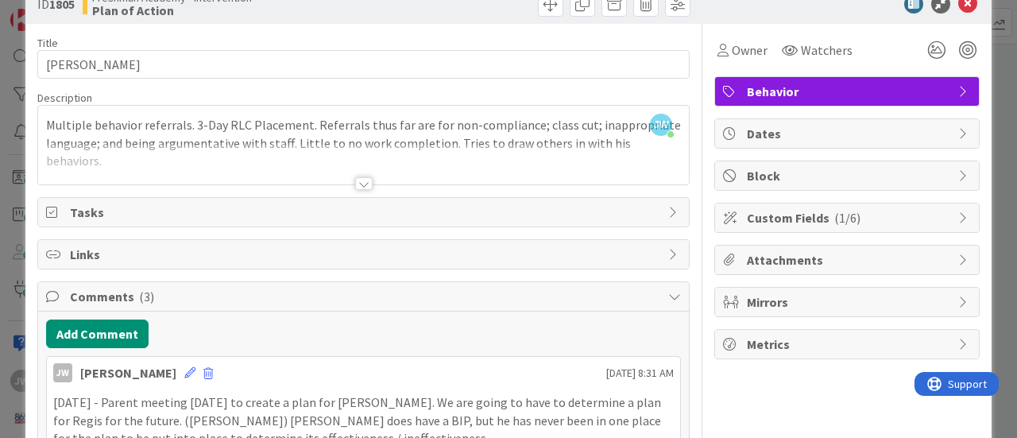
scroll to position [0, 0]
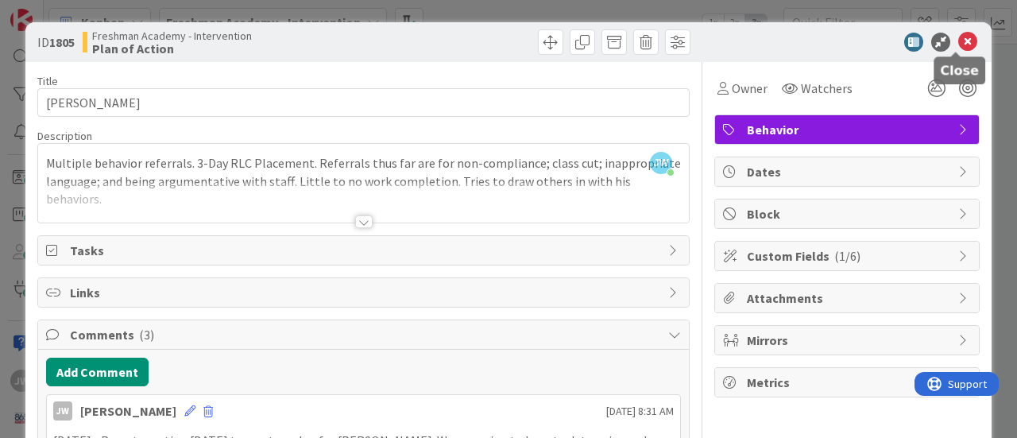
click at [958, 37] on icon at bounding box center [967, 42] width 19 height 19
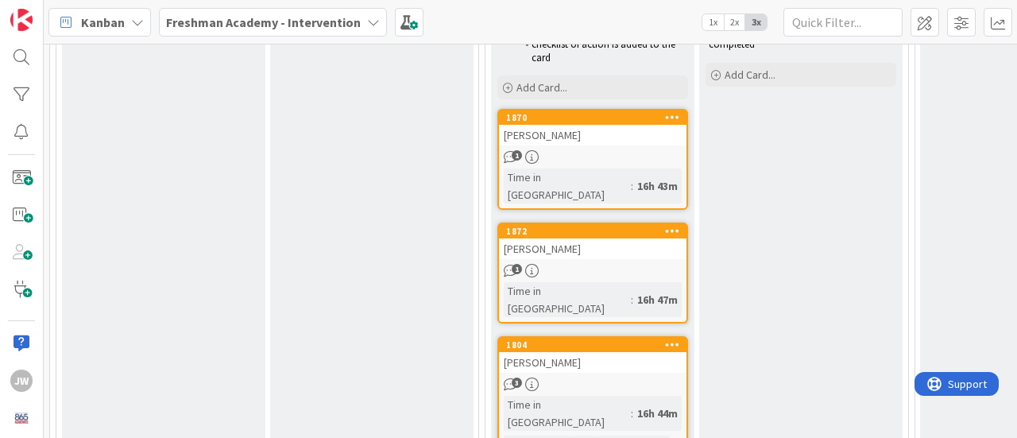
scroll to position [573, 0]
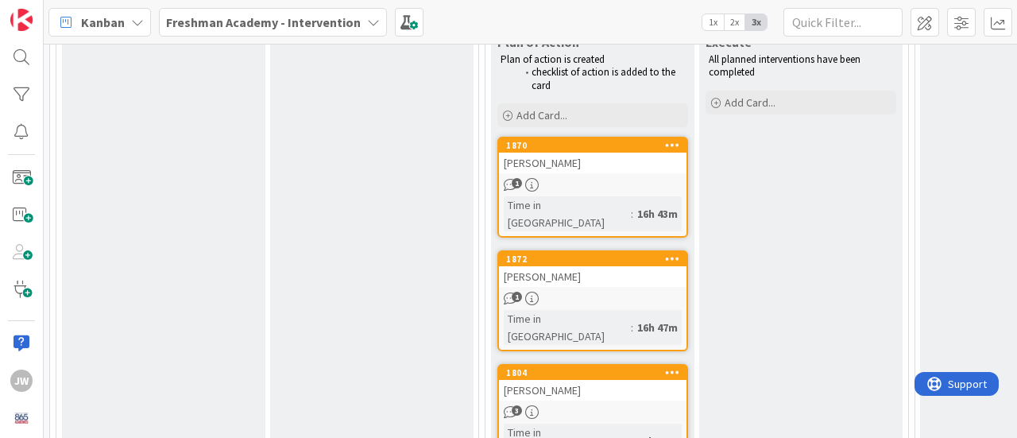
click at [577, 149] on div "1870" at bounding box center [593, 145] width 188 height 14
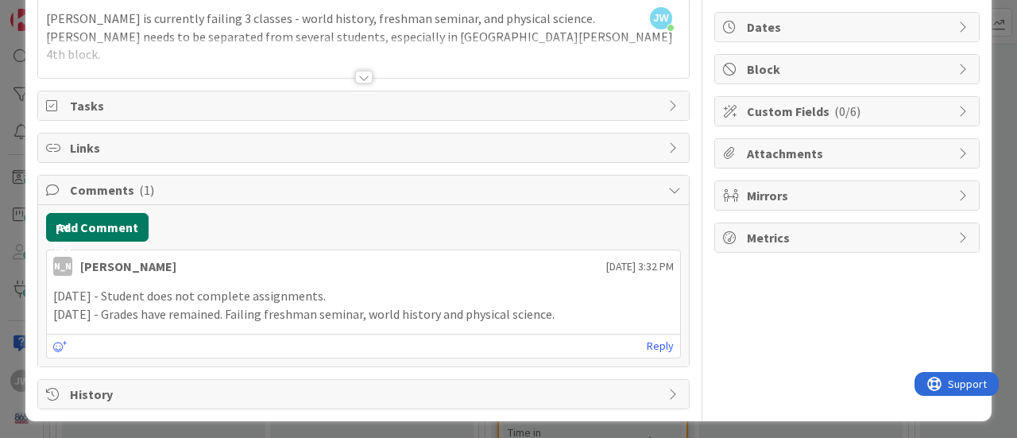
click at [105, 223] on button "Add Comment" at bounding box center [97, 227] width 103 height 29
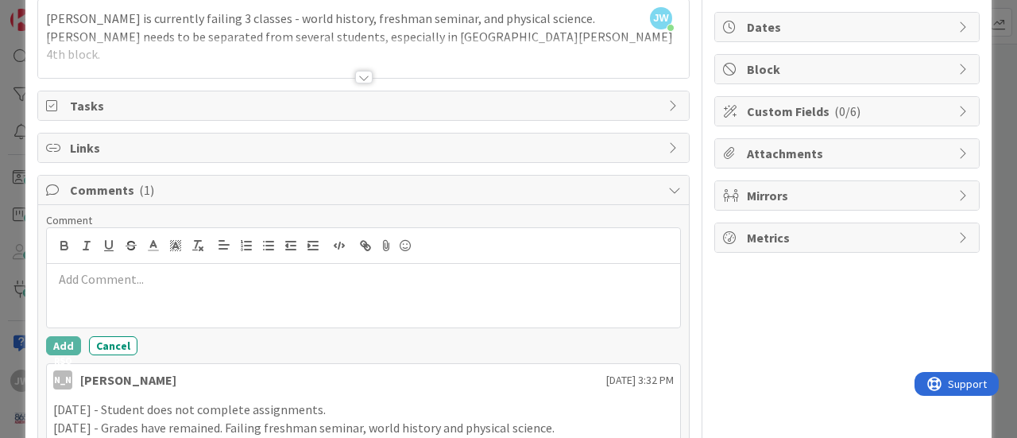
click at [714, 285] on div "Owner Watchers Academics Dates Block Custom Fields ( 0/6 ) Attachments Mirrors …" at bounding box center [846, 220] width 265 height 606
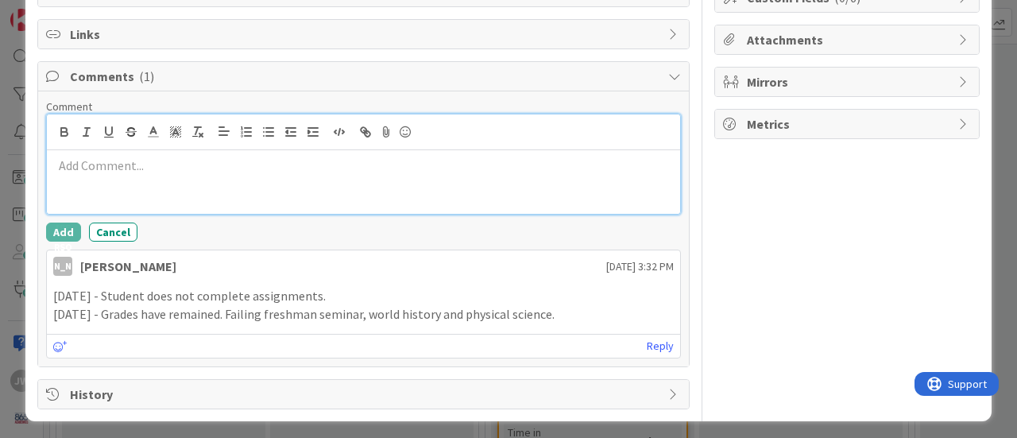
click at [99, 161] on p at bounding box center [363, 166] width 621 height 18
drag, startPoint x: 93, startPoint y: 158, endPoint x: 243, endPoint y: 184, distance: 152.3
click at [93, 158] on p "9/3/25 - Failling a lot, doesn’t complete assignments" at bounding box center [363, 166] width 621 height 18
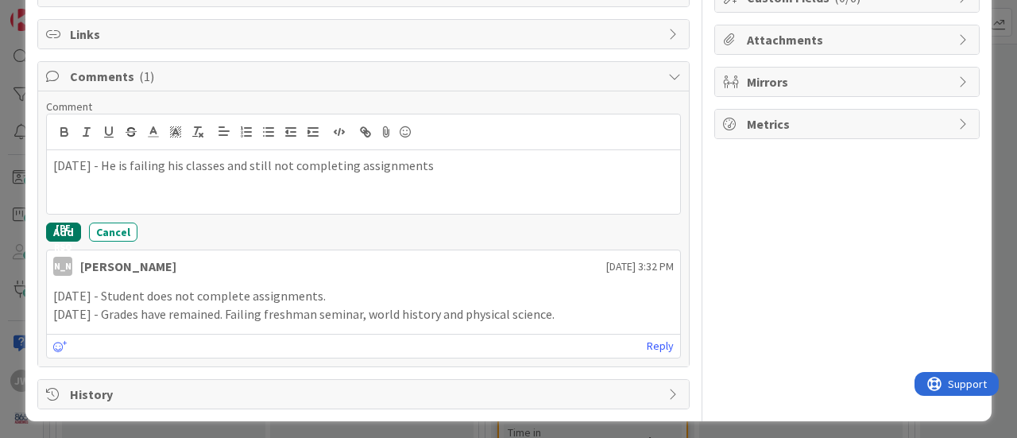
click at [60, 233] on button "Add" at bounding box center [63, 232] width 35 height 19
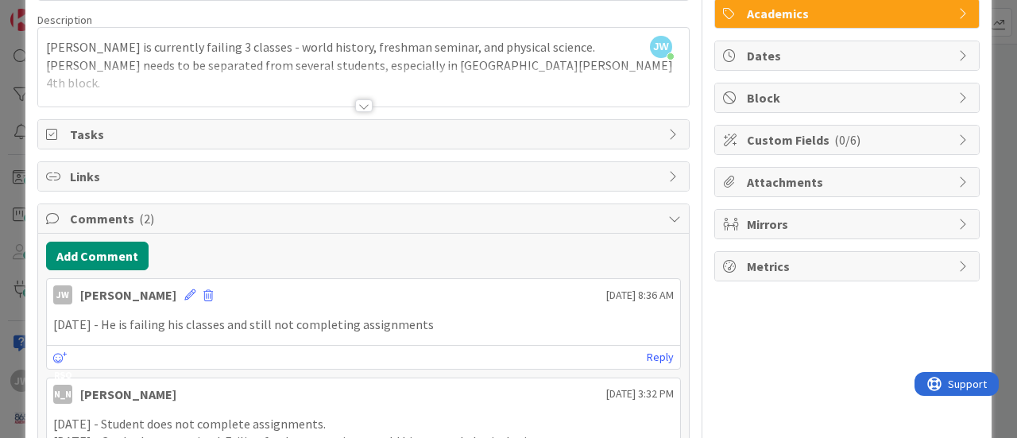
scroll to position [0, 0]
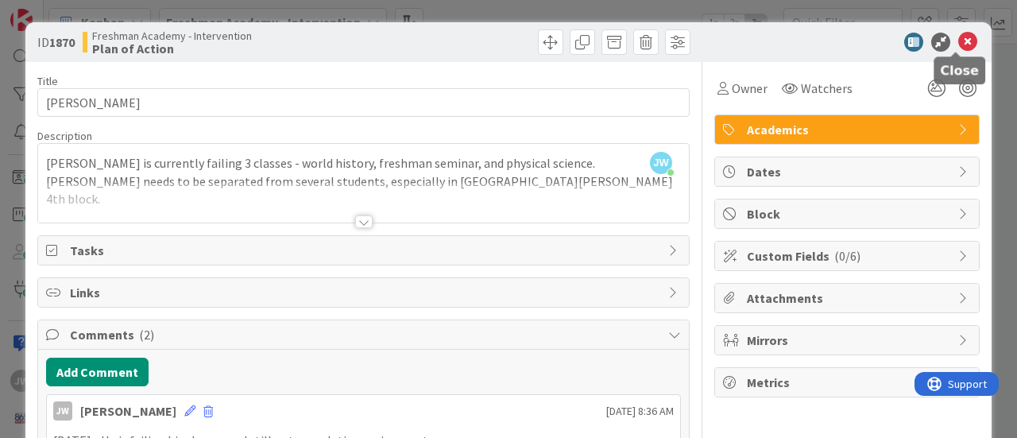
click at [958, 41] on icon at bounding box center [967, 42] width 19 height 19
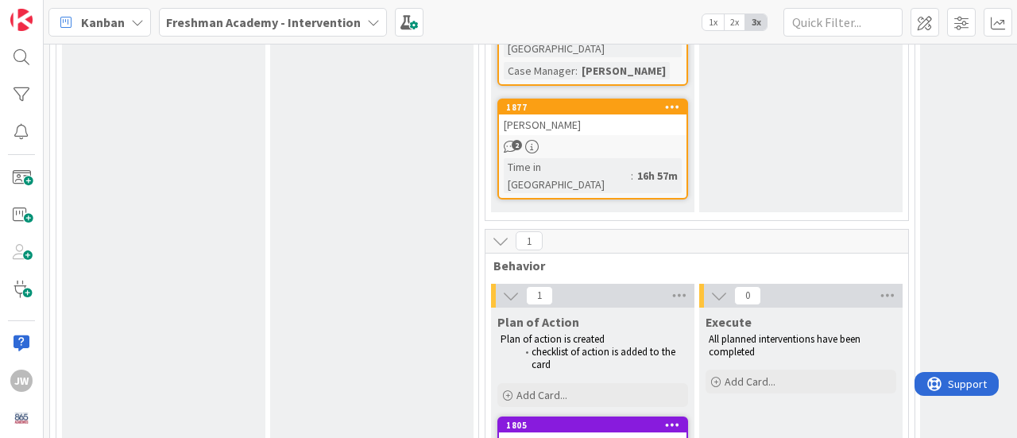
scroll to position [1924, 0]
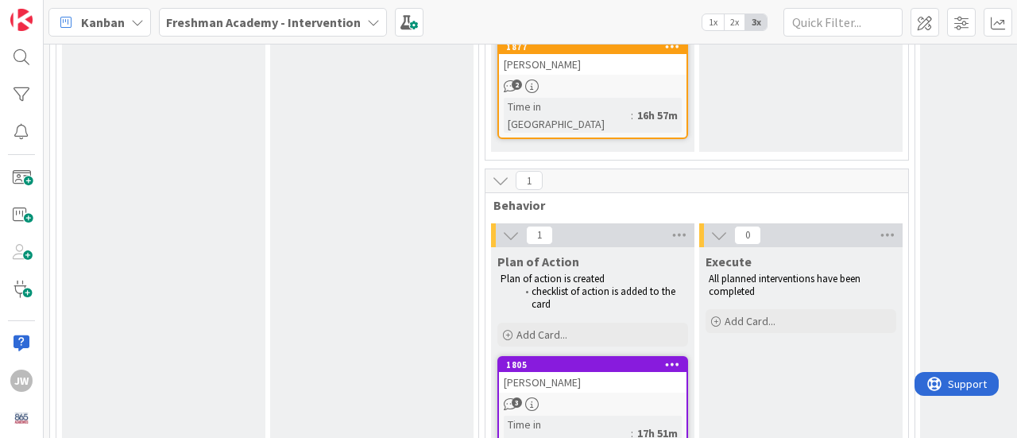
click at [589, 372] on div "[PERSON_NAME]" at bounding box center [593, 382] width 188 height 21
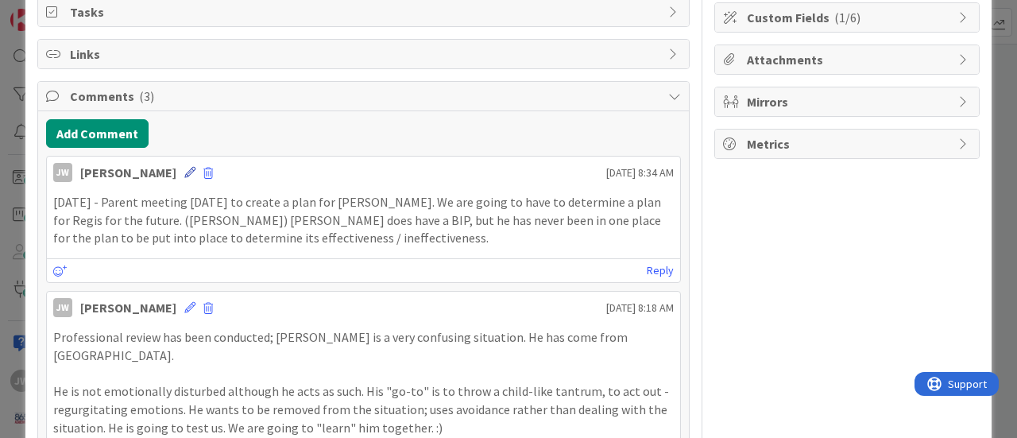
click at [189, 167] on icon at bounding box center [189, 172] width 11 height 11
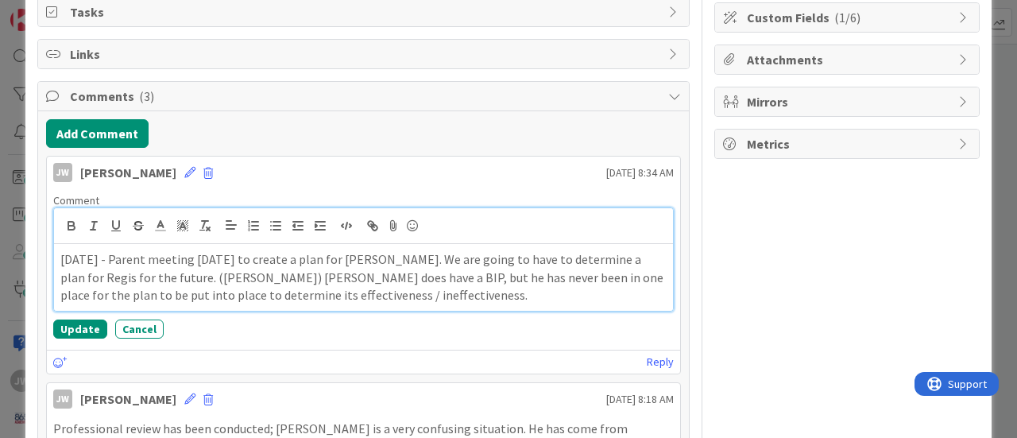
drag, startPoint x: 196, startPoint y: 254, endPoint x: 267, endPoint y: 257, distance: 70.8
click at [198, 254] on p "9/3/25 - Parent meeting today to create a plan for Regis. We are going to have …" at bounding box center [363, 277] width 606 height 54
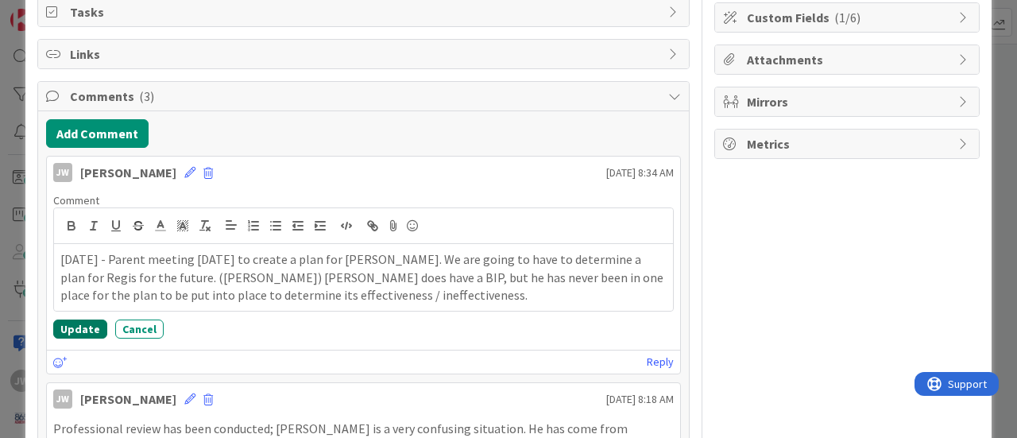
click at [77, 322] on button "Update" at bounding box center [80, 328] width 54 height 19
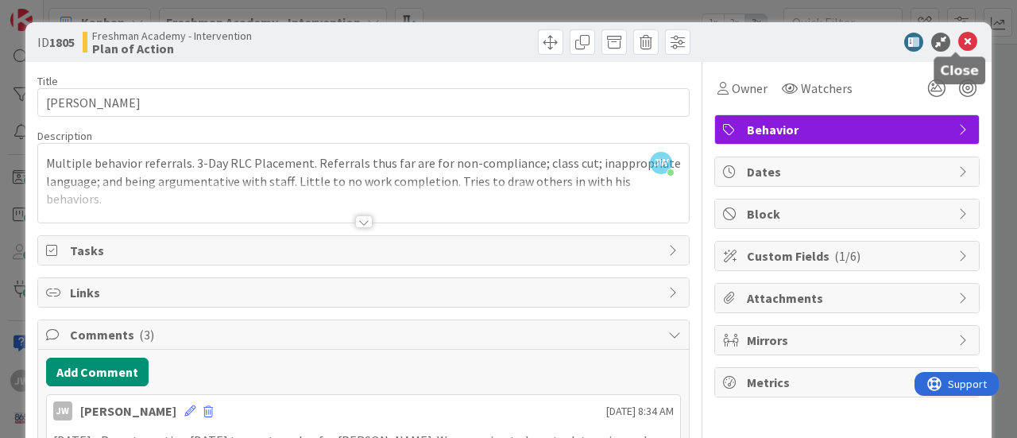
click at [958, 41] on icon at bounding box center [967, 42] width 19 height 19
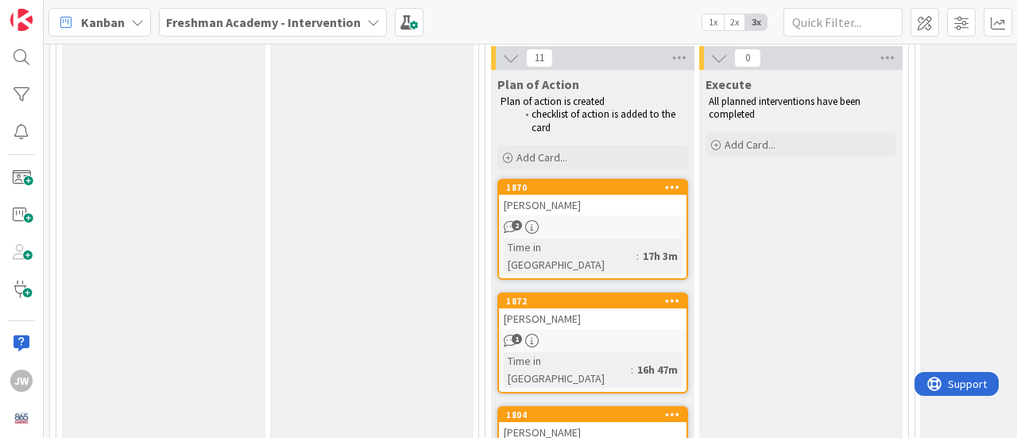
scroll to position [494, 0]
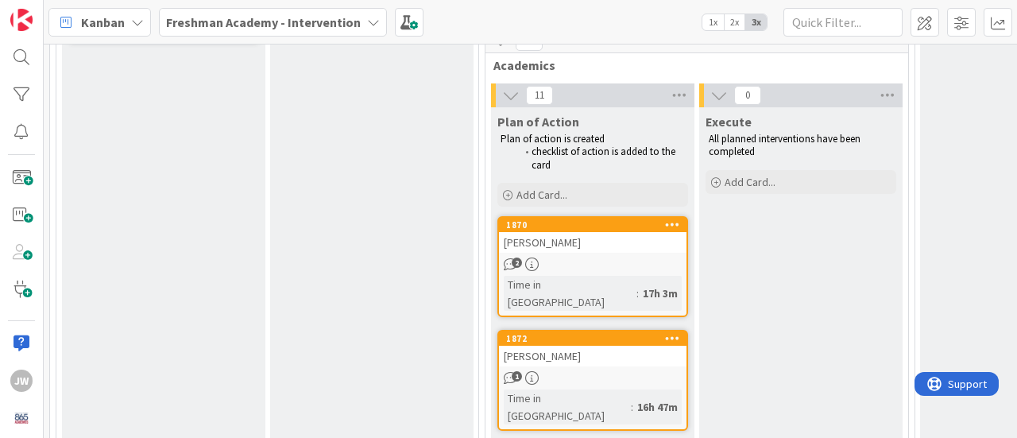
click at [544, 238] on div "[PERSON_NAME]" at bounding box center [593, 242] width 188 height 21
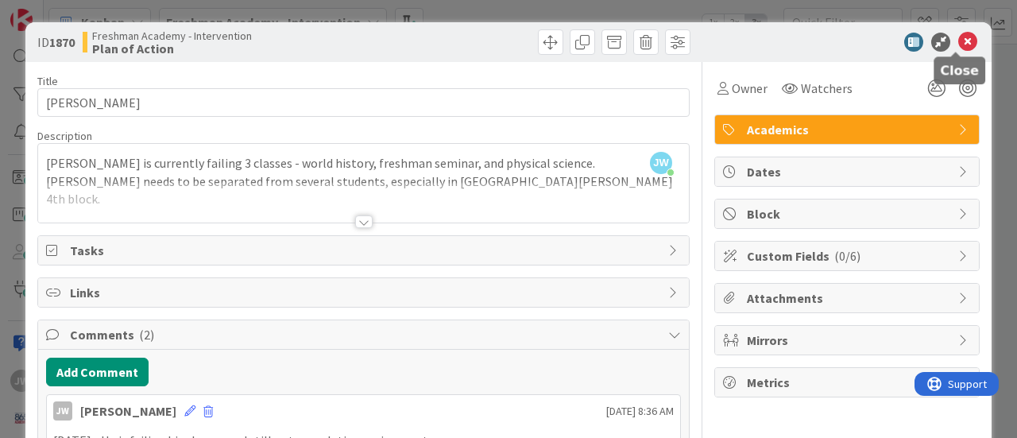
click at [958, 37] on icon at bounding box center [967, 42] width 19 height 19
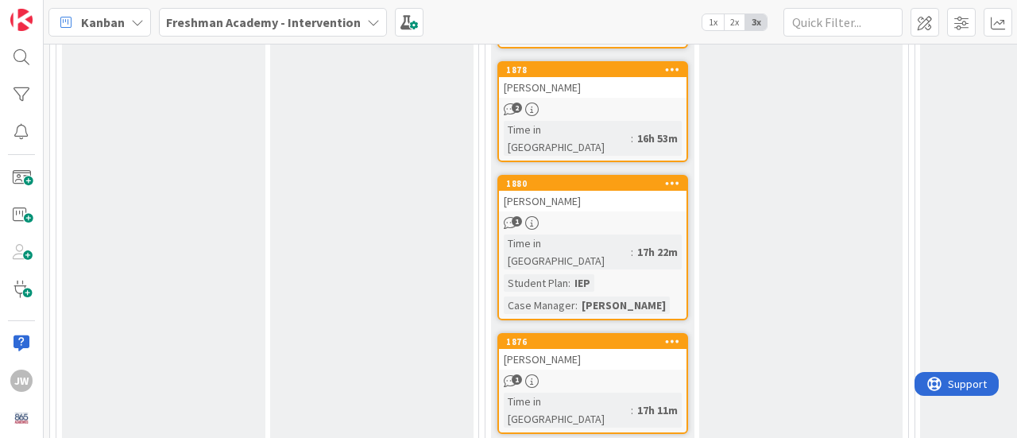
scroll to position [1129, 0]
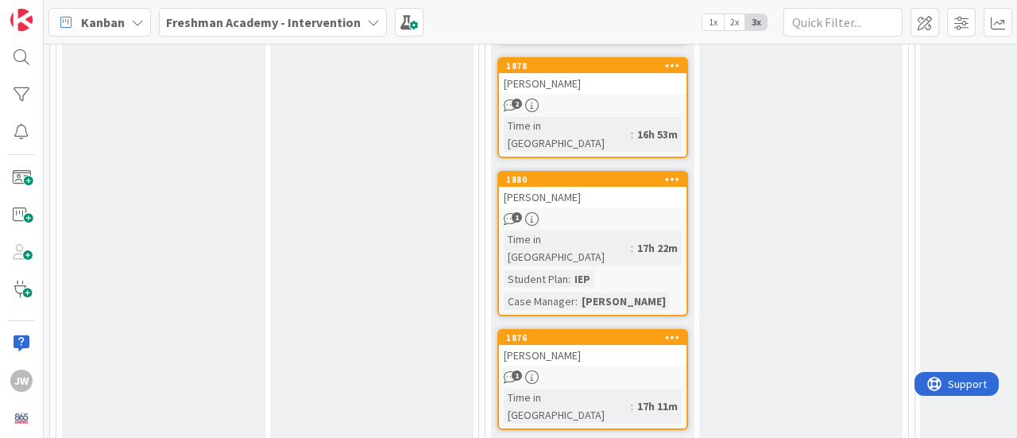
click at [577, 370] on div "1" at bounding box center [593, 377] width 188 height 14
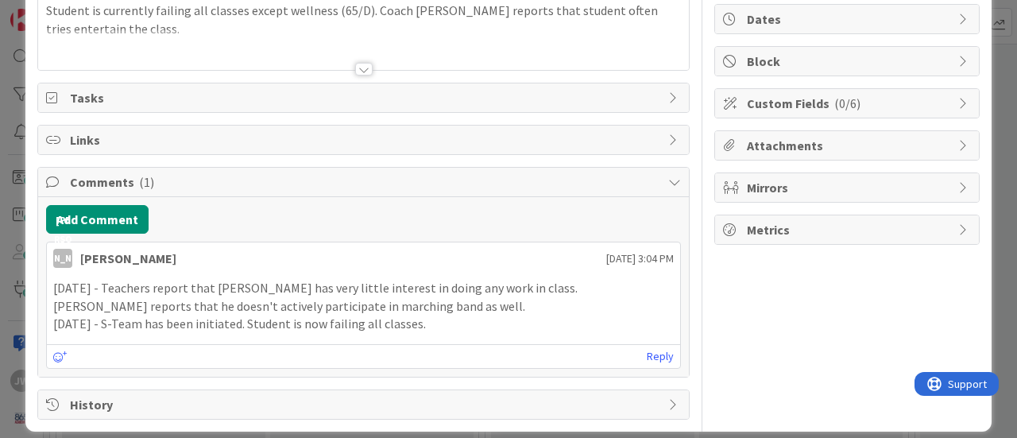
scroll to position [159, 0]
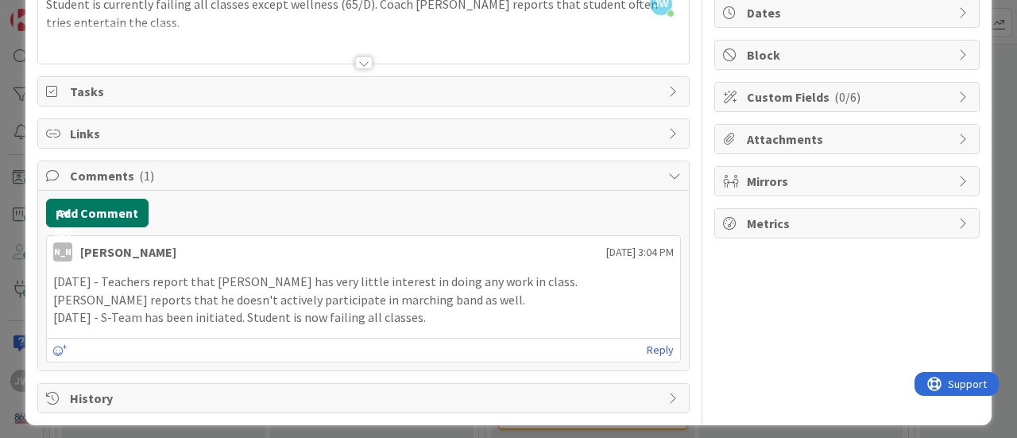
click at [114, 206] on button "Add Comment" at bounding box center [97, 213] width 103 height 29
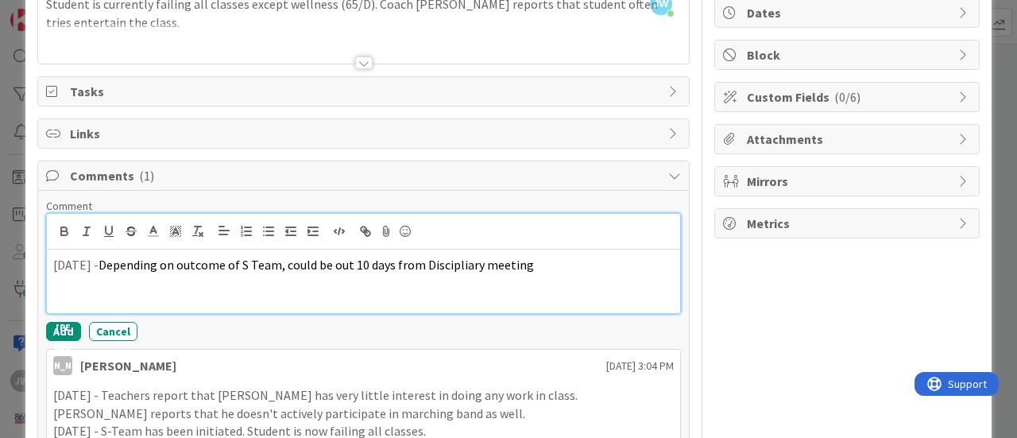
click at [238, 260] on span "Depending on outcome of S Team, could be out 10 days from Discipliary meeting" at bounding box center [317, 265] width 436 height 16
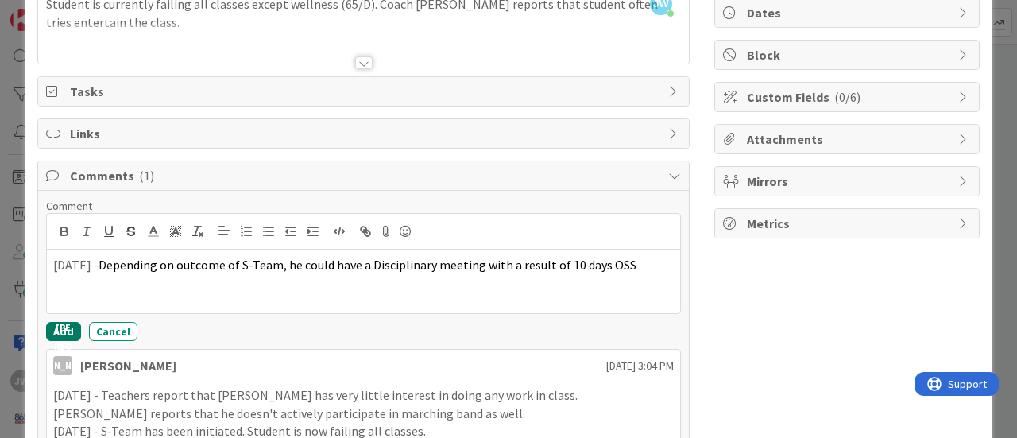
click at [64, 332] on button "Add" at bounding box center [63, 331] width 35 height 19
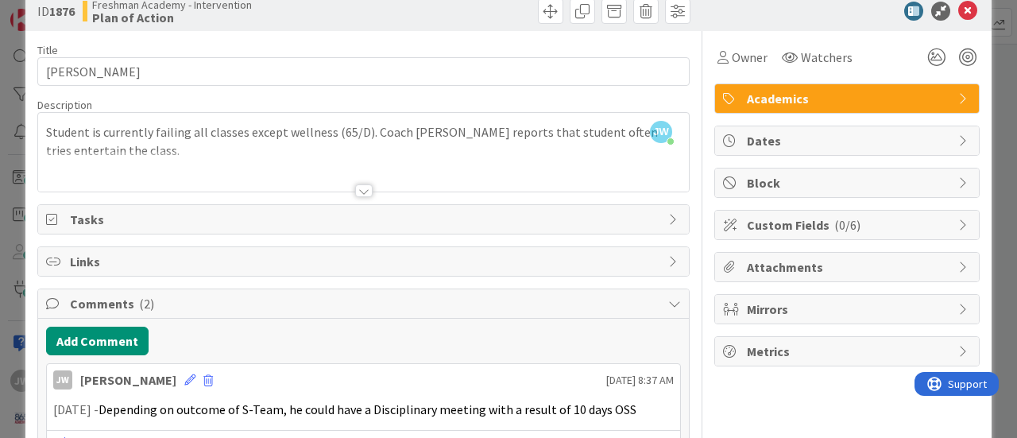
scroll to position [0, 0]
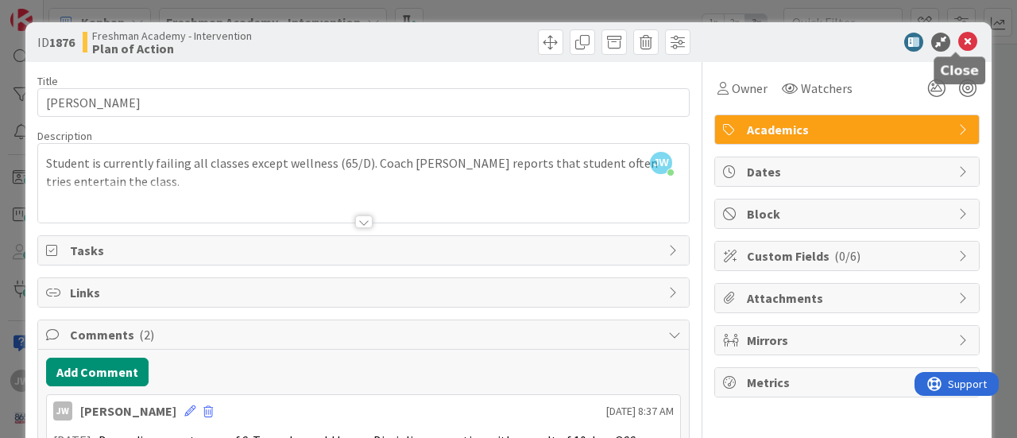
click at [958, 41] on icon at bounding box center [967, 42] width 19 height 19
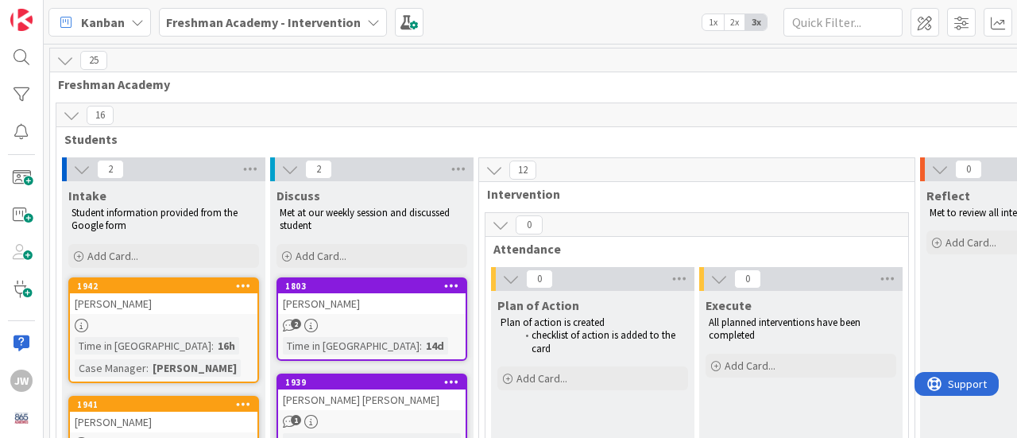
click at [494, 168] on icon at bounding box center [494, 169] width 17 height 17
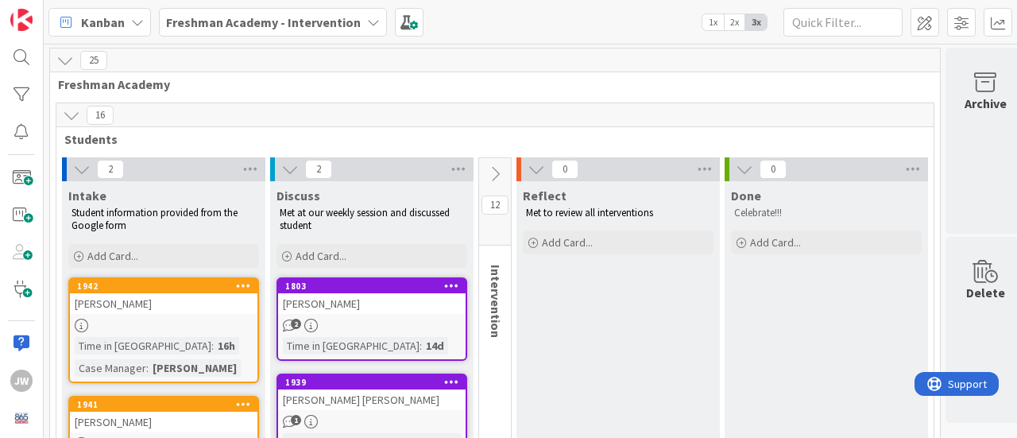
click at [494, 170] on icon at bounding box center [494, 173] width 17 height 17
